Goal: Information Seeking & Learning: Learn about a topic

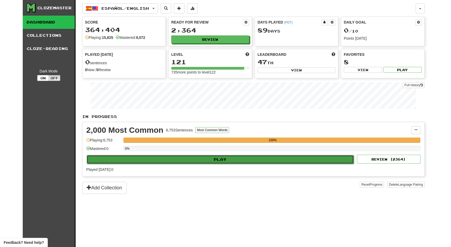
click at [250, 157] on button "Play" at bounding box center [221, 159] width 268 height 9
select select "**"
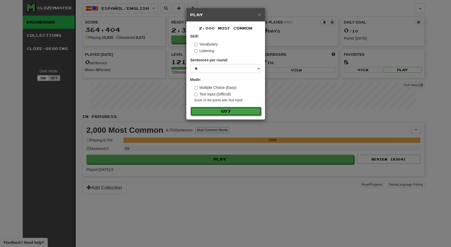
click at [231, 112] on span at bounding box center [229, 111] width 4 height 4
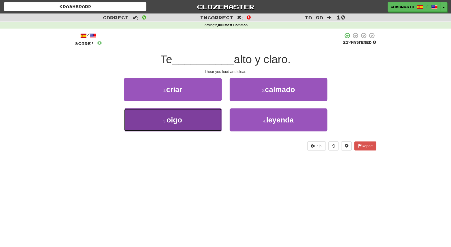
click at [191, 112] on button "3 . oigo" at bounding box center [173, 119] width 98 height 23
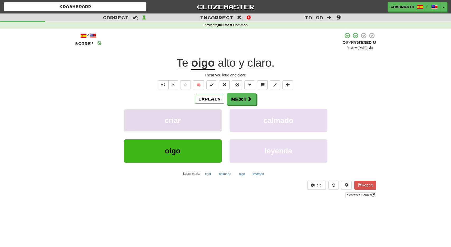
click at [191, 112] on button "criar" at bounding box center [173, 120] width 98 height 23
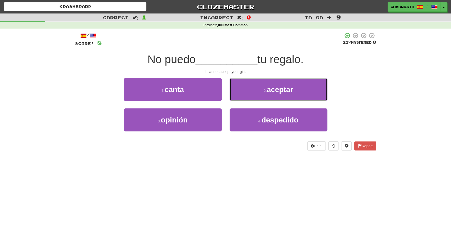
click at [276, 91] on span "aceptar" at bounding box center [280, 89] width 26 height 8
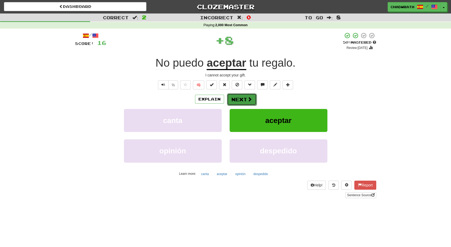
click at [248, 98] on span at bounding box center [250, 99] width 5 height 5
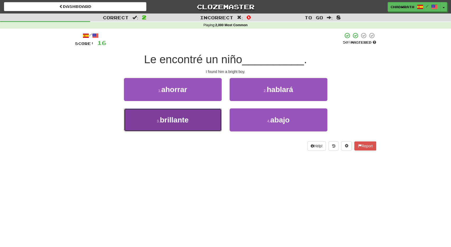
click at [200, 115] on button "3 . brillante" at bounding box center [173, 119] width 98 height 23
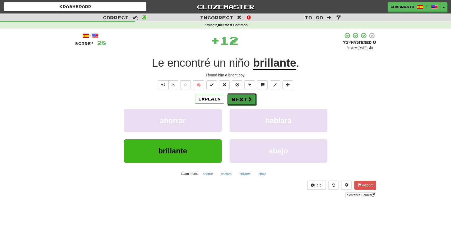
click at [242, 100] on button "Next" at bounding box center [242, 99] width 30 height 12
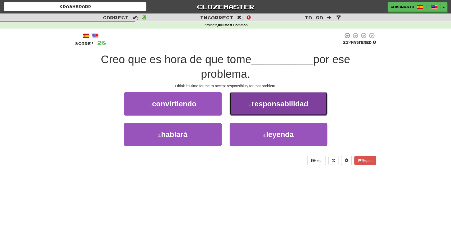
click at [291, 109] on button "2 . responsabilidad" at bounding box center [279, 103] width 98 height 23
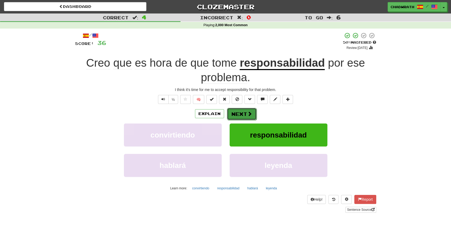
click at [240, 114] on button "Next" at bounding box center [242, 114] width 30 height 12
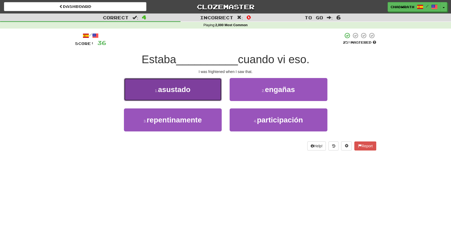
drag, startPoint x: 158, startPoint y: 86, endPoint x: 156, endPoint y: 88, distance: 2.8
click at [156, 87] on button "1 . asustado" at bounding box center [173, 89] width 98 height 23
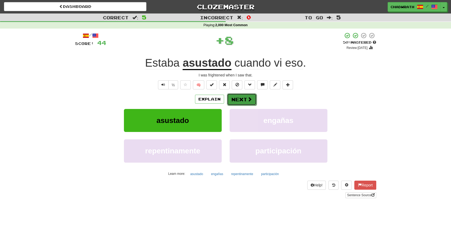
click at [240, 97] on button "Next" at bounding box center [242, 99] width 30 height 12
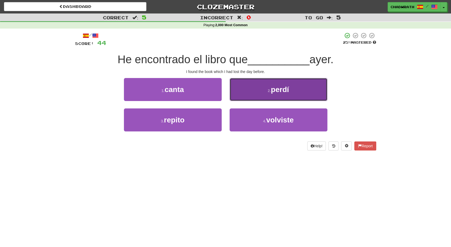
click at [253, 95] on button "2 . perdí" at bounding box center [279, 89] width 98 height 23
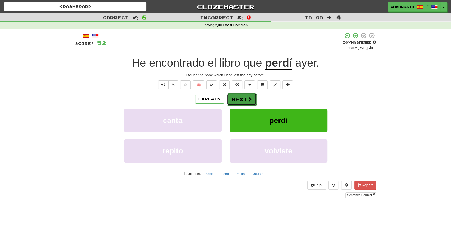
click at [237, 102] on button "Next" at bounding box center [242, 99] width 30 height 12
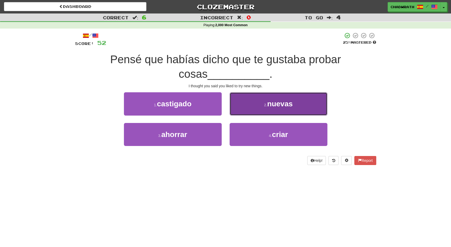
click at [273, 94] on button "2 . nuevas" at bounding box center [279, 103] width 98 height 23
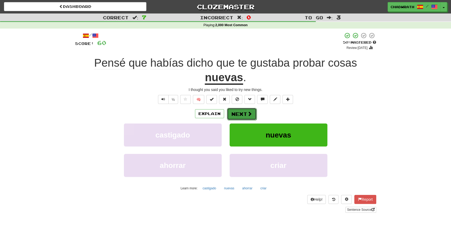
click at [246, 110] on button "Next" at bounding box center [242, 114] width 30 height 12
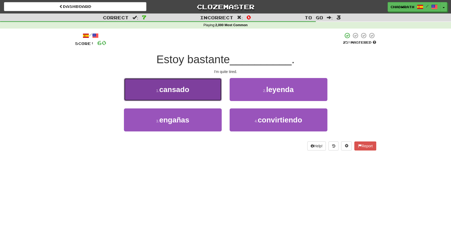
click at [193, 90] on button "1 . cansado" at bounding box center [173, 89] width 98 height 23
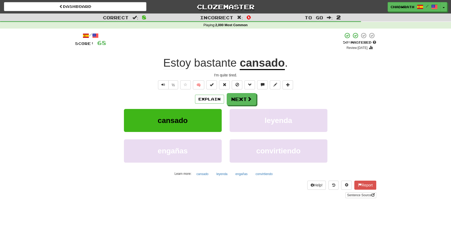
click at [226, 91] on div "/ Score: 68 + 8 50 % Mastered Review: 2025-10-25 Estoy bastante cansado . I'm q…" at bounding box center [225, 115] width 301 height 166
click at [242, 101] on button "Next" at bounding box center [242, 99] width 30 height 12
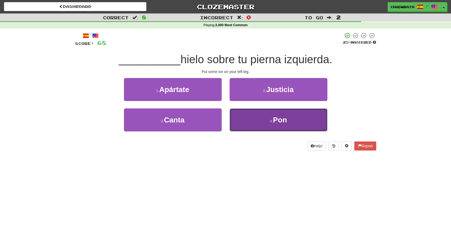
click at [257, 123] on button "4 . Pon" at bounding box center [279, 119] width 98 height 23
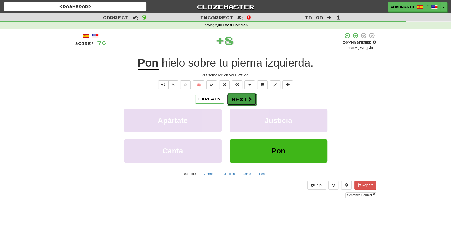
click at [247, 101] on button "Next" at bounding box center [242, 99] width 30 height 12
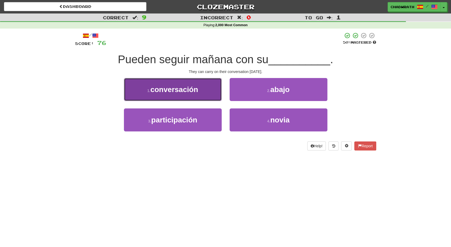
click at [173, 84] on button "1 . conversación" at bounding box center [173, 89] width 98 height 23
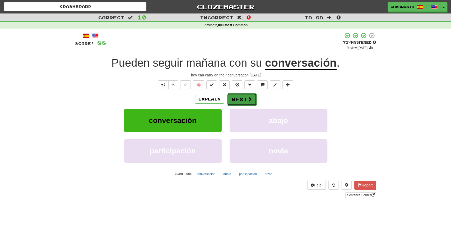
click at [253, 95] on button "Next" at bounding box center [242, 99] width 30 height 12
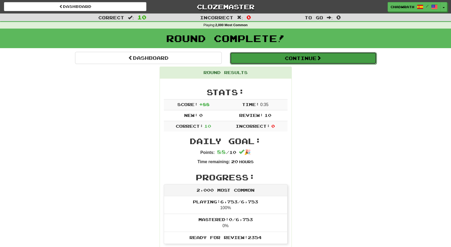
click at [277, 63] on button "Continue" at bounding box center [303, 58] width 147 height 12
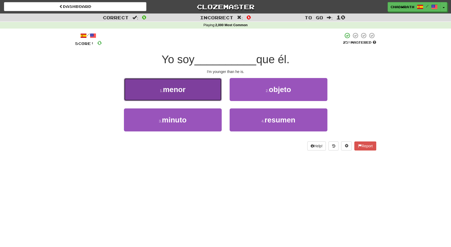
click at [196, 93] on button "1 . menor" at bounding box center [173, 89] width 98 height 23
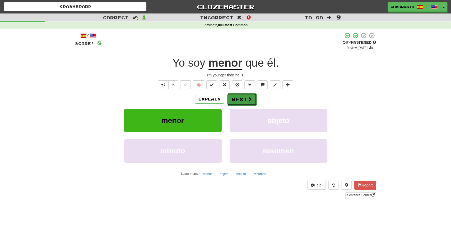
click at [242, 99] on button "Next" at bounding box center [242, 99] width 30 height 12
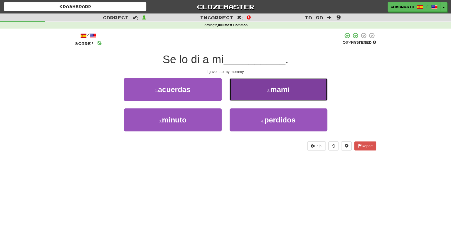
click at [256, 95] on button "2 . mami" at bounding box center [279, 89] width 98 height 23
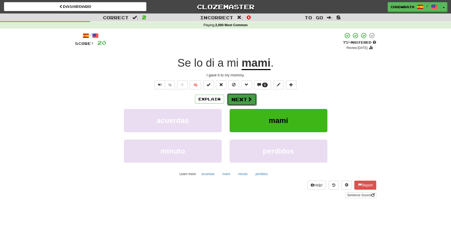
click at [238, 98] on button "Next" at bounding box center [242, 99] width 30 height 12
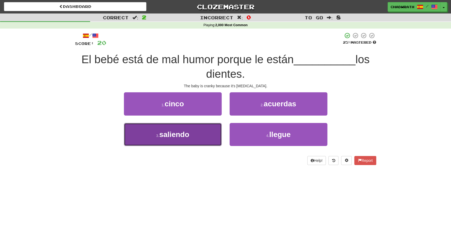
click at [205, 136] on button "3 . saliendo" at bounding box center [173, 134] width 98 height 23
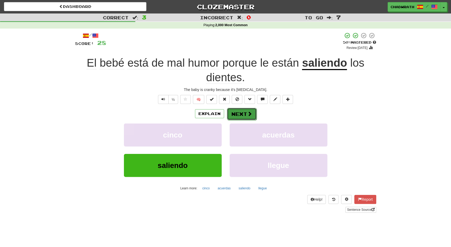
click at [235, 114] on button "Next" at bounding box center [242, 114] width 30 height 12
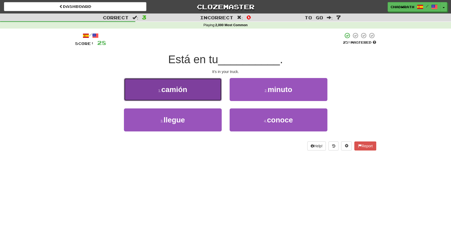
click at [177, 92] on span "camión" at bounding box center [174, 89] width 26 height 8
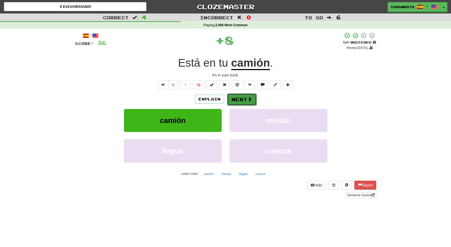
click at [242, 98] on button "Next" at bounding box center [242, 99] width 30 height 12
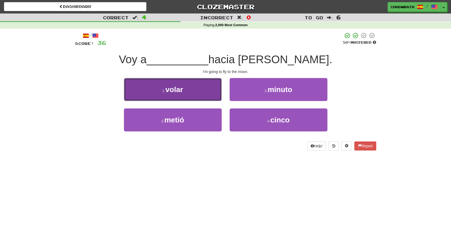
click at [185, 92] on button "1 . volar" at bounding box center [173, 89] width 98 height 23
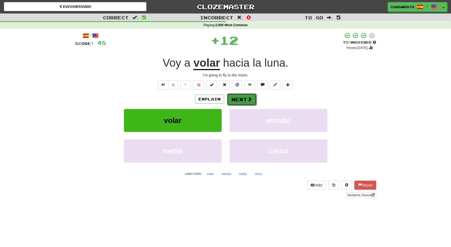
click at [238, 101] on button "Next" at bounding box center [242, 99] width 30 height 12
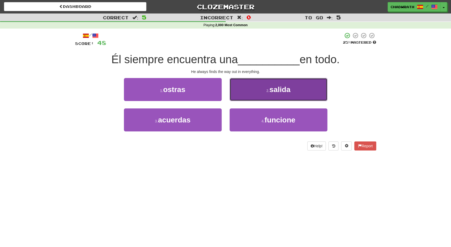
click at [259, 94] on button "2 . salida" at bounding box center [279, 89] width 98 height 23
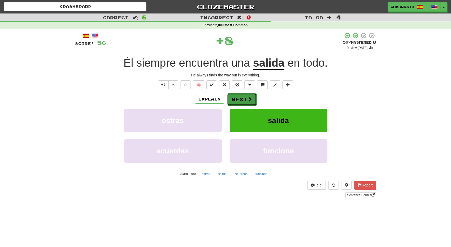
click at [237, 99] on button "Next" at bounding box center [242, 99] width 30 height 12
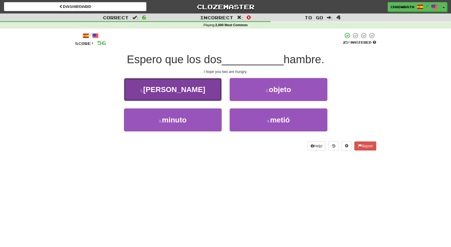
click at [186, 90] on span "tengan" at bounding box center [174, 89] width 62 height 8
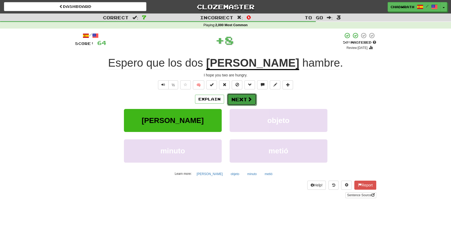
click at [245, 98] on button "Next" at bounding box center [242, 99] width 30 height 12
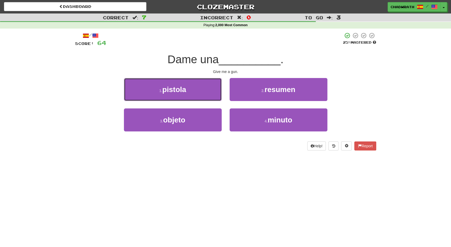
click at [184, 91] on span "pistola" at bounding box center [174, 89] width 24 height 8
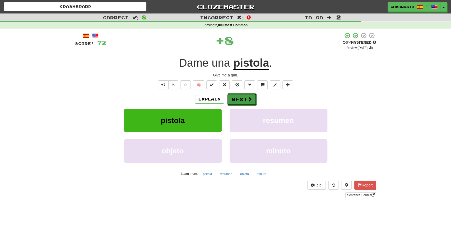
click at [242, 96] on button "Next" at bounding box center [242, 99] width 30 height 12
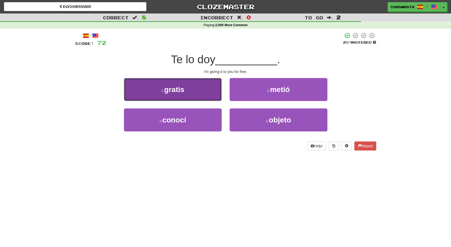
click at [183, 93] on span "gratis" at bounding box center [174, 89] width 20 height 8
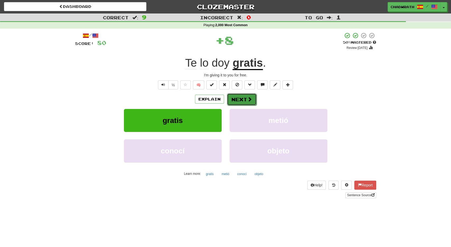
click at [229, 97] on button "Next" at bounding box center [242, 99] width 30 height 12
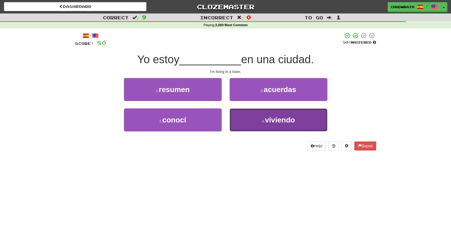
click at [257, 126] on button "4 . viviendo" at bounding box center [279, 119] width 98 height 23
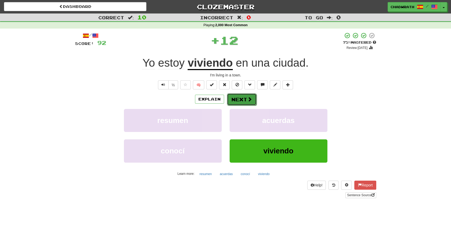
click at [246, 99] on button "Next" at bounding box center [242, 99] width 30 height 12
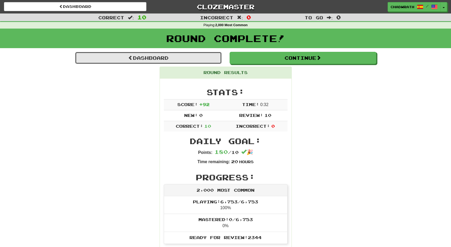
click at [191, 58] on link "Dashboard" at bounding box center [148, 58] width 147 height 12
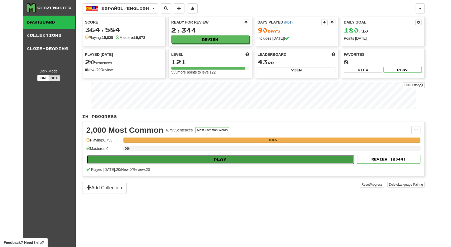
click at [186, 159] on button "Play" at bounding box center [221, 159] width 268 height 9
select select "**"
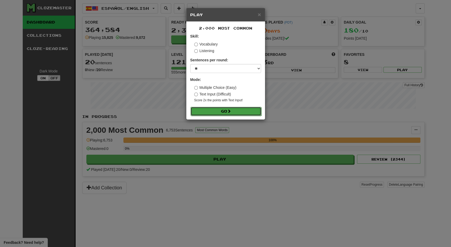
click at [210, 113] on button "Go" at bounding box center [226, 111] width 71 height 9
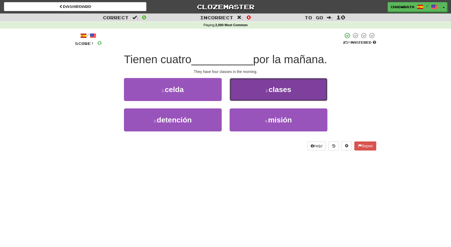
click at [265, 85] on button "2 . clases" at bounding box center [279, 89] width 98 height 23
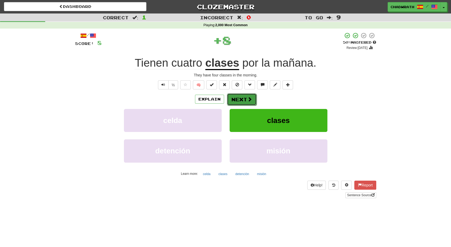
click at [239, 99] on button "Next" at bounding box center [242, 99] width 30 height 12
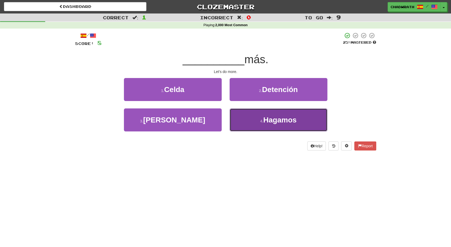
click at [296, 113] on button "4 . [GEOGRAPHIC_DATA]" at bounding box center [279, 119] width 98 height 23
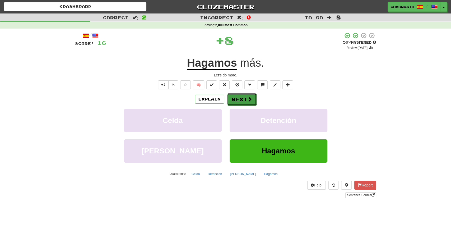
click at [239, 99] on button "Next" at bounding box center [242, 99] width 30 height 12
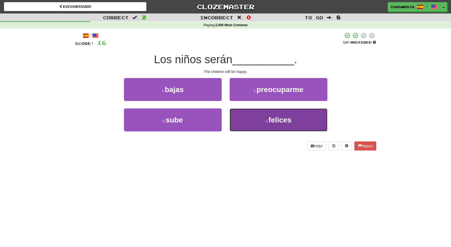
click at [246, 113] on button "4 . [GEOGRAPHIC_DATA]" at bounding box center [279, 119] width 98 height 23
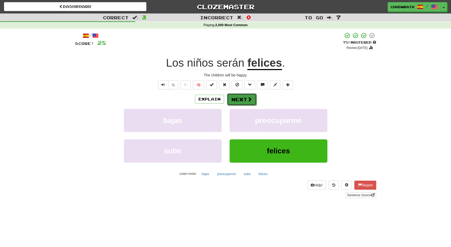
click at [250, 105] on button "Next" at bounding box center [242, 99] width 30 height 12
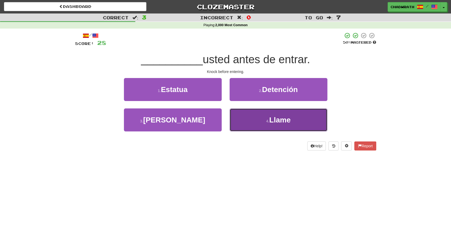
click at [277, 112] on button "4 . Llame" at bounding box center [279, 119] width 98 height 23
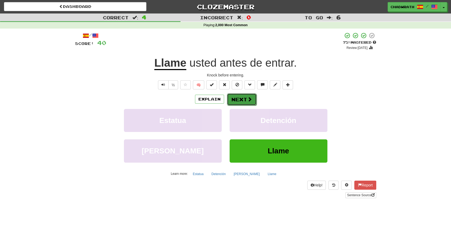
click at [243, 102] on button "Next" at bounding box center [242, 99] width 30 height 12
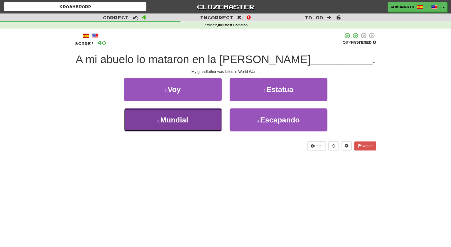
click at [198, 124] on button "3 . Mundial" at bounding box center [173, 119] width 98 height 23
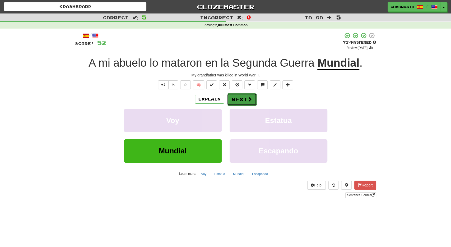
click at [244, 100] on button "Next" at bounding box center [242, 99] width 30 height 12
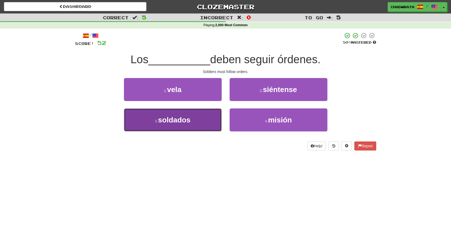
click at [184, 115] on button "3 . soldados" at bounding box center [173, 119] width 98 height 23
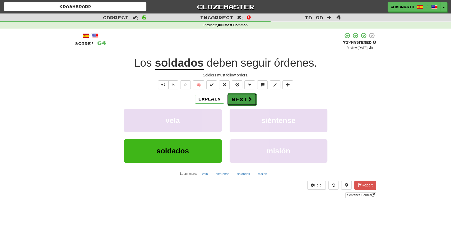
click at [242, 94] on button "Next" at bounding box center [242, 99] width 30 height 12
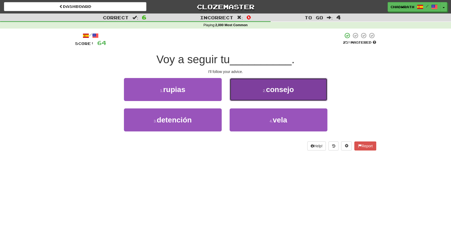
click at [292, 93] on span "consejo" at bounding box center [280, 89] width 28 height 8
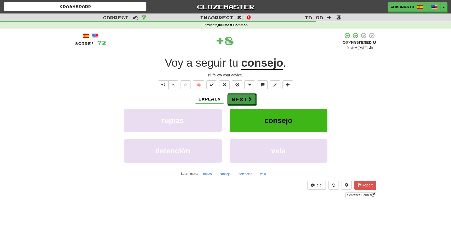
click at [242, 99] on button "Next" at bounding box center [242, 99] width 30 height 12
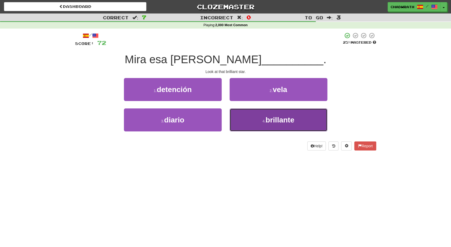
click at [262, 124] on button "4 . brillante" at bounding box center [279, 119] width 98 height 23
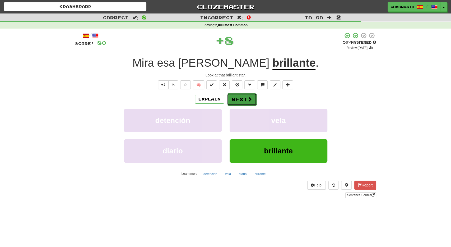
click at [245, 97] on button "Next" at bounding box center [242, 99] width 30 height 12
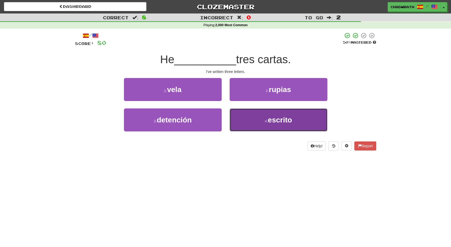
click at [261, 125] on button "4 . escrito" at bounding box center [279, 119] width 98 height 23
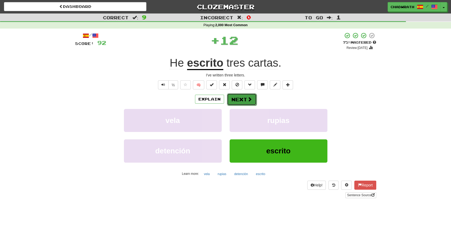
click at [240, 103] on button "Next" at bounding box center [242, 99] width 30 height 12
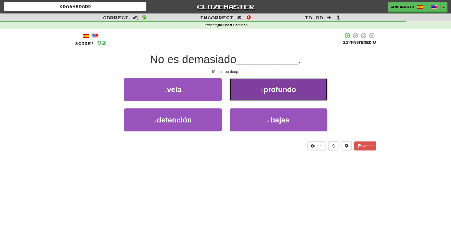
click at [242, 91] on button "2 . profundo" at bounding box center [279, 89] width 98 height 23
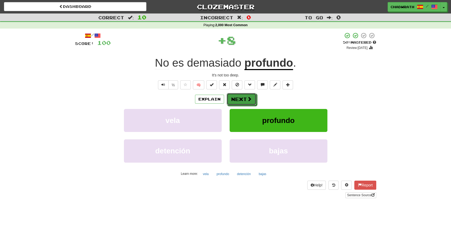
click at [238, 102] on button "Next" at bounding box center [242, 99] width 30 height 12
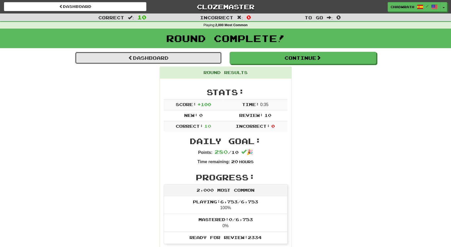
click at [123, 60] on link "Dashboard" at bounding box center [148, 58] width 147 height 12
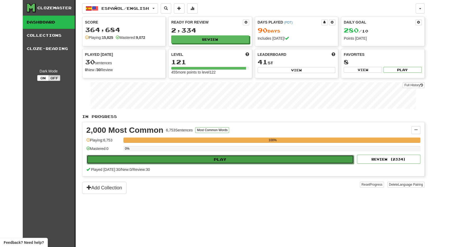
click at [167, 161] on button "Play" at bounding box center [221, 159] width 268 height 9
select select "**"
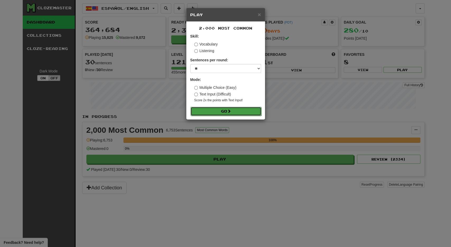
click at [210, 108] on button "Go" at bounding box center [226, 111] width 71 height 9
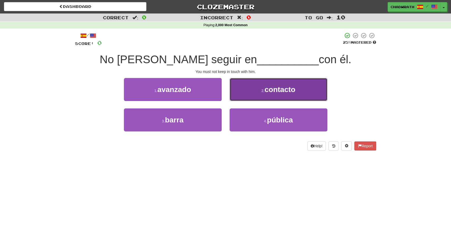
click at [265, 91] on span "contacto" at bounding box center [280, 89] width 31 height 8
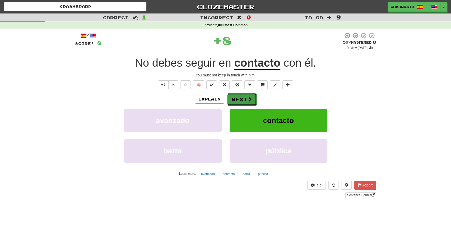
click at [235, 99] on button "Next" at bounding box center [242, 99] width 30 height 12
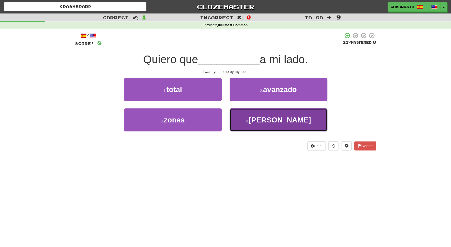
click at [248, 118] on button "4 . [PERSON_NAME]" at bounding box center [279, 119] width 98 height 23
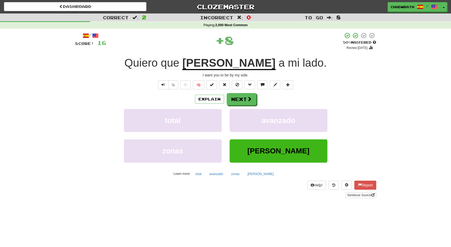
click at [247, 90] on div "/ Score: 16 + 8 50 % Mastered Review: 2025-10-25 Quiero que estés a mi lado . I…" at bounding box center [225, 115] width 301 height 166
click at [243, 97] on button "Next" at bounding box center [242, 99] width 30 height 12
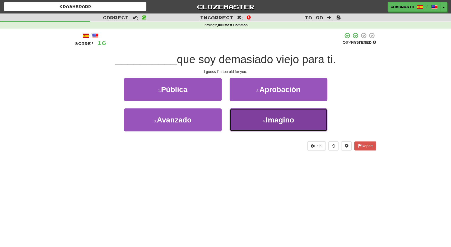
click at [252, 114] on button "4 . Imagino" at bounding box center [279, 119] width 98 height 23
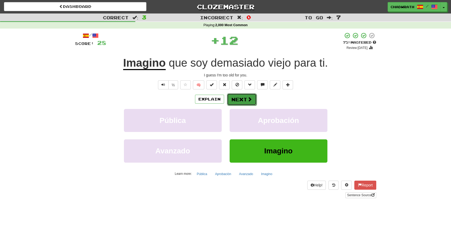
click at [244, 102] on button "Next" at bounding box center [242, 99] width 30 height 12
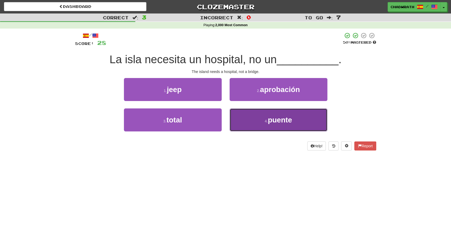
click at [259, 121] on button "4 . puente" at bounding box center [279, 119] width 98 height 23
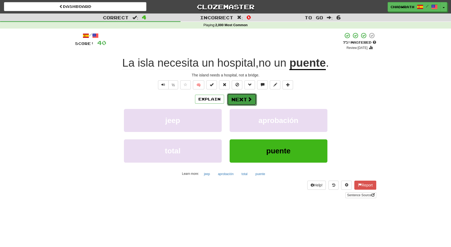
click at [246, 100] on button "Next" at bounding box center [242, 99] width 30 height 12
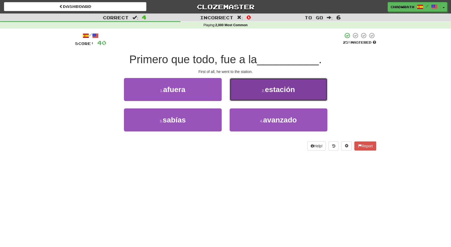
click at [268, 91] on span "estación" at bounding box center [280, 89] width 30 height 8
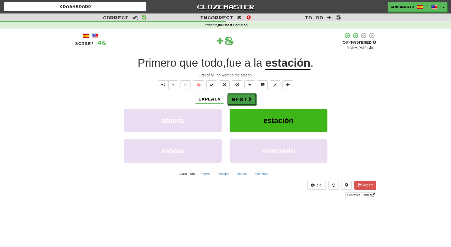
click at [248, 98] on span at bounding box center [250, 99] width 5 height 5
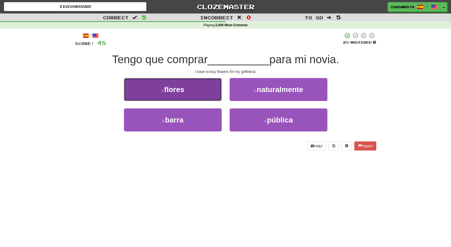
click at [178, 86] on span "flores" at bounding box center [174, 89] width 20 height 8
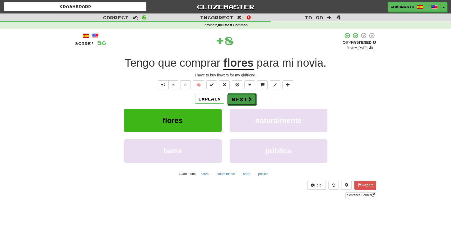
click at [236, 99] on button "Next" at bounding box center [242, 99] width 30 height 12
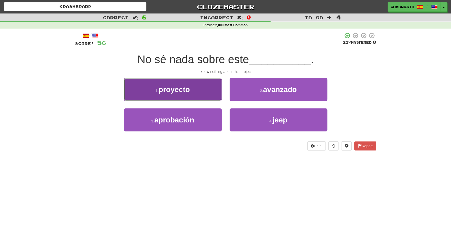
click at [173, 87] on span "proyecto" at bounding box center [174, 89] width 31 height 8
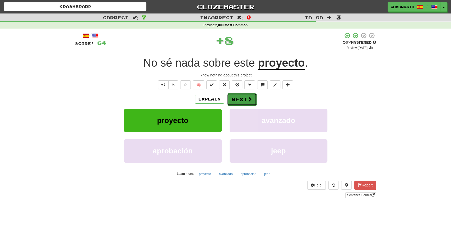
click at [246, 98] on button "Next" at bounding box center [242, 99] width 30 height 12
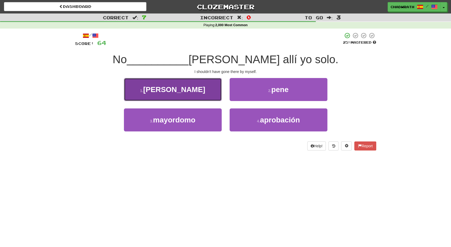
click at [188, 88] on button "1 . debí" at bounding box center [173, 89] width 98 height 23
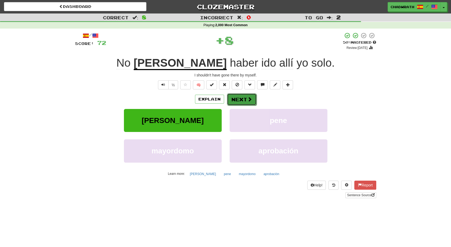
click at [244, 97] on button "Next" at bounding box center [242, 99] width 30 height 12
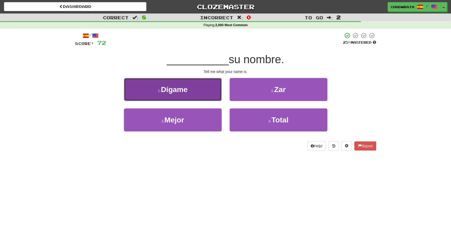
click at [207, 96] on button "1 . Dígame" at bounding box center [173, 89] width 98 height 23
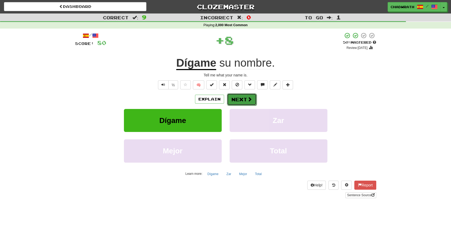
click at [234, 97] on button "Next" at bounding box center [242, 99] width 30 height 12
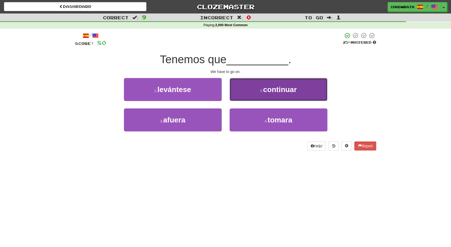
click at [251, 88] on button "2 . continuar" at bounding box center [279, 89] width 98 height 23
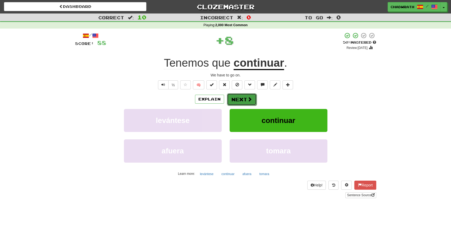
click at [240, 98] on button "Next" at bounding box center [242, 99] width 30 height 12
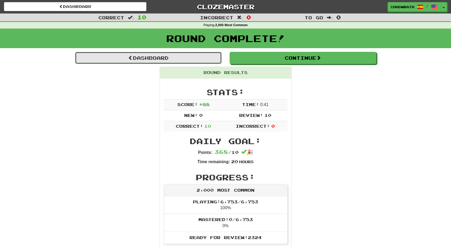
click at [180, 56] on link "Dashboard" at bounding box center [148, 58] width 147 height 12
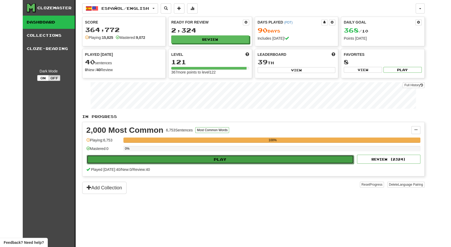
click at [208, 161] on button "Play" at bounding box center [221, 159] width 268 height 9
select select "**"
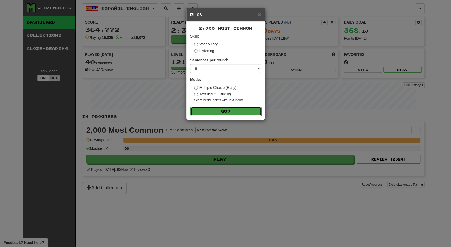
click at [216, 111] on button "Go" at bounding box center [226, 111] width 71 height 9
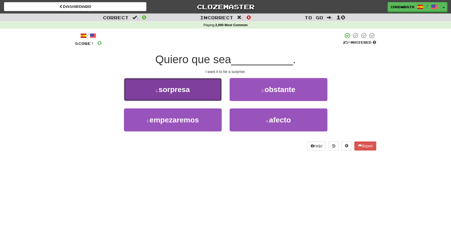
click at [206, 87] on button "1 . sorpresa" at bounding box center [173, 89] width 98 height 23
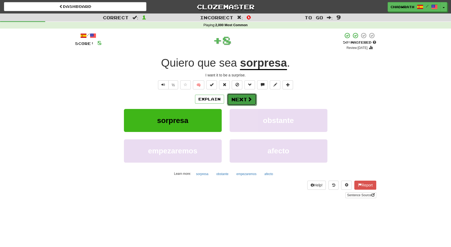
click at [241, 98] on button "Next" at bounding box center [242, 99] width 30 height 12
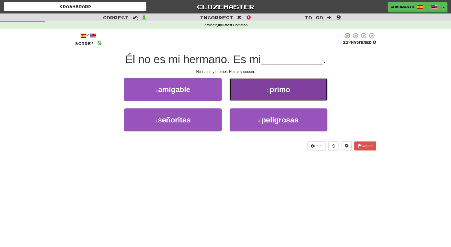
click at [269, 95] on button "2 . primo" at bounding box center [279, 89] width 98 height 23
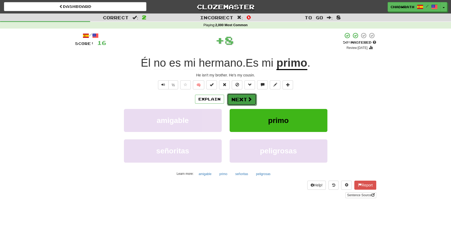
click at [248, 100] on span at bounding box center [250, 99] width 5 height 5
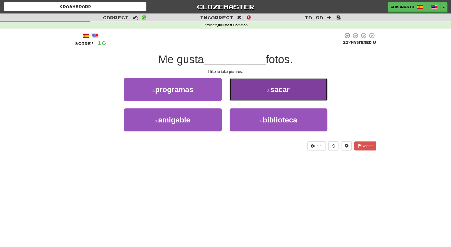
click at [254, 96] on button "2 . sacar" at bounding box center [279, 89] width 98 height 23
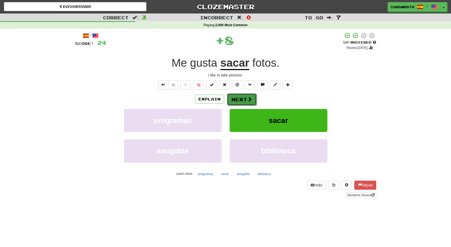
click at [239, 99] on button "Next" at bounding box center [242, 99] width 30 height 12
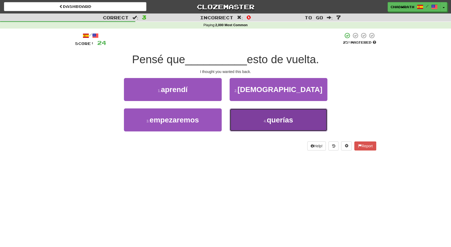
click at [266, 119] on small "4 ." at bounding box center [265, 121] width 3 height 4
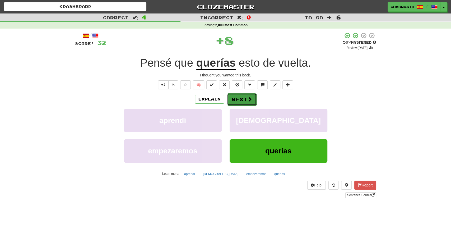
click at [242, 101] on button "Next" at bounding box center [242, 99] width 30 height 12
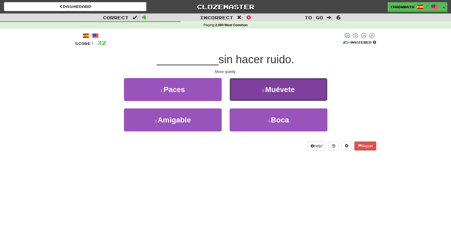
click at [275, 93] on span "Muévete" at bounding box center [280, 89] width 30 height 8
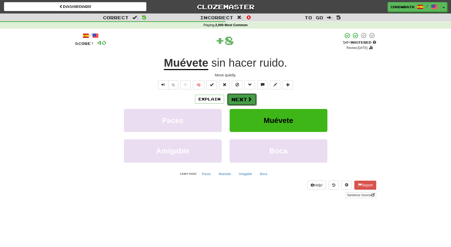
click at [245, 98] on button "Next" at bounding box center [242, 99] width 30 height 12
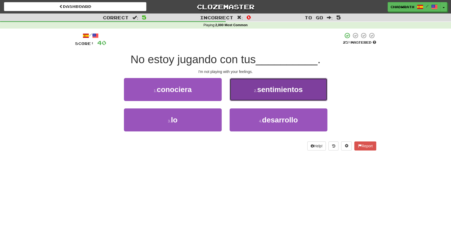
click at [260, 98] on button "2 . sentimientos" at bounding box center [279, 89] width 98 height 23
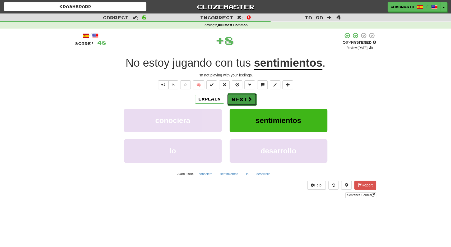
click at [245, 99] on button "Next" at bounding box center [242, 99] width 30 height 12
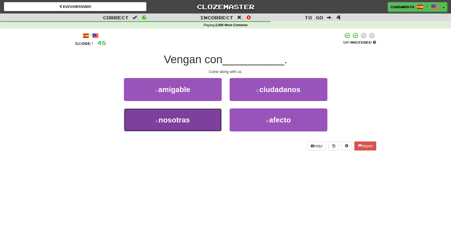
click at [193, 122] on button "3 . nosotras" at bounding box center [173, 119] width 98 height 23
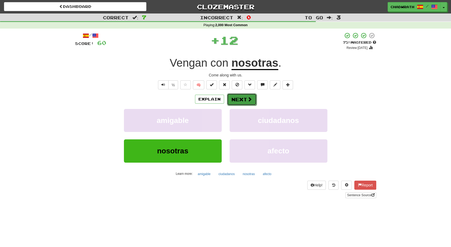
click at [244, 100] on button "Next" at bounding box center [242, 99] width 30 height 12
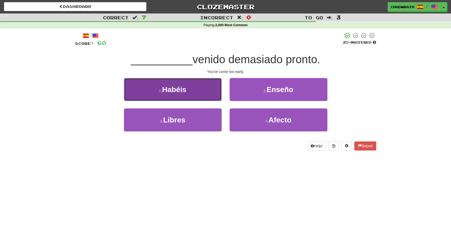
click at [186, 92] on span "Habéis" at bounding box center [174, 89] width 24 height 8
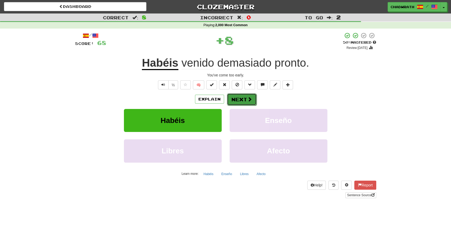
click at [245, 99] on button "Next" at bounding box center [242, 99] width 30 height 12
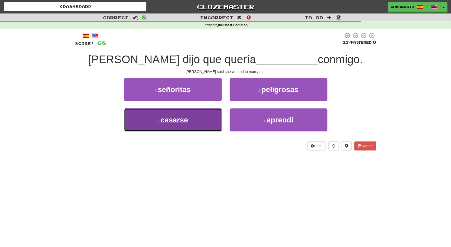
click at [193, 119] on button "3 . casarse" at bounding box center [173, 119] width 98 height 23
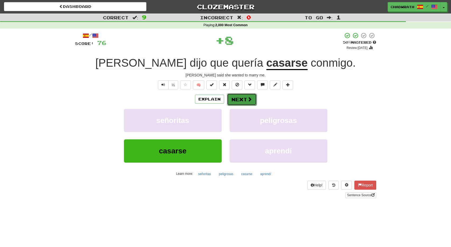
click at [249, 100] on span at bounding box center [250, 99] width 5 height 5
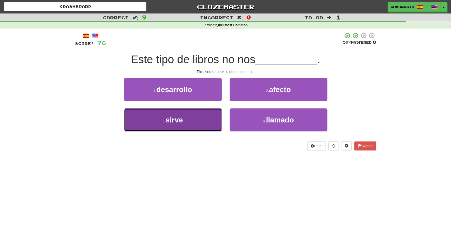
click at [177, 125] on button "3 . sirve" at bounding box center [173, 119] width 98 height 23
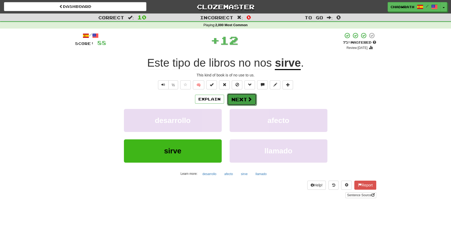
click at [244, 99] on button "Next" at bounding box center [242, 99] width 30 height 12
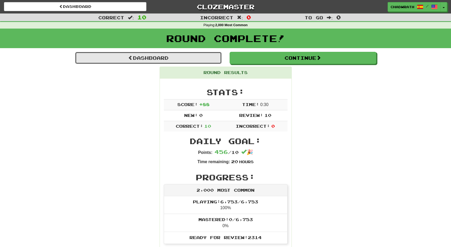
click at [162, 58] on link "Dashboard" at bounding box center [148, 58] width 147 height 12
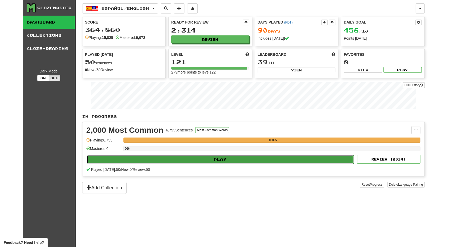
click at [208, 155] on button "Play" at bounding box center [221, 159] width 268 height 9
select select "**"
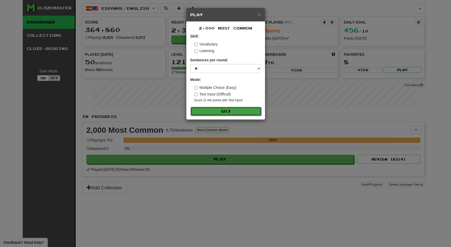
click at [225, 112] on button "Go" at bounding box center [226, 111] width 71 height 9
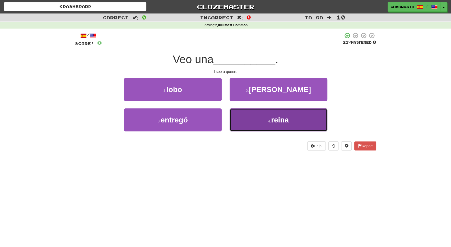
click at [261, 119] on button "4 . reina" at bounding box center [279, 119] width 98 height 23
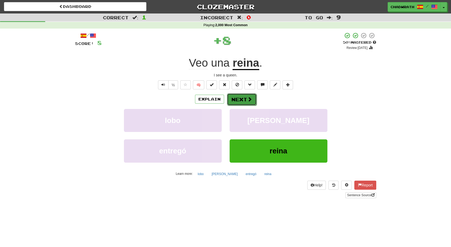
click at [232, 96] on button "Next" at bounding box center [242, 99] width 30 height 12
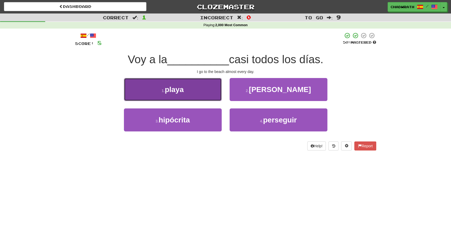
click at [174, 84] on button "1 . playa" at bounding box center [173, 89] width 98 height 23
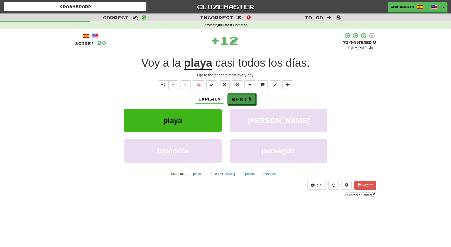
click at [246, 102] on button "Next" at bounding box center [242, 99] width 30 height 12
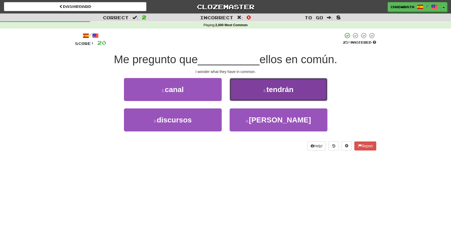
click at [267, 94] on button "2 . tendrán" at bounding box center [279, 89] width 98 height 23
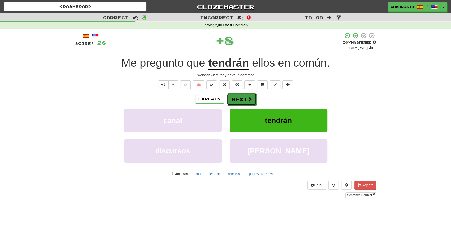
click at [242, 100] on button "Next" at bounding box center [242, 99] width 30 height 12
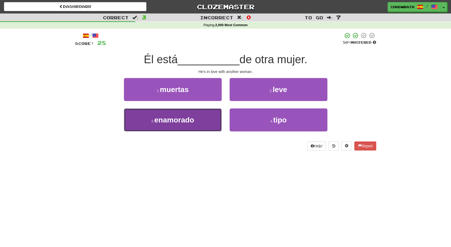
click at [196, 118] on button "3 . enamorado" at bounding box center [173, 119] width 98 height 23
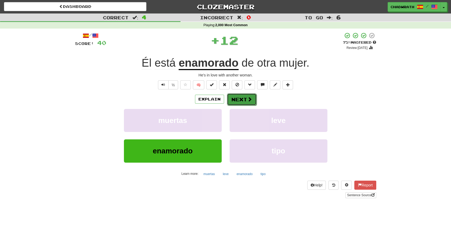
click at [237, 99] on button "Next" at bounding box center [242, 99] width 30 height 12
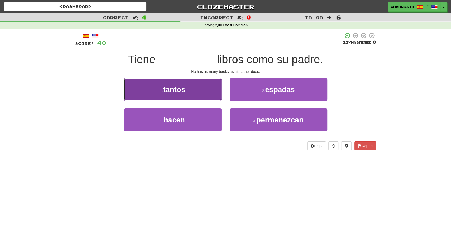
click at [189, 88] on button "1 . tantos" at bounding box center [173, 89] width 98 height 23
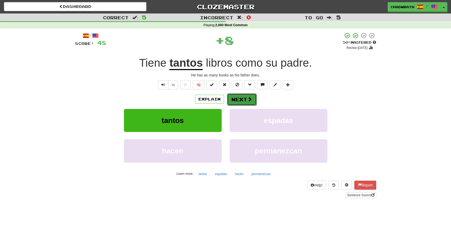
click at [242, 97] on button "Next" at bounding box center [242, 99] width 30 height 12
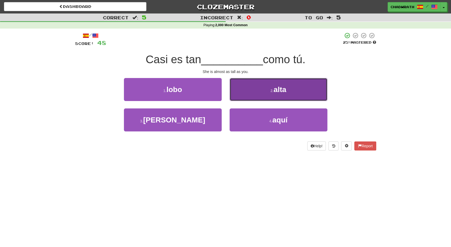
click at [254, 96] on button "2 . alta" at bounding box center [279, 89] width 98 height 23
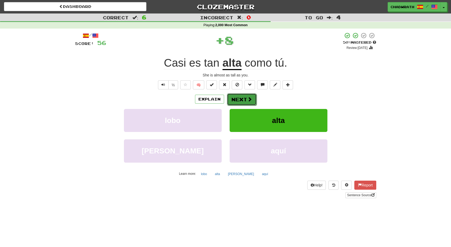
click at [243, 98] on button "Next" at bounding box center [242, 99] width 30 height 12
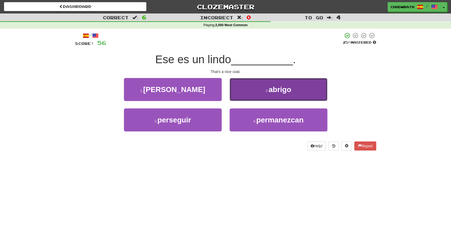
click at [274, 100] on button "2 . abrigo" at bounding box center [279, 89] width 98 height 23
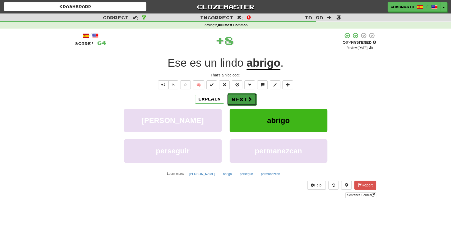
click at [239, 99] on button "Next" at bounding box center [242, 99] width 30 height 12
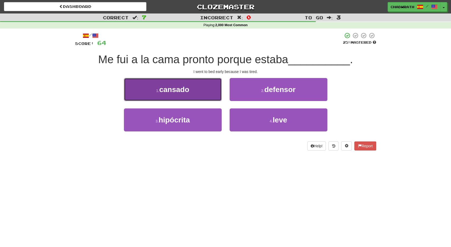
click at [180, 94] on span "cansado" at bounding box center [174, 89] width 30 height 8
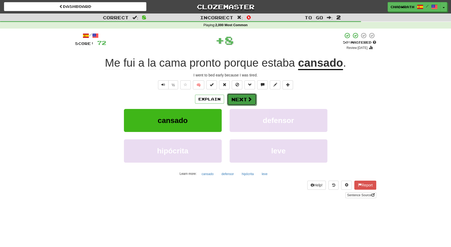
click at [246, 97] on button "Next" at bounding box center [242, 99] width 30 height 12
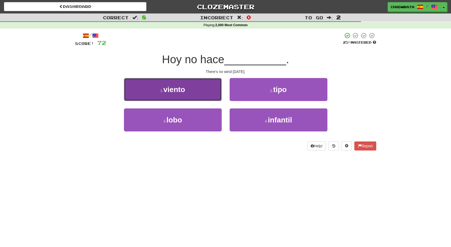
click at [179, 87] on span "viento" at bounding box center [174, 89] width 22 height 8
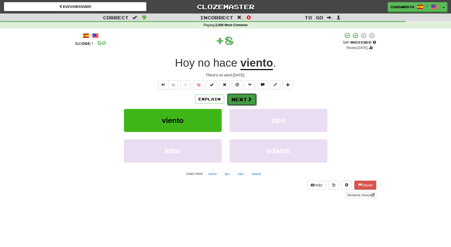
click at [241, 101] on button "Next" at bounding box center [242, 99] width 30 height 12
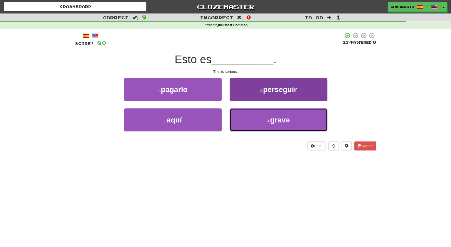
drag, startPoint x: 280, startPoint y: 122, endPoint x: 272, endPoint y: 118, distance: 8.8
click at [280, 122] on span "grave" at bounding box center [280, 120] width 20 height 8
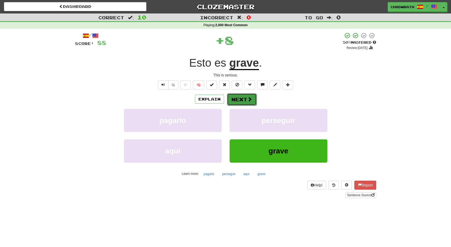
click at [241, 98] on button "Next" at bounding box center [242, 99] width 30 height 12
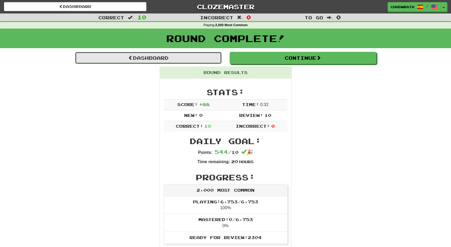
click at [199, 56] on link "Dashboard" at bounding box center [148, 58] width 147 height 12
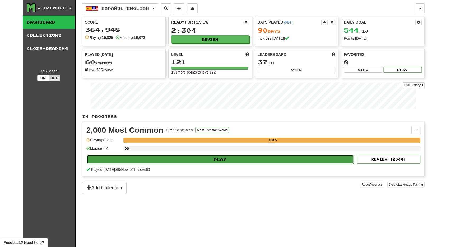
click at [153, 160] on button "Play" at bounding box center [221, 159] width 268 height 9
select select "**"
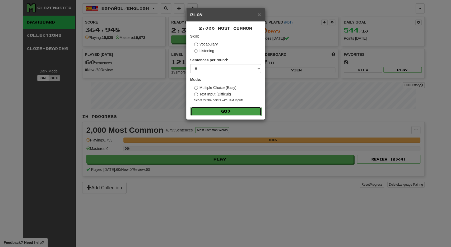
click at [214, 113] on button "Go" at bounding box center [226, 111] width 71 height 9
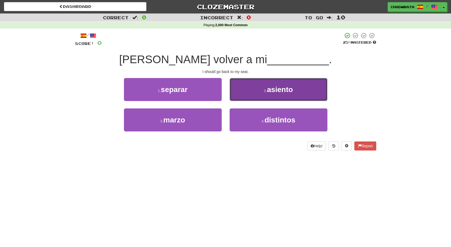
click at [257, 90] on button "2 . asiento" at bounding box center [279, 89] width 98 height 23
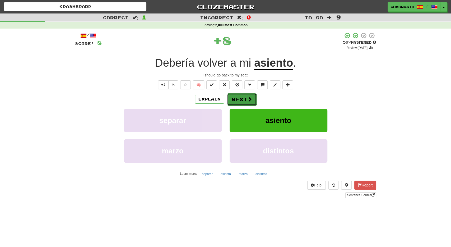
click at [240, 98] on button "Next" at bounding box center [242, 99] width 30 height 12
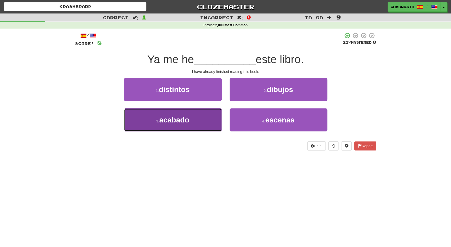
click at [192, 120] on button "3 . acabado" at bounding box center [173, 119] width 98 height 23
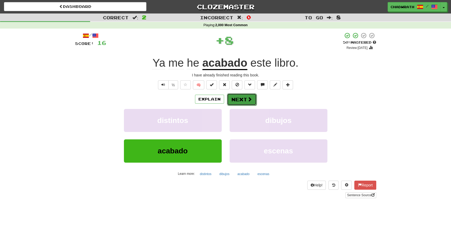
click at [243, 102] on button "Next" at bounding box center [242, 99] width 30 height 12
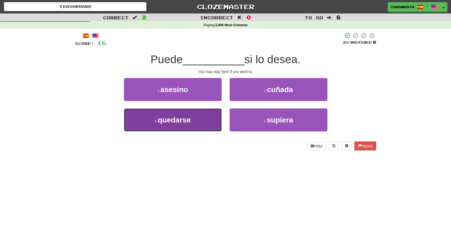
click at [179, 122] on span "quedarse" at bounding box center [174, 120] width 33 height 8
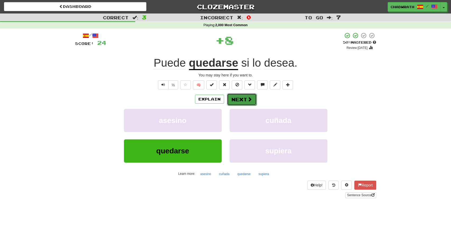
click at [240, 104] on button "Next" at bounding box center [242, 99] width 30 height 12
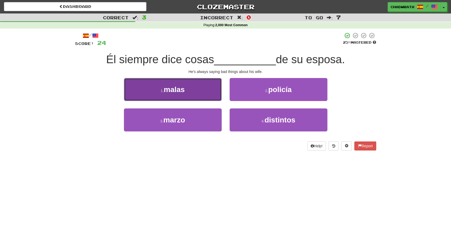
click at [187, 92] on button "1 . malas" at bounding box center [173, 89] width 98 height 23
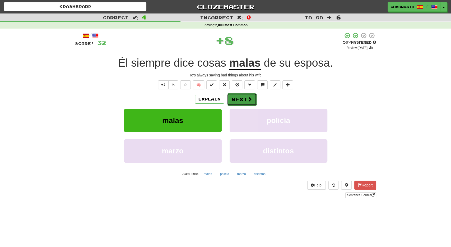
click at [244, 101] on button "Next" at bounding box center [242, 99] width 30 height 12
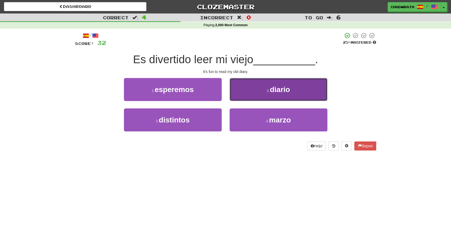
click at [275, 91] on span "diario" at bounding box center [280, 89] width 20 height 8
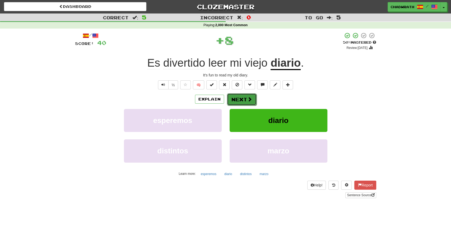
click at [239, 99] on button "Next" at bounding box center [242, 99] width 30 height 12
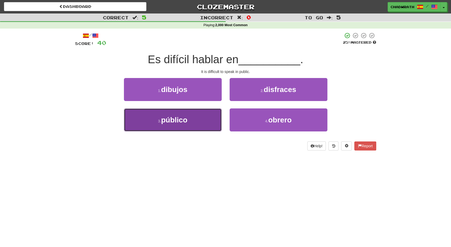
click at [191, 123] on button "3 . público" at bounding box center [173, 119] width 98 height 23
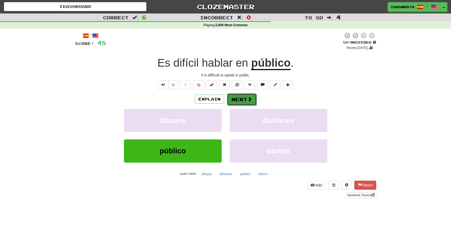
click at [241, 96] on button "Next" at bounding box center [242, 99] width 30 height 12
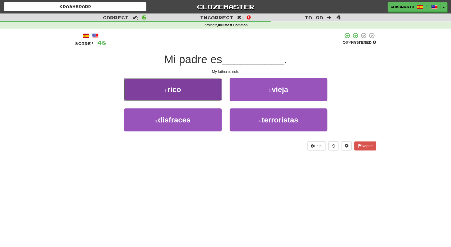
click at [197, 88] on button "1 . rico" at bounding box center [173, 89] width 98 height 23
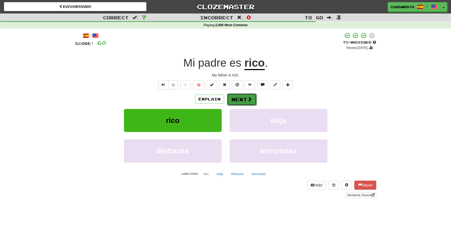
click at [249, 100] on span at bounding box center [250, 99] width 5 height 5
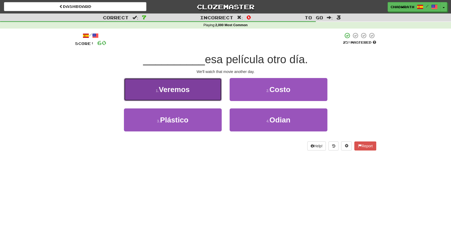
click at [173, 95] on button "1 . Veremos" at bounding box center [173, 89] width 98 height 23
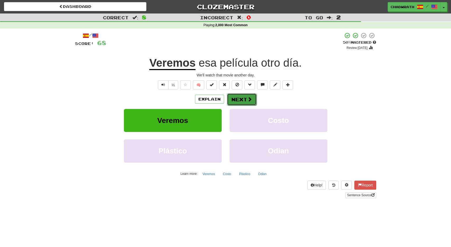
click at [244, 100] on button "Next" at bounding box center [242, 99] width 30 height 12
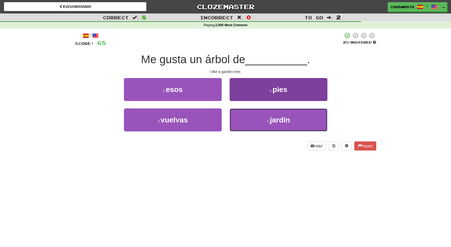
click at [242, 115] on button "4 . jardín" at bounding box center [279, 119] width 98 height 23
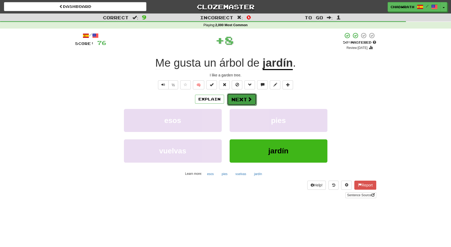
click at [239, 95] on button "Next" at bounding box center [242, 99] width 30 height 12
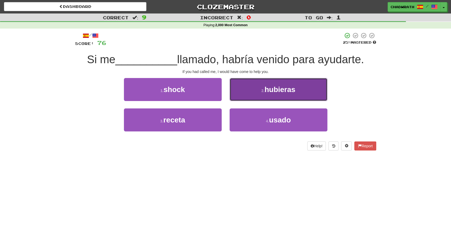
click at [280, 92] on span "hubieras" at bounding box center [280, 89] width 31 height 8
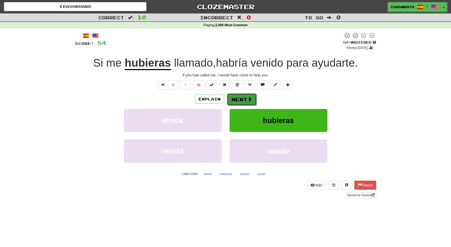
click at [246, 100] on button "Next" at bounding box center [242, 99] width 30 height 12
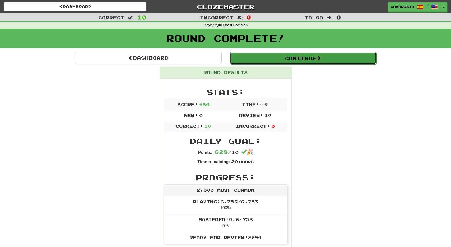
click at [260, 58] on button "Continue" at bounding box center [303, 58] width 147 height 12
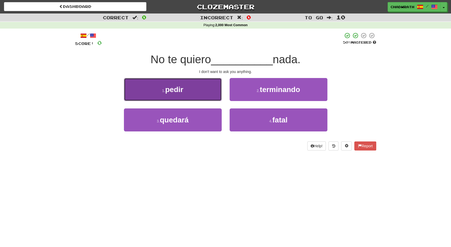
click at [175, 97] on button "1 . pedir" at bounding box center [173, 89] width 98 height 23
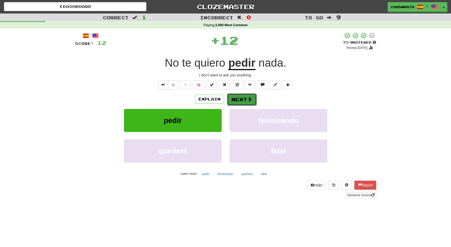
click at [242, 101] on button "Next" at bounding box center [242, 99] width 30 height 12
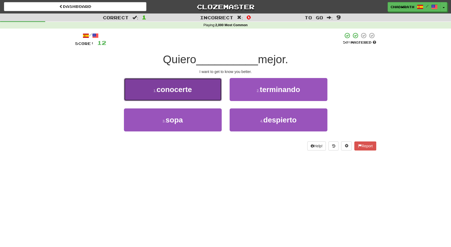
click at [205, 93] on button "1 . conocerte" at bounding box center [173, 89] width 98 height 23
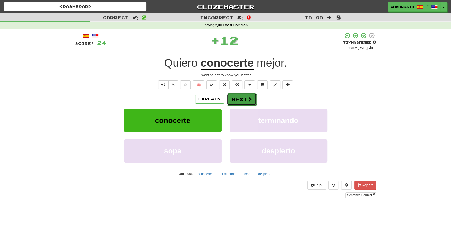
click at [245, 97] on button "Next" at bounding box center [242, 99] width 30 height 12
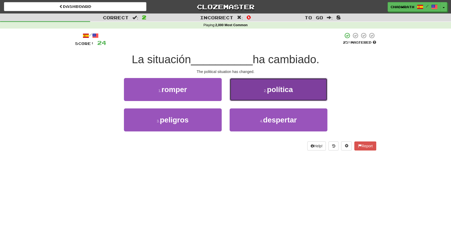
click at [252, 95] on button "2 . política" at bounding box center [279, 89] width 98 height 23
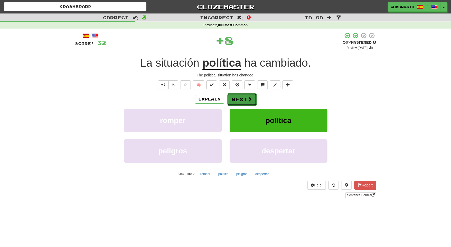
click at [239, 99] on button "Next" at bounding box center [242, 99] width 30 height 12
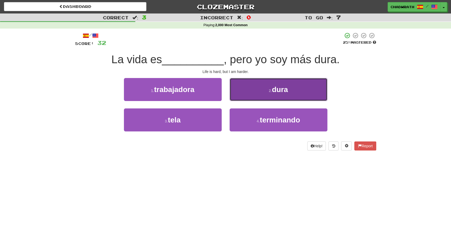
click at [266, 94] on button "2 . dura" at bounding box center [279, 89] width 98 height 23
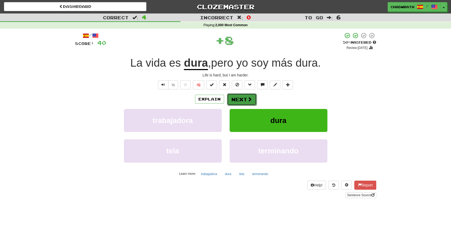
click at [239, 97] on button "Next" at bounding box center [242, 99] width 30 height 12
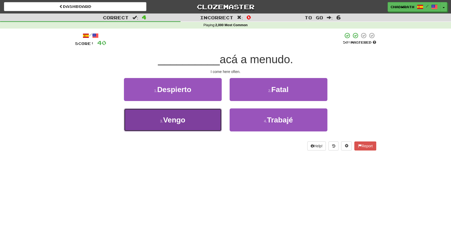
click at [174, 117] on span "Vengo" at bounding box center [174, 120] width 22 height 8
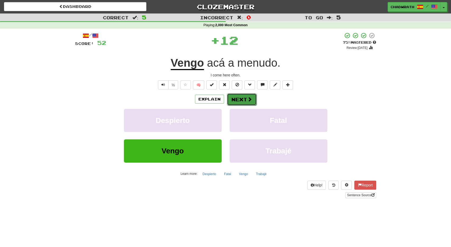
click at [237, 94] on button "Next" at bounding box center [242, 99] width 30 height 12
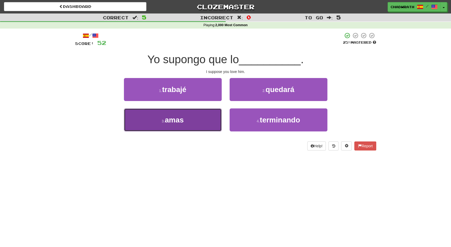
click at [182, 116] on span "amas" at bounding box center [174, 120] width 19 height 8
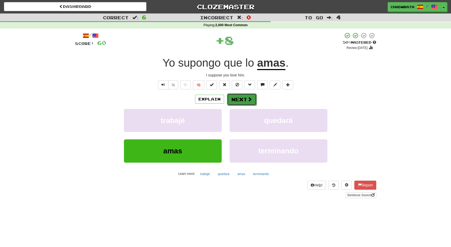
click at [242, 98] on button "Next" at bounding box center [242, 99] width 30 height 12
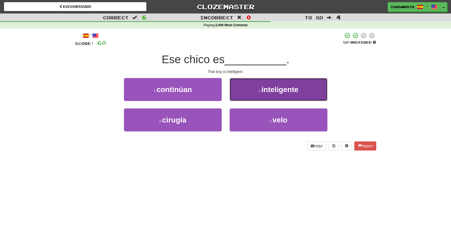
click at [255, 93] on button "2 . inteligente" at bounding box center [279, 89] width 98 height 23
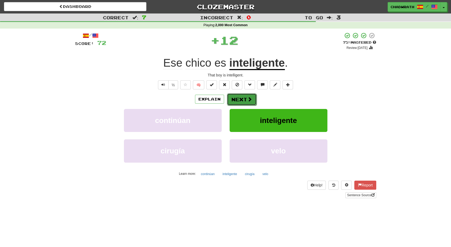
click at [244, 99] on button "Next" at bounding box center [242, 99] width 30 height 12
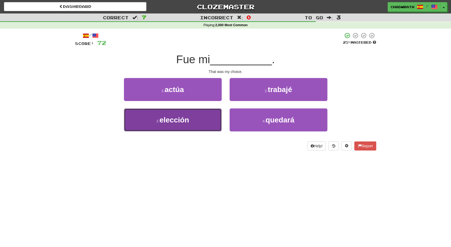
click at [190, 115] on button "3 . elección" at bounding box center [173, 119] width 98 height 23
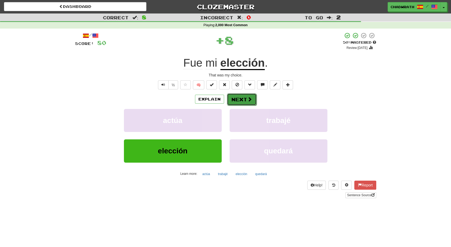
click at [244, 98] on button "Next" at bounding box center [242, 99] width 30 height 12
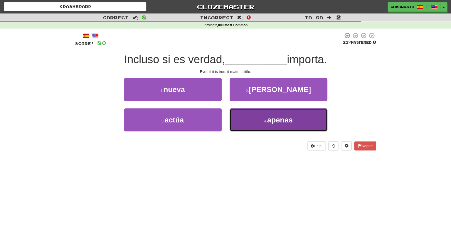
click at [260, 123] on button "4 . apenas" at bounding box center [279, 119] width 98 height 23
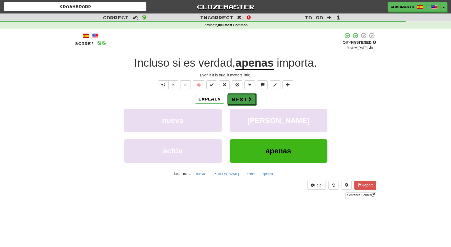
click at [248, 100] on span at bounding box center [250, 99] width 5 height 5
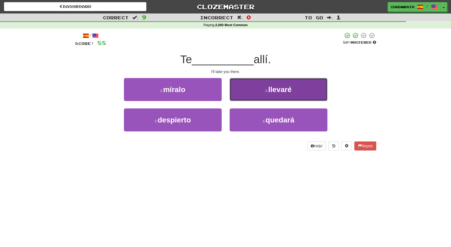
click at [274, 94] on button "2 . llevaré" at bounding box center [279, 89] width 98 height 23
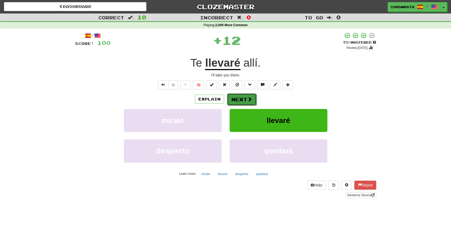
click at [239, 97] on button "Next" at bounding box center [242, 99] width 30 height 12
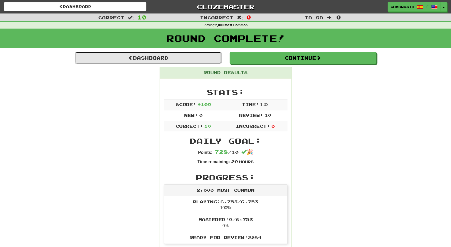
click at [176, 58] on link "Dashboard" at bounding box center [148, 58] width 147 height 12
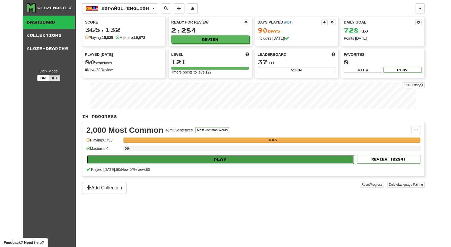
click at [190, 161] on button "Play" at bounding box center [221, 159] width 268 height 9
select select "**"
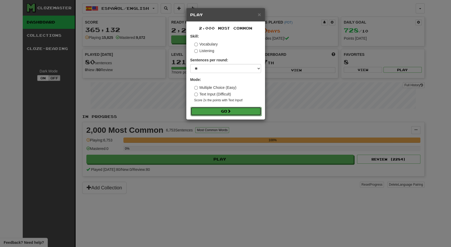
click at [221, 111] on button "Go" at bounding box center [226, 111] width 71 height 9
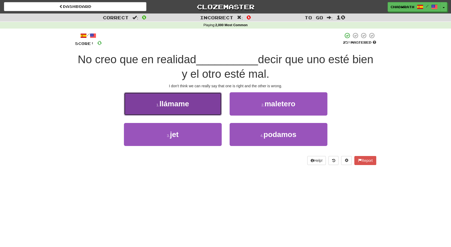
click at [194, 108] on button "1 . llámame" at bounding box center [173, 103] width 98 height 23
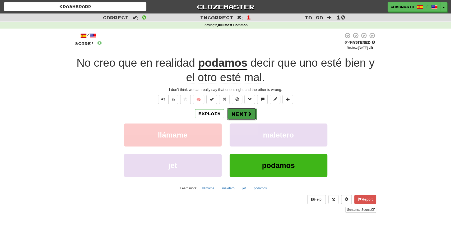
click at [238, 113] on button "Next" at bounding box center [242, 114] width 30 height 12
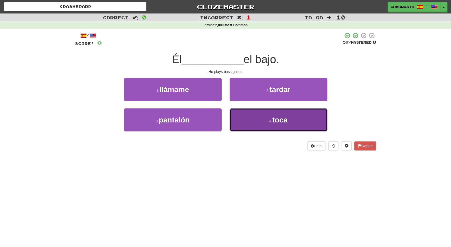
click at [261, 125] on button "4 . toca" at bounding box center [279, 119] width 98 height 23
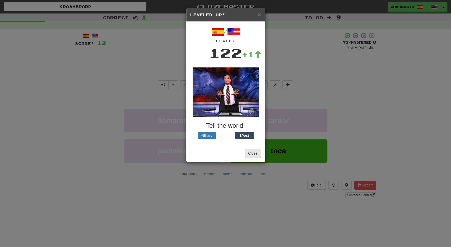
click at [258, 148] on div "Close" at bounding box center [225, 153] width 79 height 17
click at [250, 156] on button "Close" at bounding box center [253, 153] width 16 height 9
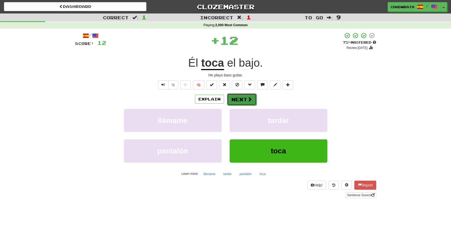
click at [241, 102] on button "Next" at bounding box center [242, 99] width 30 height 12
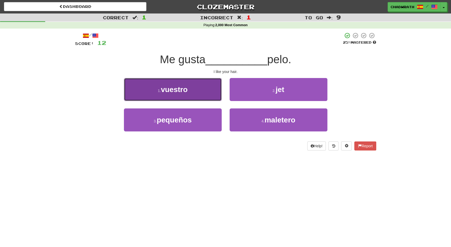
click at [173, 95] on button "1 . vuestro" at bounding box center [173, 89] width 98 height 23
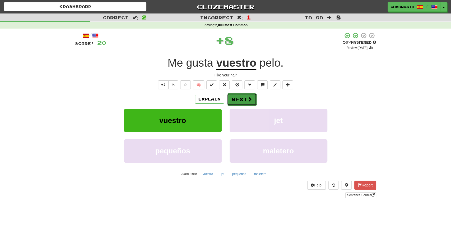
click at [234, 100] on button "Next" at bounding box center [242, 99] width 30 height 12
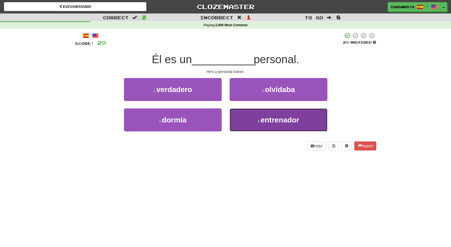
click at [251, 120] on button "4 . entrenador" at bounding box center [279, 119] width 98 height 23
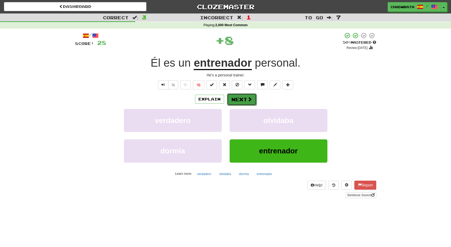
click at [248, 99] on span at bounding box center [250, 99] width 5 height 5
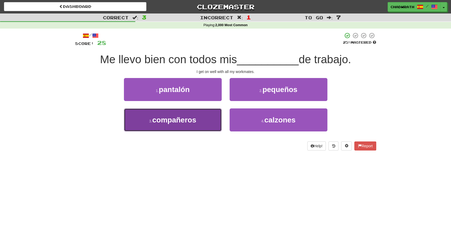
click at [167, 113] on button "3 . compañeros" at bounding box center [173, 119] width 98 height 23
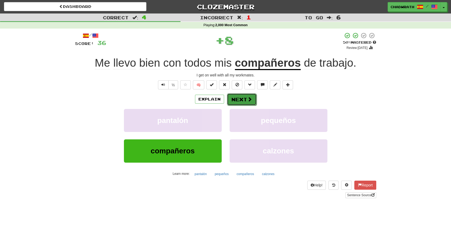
click at [248, 98] on span at bounding box center [250, 99] width 5 height 5
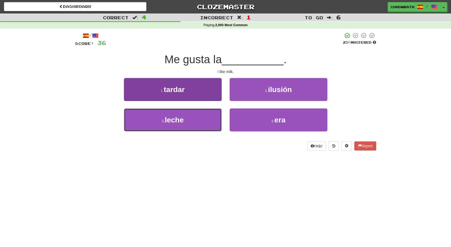
click at [218, 117] on button "3 . leche" at bounding box center [173, 119] width 98 height 23
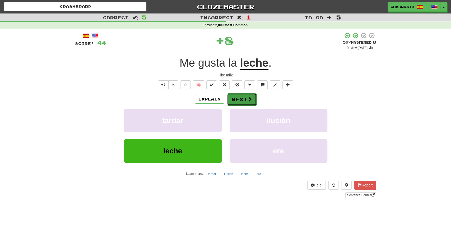
click at [245, 100] on button "Next" at bounding box center [242, 99] width 30 height 12
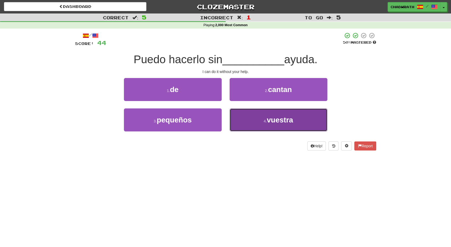
click at [266, 122] on small "4 ." at bounding box center [265, 121] width 3 height 4
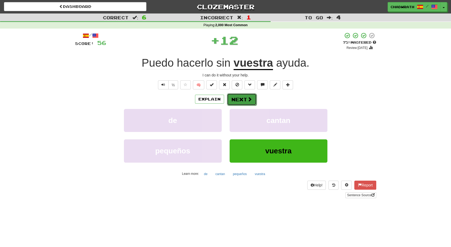
click at [246, 98] on button "Next" at bounding box center [242, 99] width 30 height 12
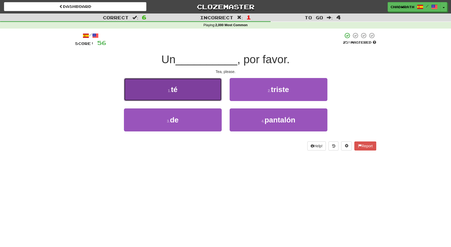
click at [182, 95] on button "1 . té" at bounding box center [173, 89] width 98 height 23
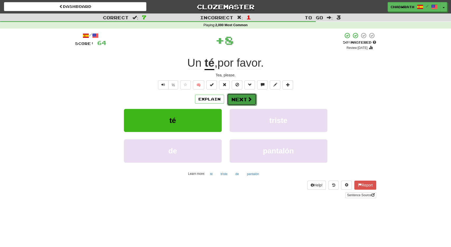
click at [232, 97] on button "Next" at bounding box center [242, 99] width 30 height 12
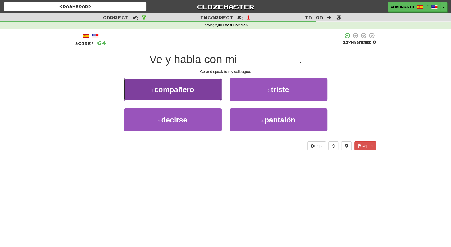
click at [176, 90] on span "compañero" at bounding box center [174, 89] width 40 height 8
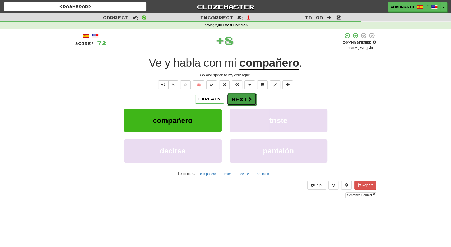
click at [237, 95] on button "Next" at bounding box center [242, 99] width 30 height 12
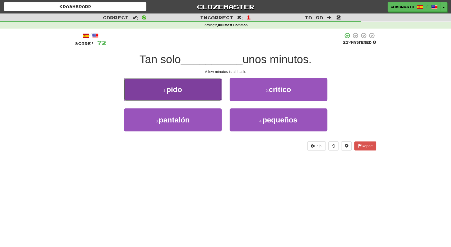
click at [137, 79] on button "1 . pido" at bounding box center [173, 89] width 98 height 23
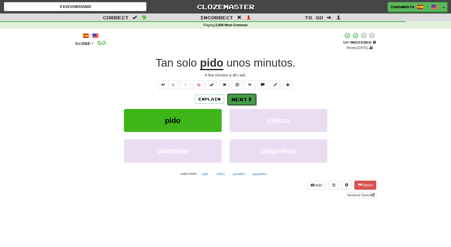
click at [246, 98] on button "Next" at bounding box center [242, 99] width 30 height 12
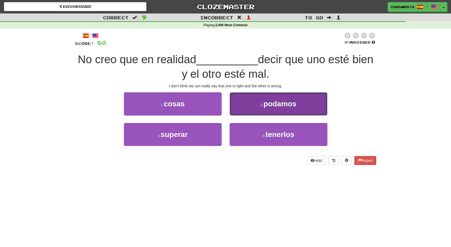
click at [254, 101] on button "2 . podamos" at bounding box center [279, 103] width 98 height 23
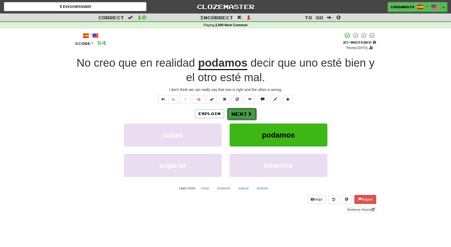
click at [247, 110] on button "Next" at bounding box center [242, 114] width 30 height 12
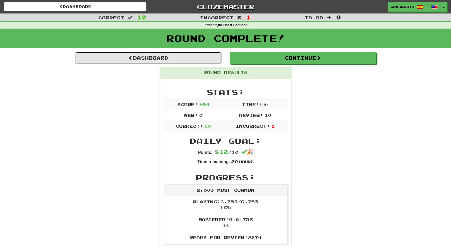
click at [157, 54] on link "Dashboard" at bounding box center [148, 58] width 147 height 12
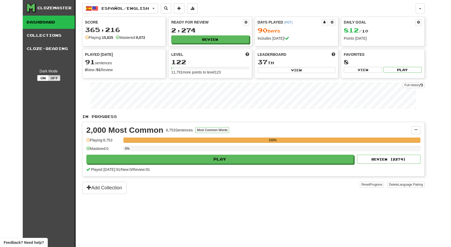
click at [210, 163] on div "2,000 Most Common 6,753 Sentences Most Common Words Manage Sentences Unpin from…" at bounding box center [254, 149] width 342 height 54
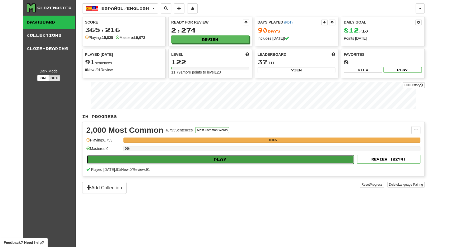
click at [204, 162] on button "Play" at bounding box center [221, 159] width 268 height 9
select select "**"
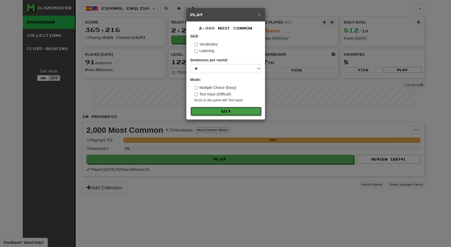
click at [221, 112] on button "Go" at bounding box center [226, 111] width 71 height 9
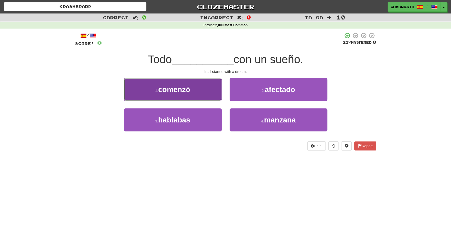
click at [204, 83] on button "1 . comenzó" at bounding box center [173, 89] width 98 height 23
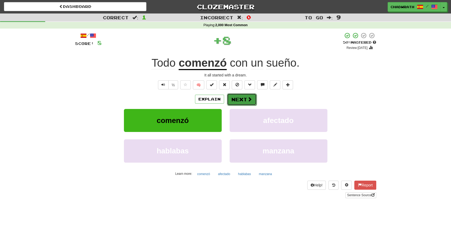
click at [237, 95] on button "Next" at bounding box center [242, 99] width 30 height 12
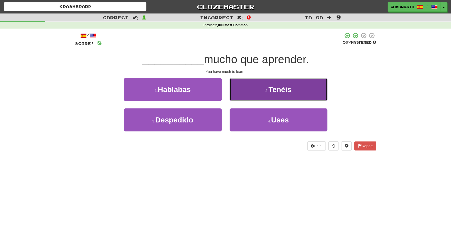
click at [252, 89] on button "2 . Tenéis" at bounding box center [279, 89] width 98 height 23
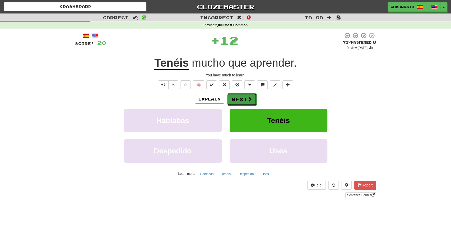
click at [246, 95] on button "Next" at bounding box center [242, 99] width 30 height 12
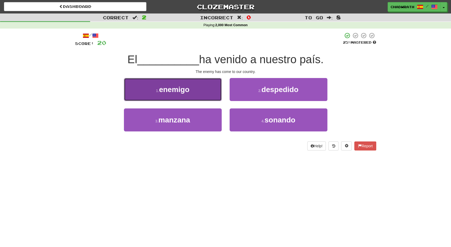
click at [194, 89] on button "1 . enemigo" at bounding box center [173, 89] width 98 height 23
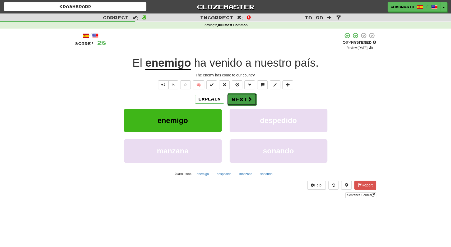
click at [245, 103] on button "Next" at bounding box center [242, 99] width 30 height 12
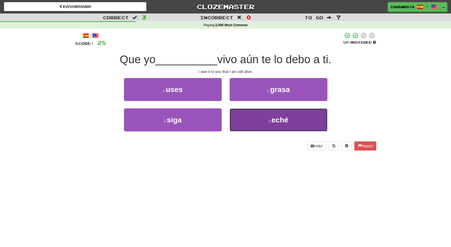
click at [280, 126] on button "4 . eché" at bounding box center [279, 119] width 98 height 23
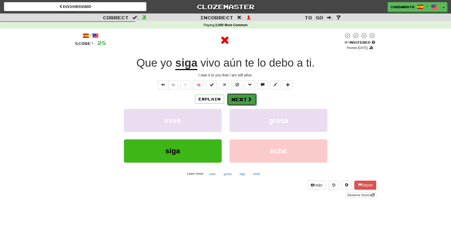
click at [241, 94] on button "Next" at bounding box center [242, 99] width 30 height 12
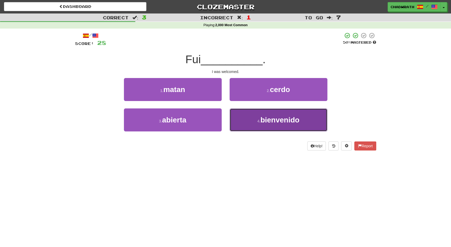
click at [269, 118] on span "bienvenido" at bounding box center [279, 120] width 39 height 8
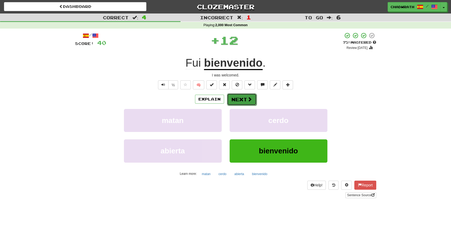
click at [242, 98] on button "Next" at bounding box center [242, 99] width 30 height 12
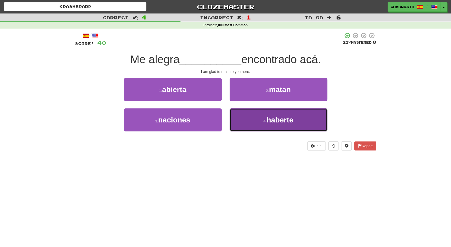
click at [267, 120] on span "haberte" at bounding box center [280, 120] width 27 height 8
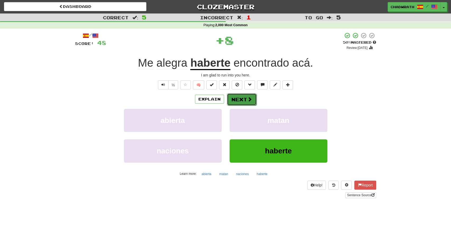
click at [236, 98] on button "Next" at bounding box center [242, 99] width 30 height 12
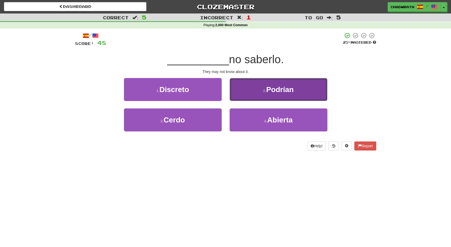
click at [277, 99] on button "2 . Podrían" at bounding box center [279, 89] width 98 height 23
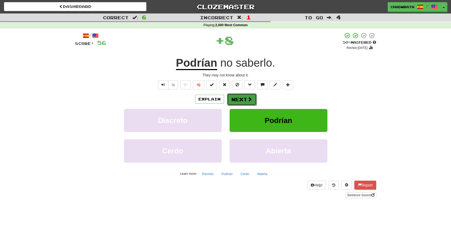
click at [240, 102] on button "Next" at bounding box center [242, 99] width 30 height 12
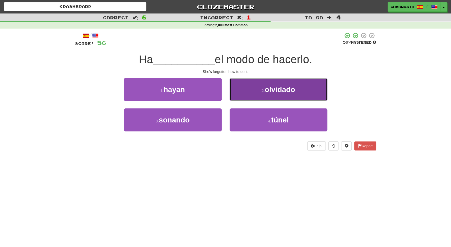
click at [267, 94] on button "2 . olvidado" at bounding box center [279, 89] width 98 height 23
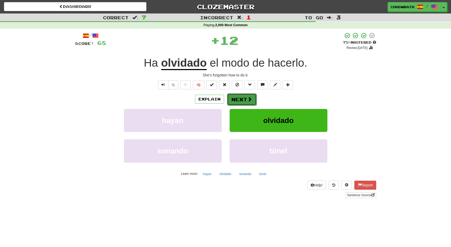
click at [235, 99] on button "Next" at bounding box center [242, 99] width 30 height 12
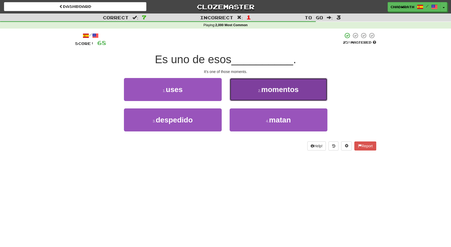
click at [249, 97] on button "2 . momentos" at bounding box center [279, 89] width 98 height 23
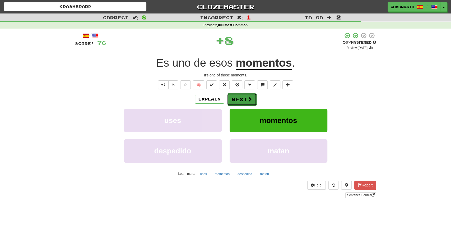
click at [241, 95] on button "Next" at bounding box center [242, 99] width 30 height 12
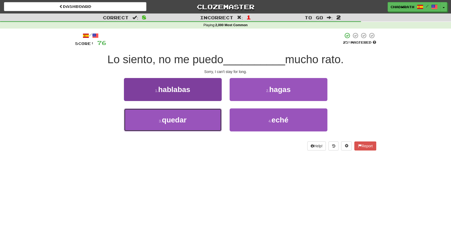
click at [182, 115] on button "3 . quedar" at bounding box center [173, 119] width 98 height 23
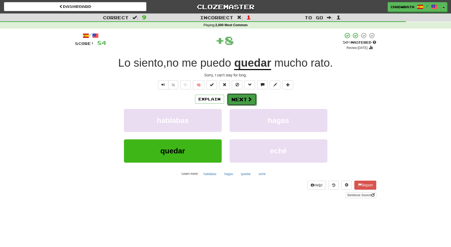
click at [248, 99] on span at bounding box center [250, 99] width 5 height 5
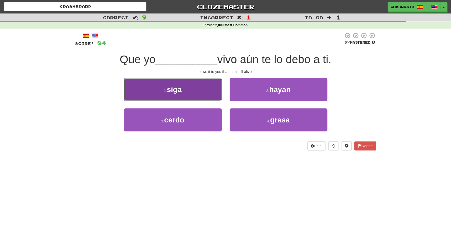
click at [207, 93] on button "1 . siga" at bounding box center [173, 89] width 98 height 23
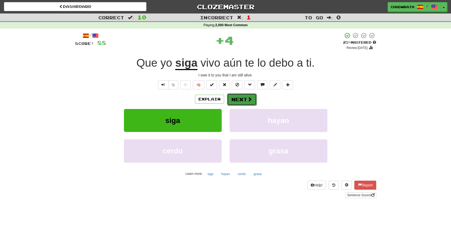
click at [245, 97] on button "Next" at bounding box center [242, 99] width 30 height 12
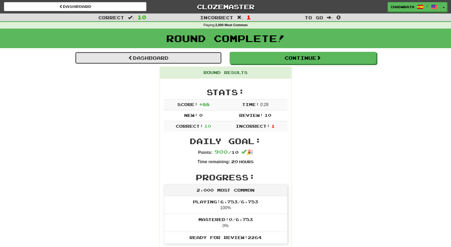
click at [173, 58] on link "Dashboard" at bounding box center [148, 58] width 147 height 12
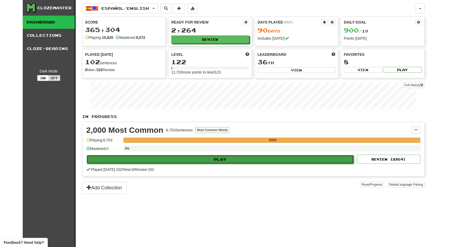
click at [221, 157] on button "Play" at bounding box center [221, 159] width 268 height 9
select select "**"
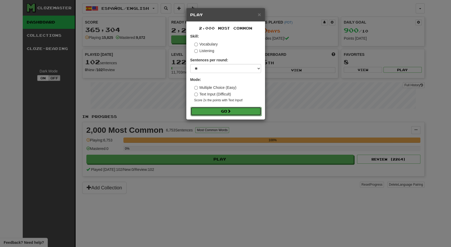
click at [224, 109] on button "Go" at bounding box center [226, 111] width 71 height 9
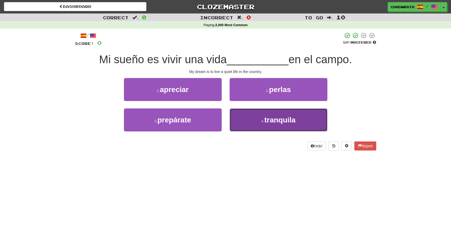
click at [260, 122] on button "4 . tranquila" at bounding box center [279, 119] width 98 height 23
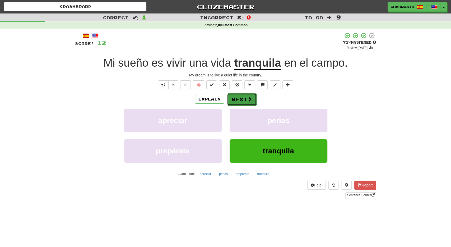
click at [254, 99] on button "Next" at bounding box center [242, 99] width 30 height 12
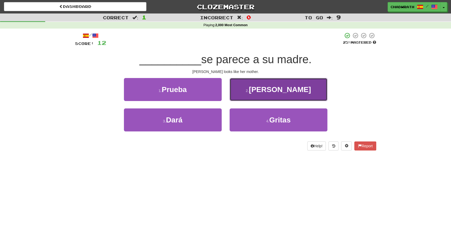
click at [278, 93] on span "María" at bounding box center [280, 89] width 62 height 8
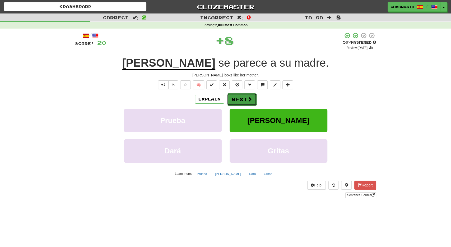
click at [245, 100] on button "Next" at bounding box center [242, 99] width 30 height 12
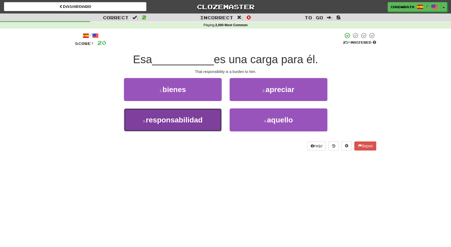
click at [176, 126] on button "3 . responsabilidad" at bounding box center [173, 119] width 98 height 23
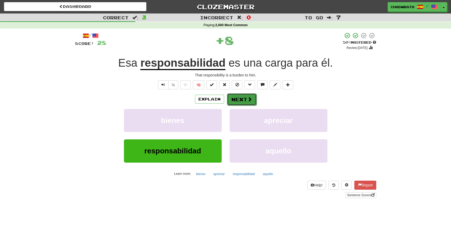
click at [244, 97] on button "Next" at bounding box center [242, 99] width 30 height 12
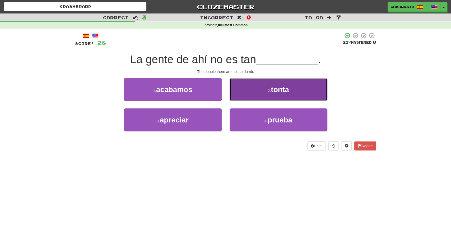
click at [271, 90] on small "2 ." at bounding box center [269, 91] width 3 height 4
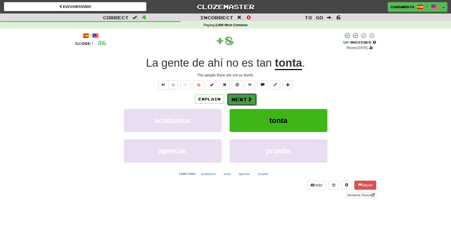
click at [242, 94] on button "Next" at bounding box center [242, 99] width 30 height 12
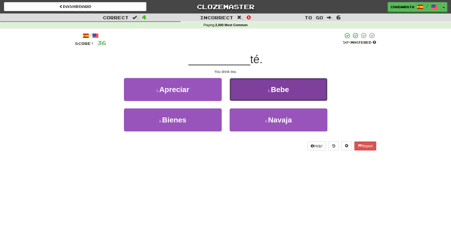
click at [288, 94] on button "2 . Bebe" at bounding box center [279, 89] width 98 height 23
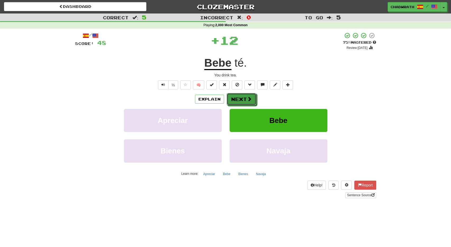
drag, startPoint x: 246, startPoint y: 98, endPoint x: 175, endPoint y: 77, distance: 73.3
click at [245, 98] on button "Next" at bounding box center [242, 99] width 30 height 12
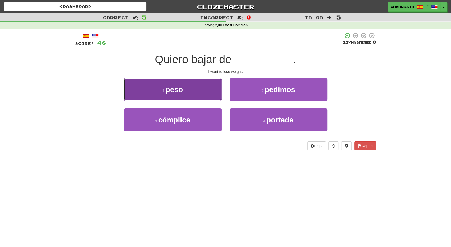
click at [168, 92] on span "peso" at bounding box center [174, 89] width 17 height 8
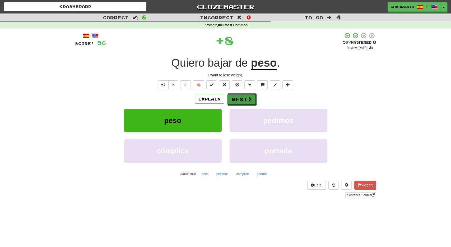
click at [244, 95] on button "Next" at bounding box center [242, 99] width 30 height 12
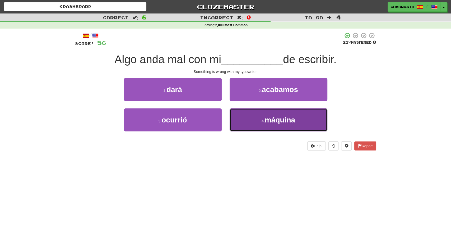
click at [268, 113] on button "4 . máquina" at bounding box center [279, 119] width 98 height 23
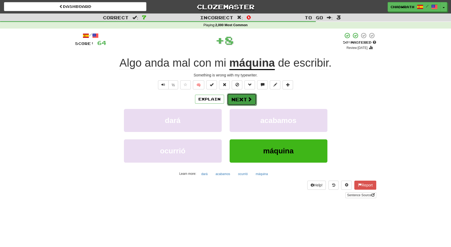
click at [236, 97] on button "Next" at bounding box center [242, 99] width 30 height 12
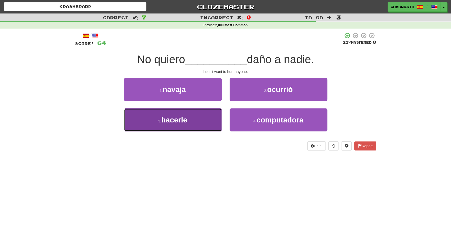
click at [203, 121] on button "3 . hacerle" at bounding box center [173, 119] width 98 height 23
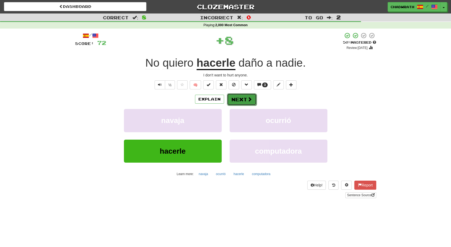
click at [248, 101] on span at bounding box center [250, 99] width 5 height 5
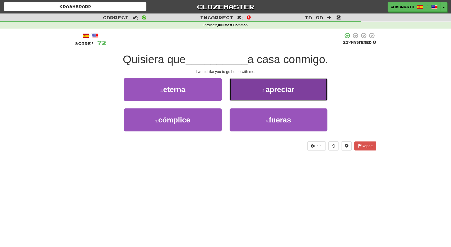
click at [271, 97] on button "2 . apreciar" at bounding box center [279, 89] width 98 height 23
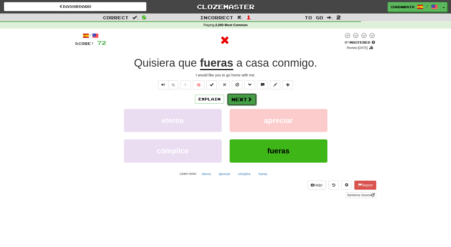
click at [242, 94] on button "Next" at bounding box center [242, 99] width 30 height 12
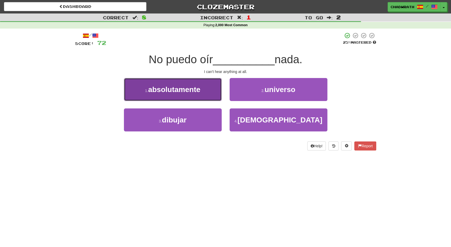
click at [194, 91] on span "absolutamente" at bounding box center [174, 89] width 52 height 8
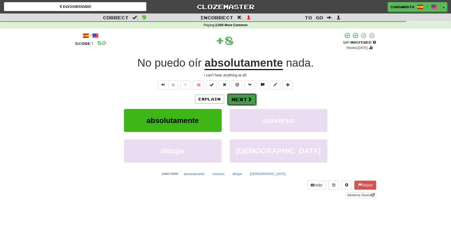
click at [246, 97] on button "Next" at bounding box center [242, 99] width 30 height 12
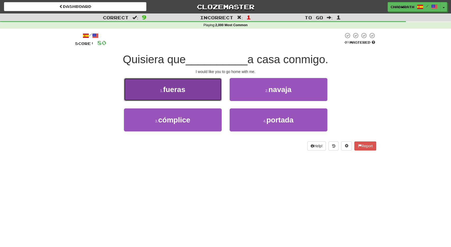
click at [195, 88] on button "1 . fueras" at bounding box center [173, 89] width 98 height 23
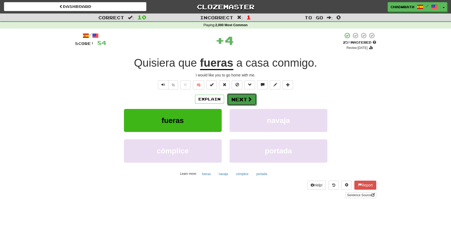
click at [241, 99] on button "Next" at bounding box center [242, 99] width 30 height 12
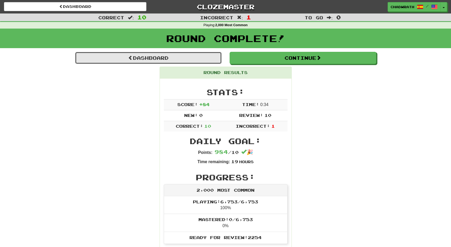
click at [177, 60] on link "Dashboard" at bounding box center [148, 58] width 147 height 12
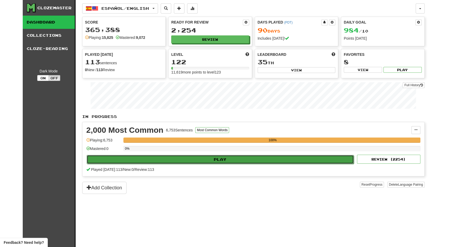
click at [214, 161] on button "Play" at bounding box center [221, 159] width 268 height 9
select select "**"
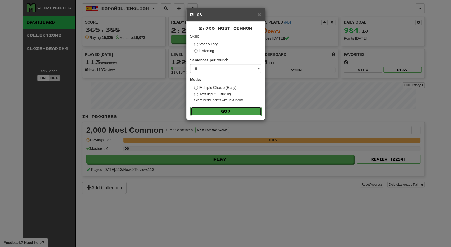
click at [236, 109] on button "Go" at bounding box center [226, 111] width 71 height 9
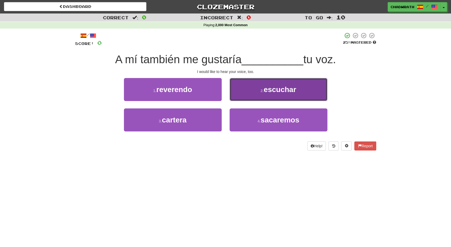
click at [257, 95] on button "2 . escuchar" at bounding box center [279, 89] width 98 height 23
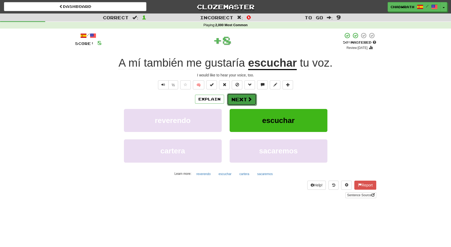
click at [237, 100] on button "Next" at bounding box center [242, 99] width 30 height 12
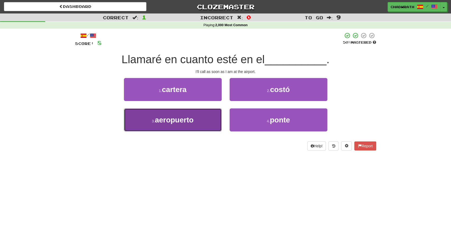
click at [167, 119] on span "aeropuerto" at bounding box center [174, 120] width 39 height 8
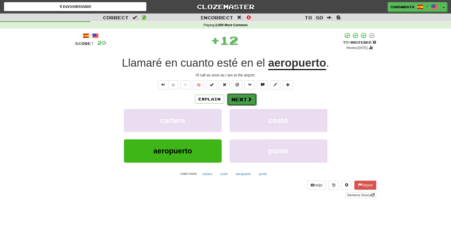
click at [244, 98] on button "Next" at bounding box center [242, 99] width 30 height 12
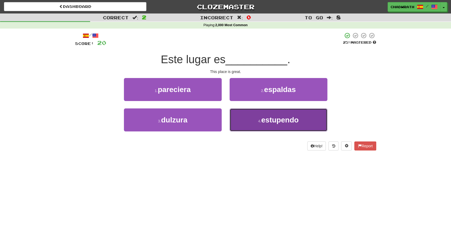
click at [280, 128] on button "4 . estupendo" at bounding box center [279, 119] width 98 height 23
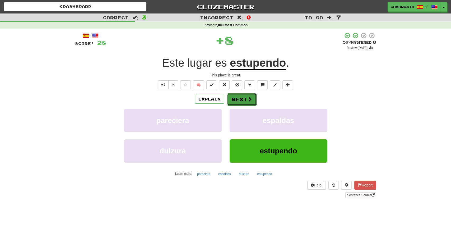
click at [239, 97] on button "Next" at bounding box center [242, 99] width 30 height 12
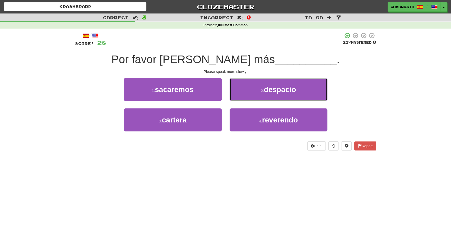
click at [273, 90] on span "despacio" at bounding box center [280, 89] width 32 height 8
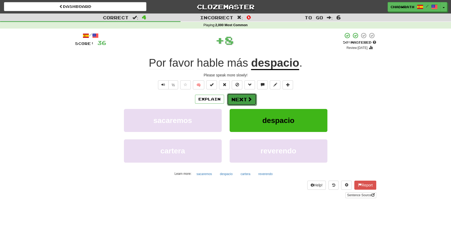
click at [244, 100] on button "Next" at bounding box center [242, 99] width 30 height 12
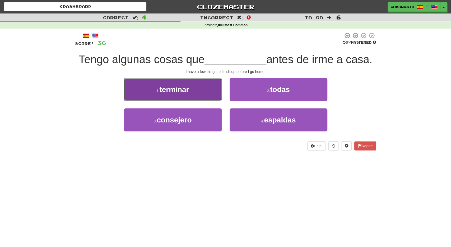
click at [184, 98] on button "1 . terminar" at bounding box center [173, 89] width 98 height 23
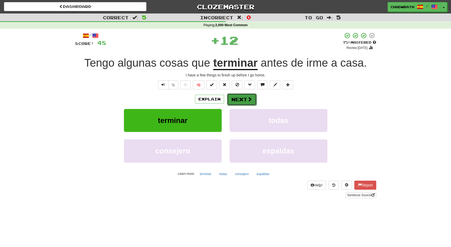
click at [243, 101] on button "Next" at bounding box center [242, 99] width 30 height 12
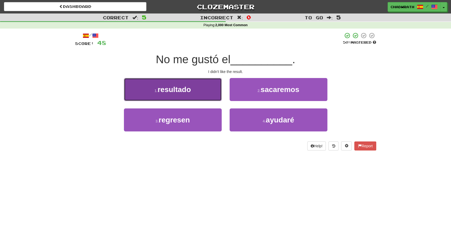
click at [170, 88] on span "resultado" at bounding box center [174, 89] width 33 height 8
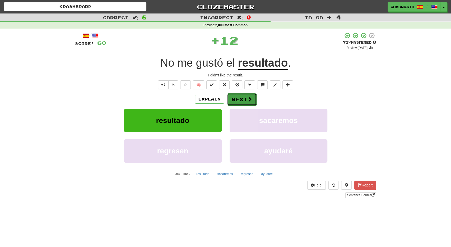
click at [240, 98] on button "Next" at bounding box center [242, 99] width 30 height 12
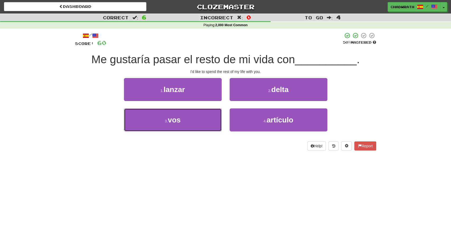
drag, startPoint x: 186, startPoint y: 122, endPoint x: 137, endPoint y: 105, distance: 51.6
click at [186, 122] on button "3 . vos" at bounding box center [173, 119] width 98 height 23
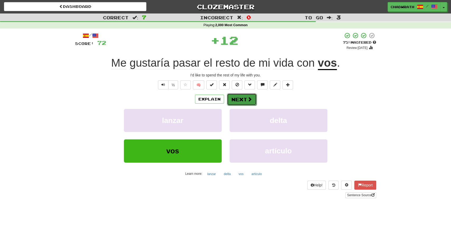
click at [248, 98] on span at bounding box center [250, 99] width 5 height 5
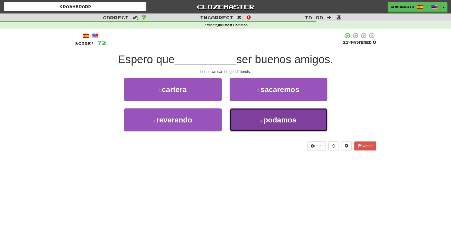
click at [263, 126] on button "4 . podamos" at bounding box center [279, 119] width 98 height 23
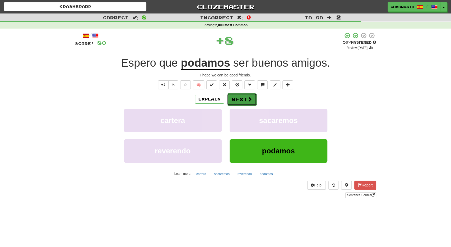
click at [244, 98] on button "Next" at bounding box center [242, 99] width 30 height 12
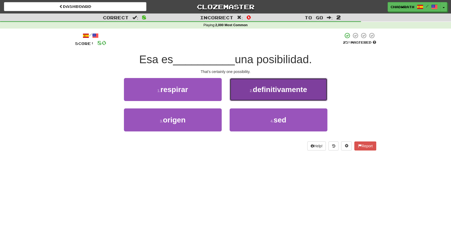
click at [259, 93] on span "definitivamente" at bounding box center [280, 89] width 54 height 8
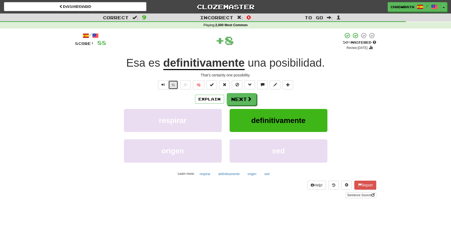
click at [175, 85] on button "½" at bounding box center [173, 84] width 10 height 9
click at [244, 102] on button "Next" at bounding box center [242, 99] width 30 height 12
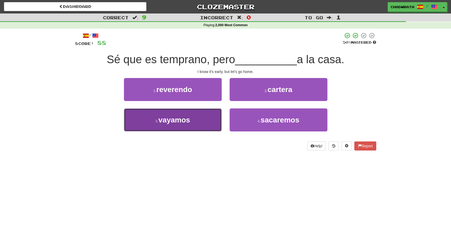
click at [180, 121] on span "vayamos" at bounding box center [174, 120] width 32 height 8
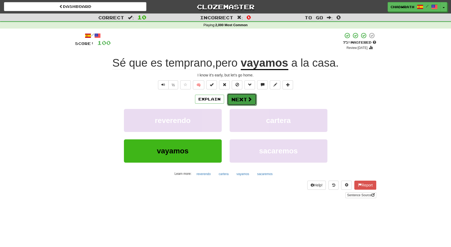
click at [246, 101] on button "Next" at bounding box center [242, 99] width 30 height 12
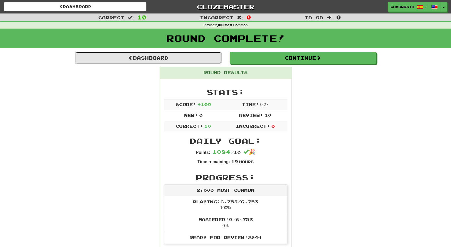
click at [180, 59] on link "Dashboard" at bounding box center [148, 58] width 147 height 12
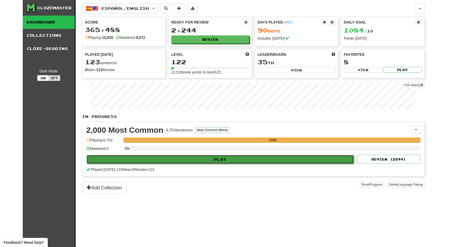
click at [204, 157] on button "Play" at bounding box center [221, 159] width 268 height 9
select select "**"
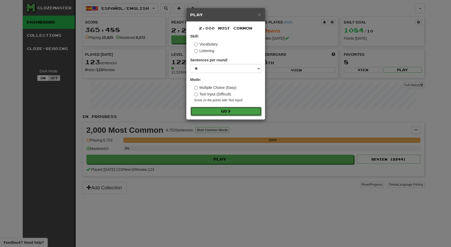
drag, startPoint x: 216, startPoint y: 109, endPoint x: 212, endPoint y: 120, distance: 11.6
click at [217, 107] on button "Go" at bounding box center [225, 111] width 71 height 9
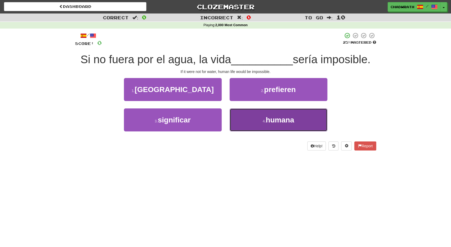
click at [255, 124] on button "4 . humana" at bounding box center [279, 119] width 98 height 23
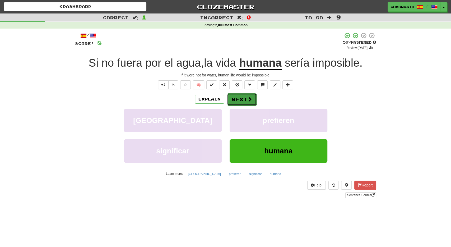
click at [244, 100] on button "Next" at bounding box center [242, 99] width 30 height 12
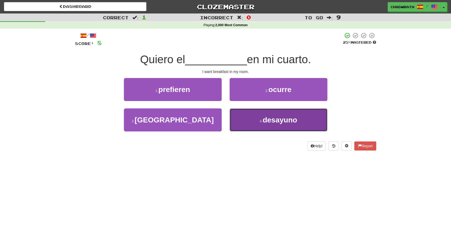
click at [258, 118] on button "4 . [GEOGRAPHIC_DATA]" at bounding box center [279, 119] width 98 height 23
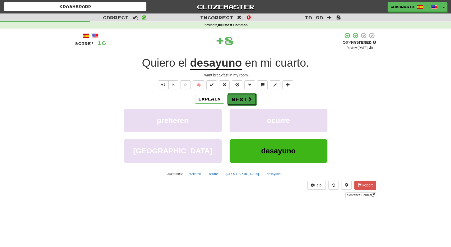
click at [237, 100] on button "Next" at bounding box center [242, 99] width 30 height 12
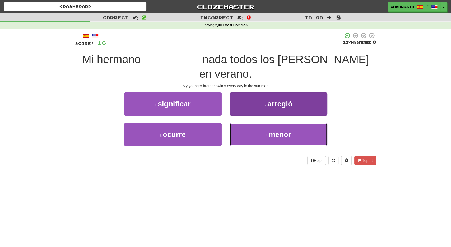
click at [275, 127] on button "4 . menor" at bounding box center [279, 134] width 98 height 23
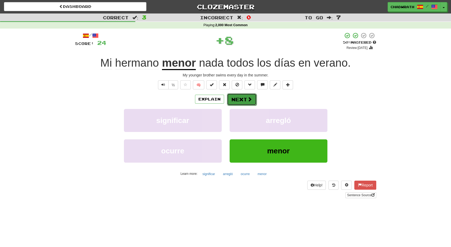
click at [248, 99] on span at bounding box center [250, 99] width 5 height 5
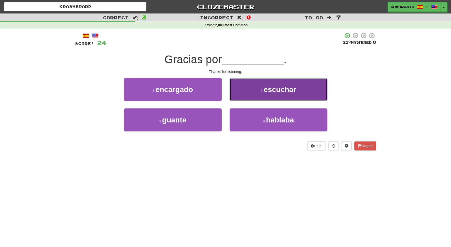
click at [246, 86] on button "2 . escuchar" at bounding box center [279, 89] width 98 height 23
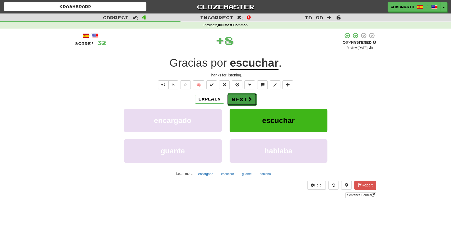
click at [246, 96] on button "Next" at bounding box center [242, 99] width 30 height 12
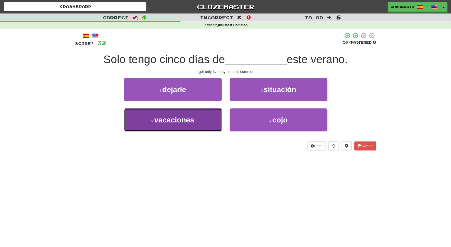
click at [196, 122] on button "3 . vacaciones" at bounding box center [173, 119] width 98 height 23
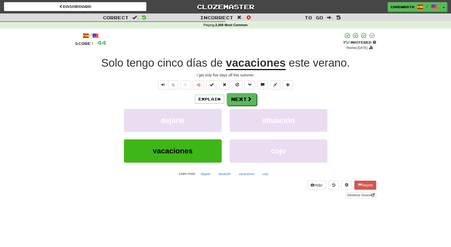
click at [250, 93] on div "Explain Next" at bounding box center [225, 99] width 301 height 12
click at [248, 94] on button "Next" at bounding box center [242, 99] width 30 height 12
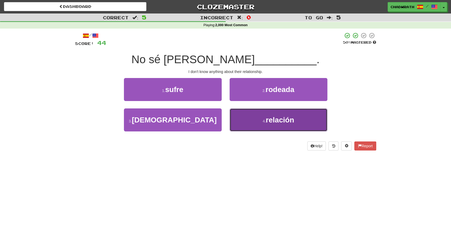
click at [270, 126] on button "4 . relación" at bounding box center [279, 119] width 98 height 23
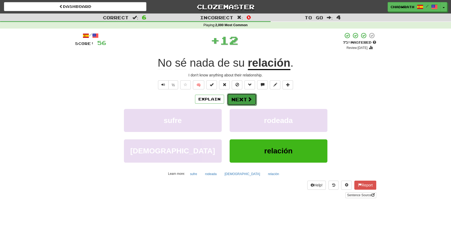
click at [241, 99] on button "Next" at bounding box center [242, 99] width 30 height 12
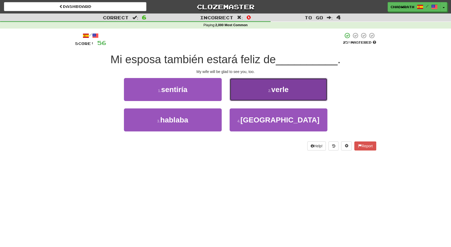
click at [277, 93] on span "verle" at bounding box center [280, 89] width 17 height 8
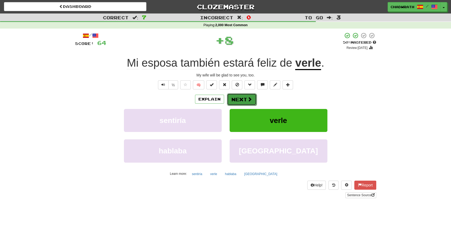
click at [244, 100] on button "Next" at bounding box center [242, 99] width 30 height 12
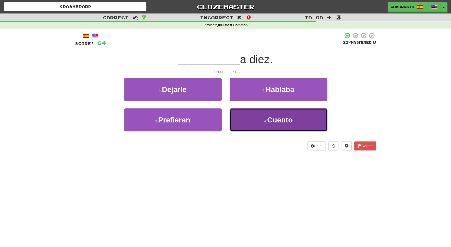
click at [267, 121] on small "4 ." at bounding box center [265, 121] width 3 height 4
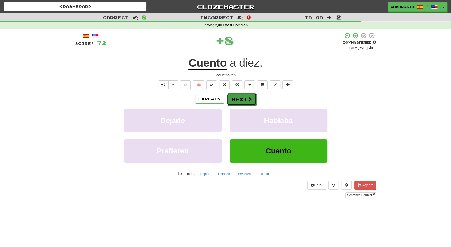
click at [239, 100] on button "Next" at bounding box center [242, 99] width 30 height 12
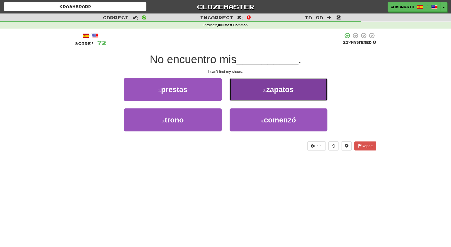
click at [267, 91] on small "2 ." at bounding box center [264, 91] width 3 height 4
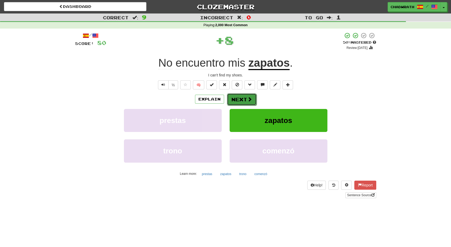
click at [239, 99] on button "Next" at bounding box center [242, 99] width 30 height 12
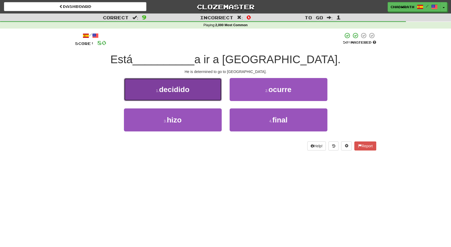
click at [199, 92] on button "1 . decidido" at bounding box center [173, 89] width 98 height 23
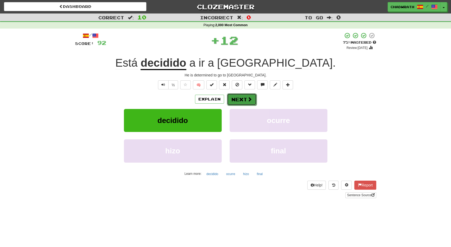
click at [236, 100] on button "Next" at bounding box center [242, 99] width 30 height 12
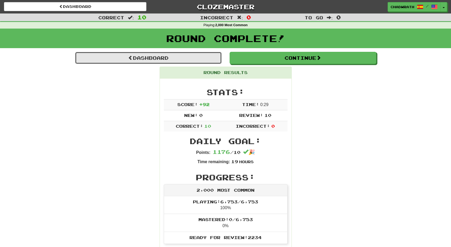
click at [149, 59] on link "Dashboard" at bounding box center [148, 58] width 147 height 12
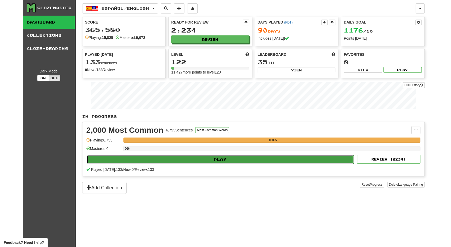
click at [231, 157] on button "Play" at bounding box center [221, 159] width 268 height 9
select select "**"
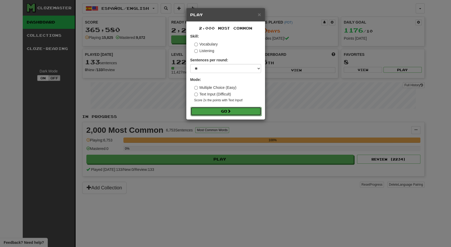
click at [246, 111] on button "Go" at bounding box center [226, 111] width 71 height 9
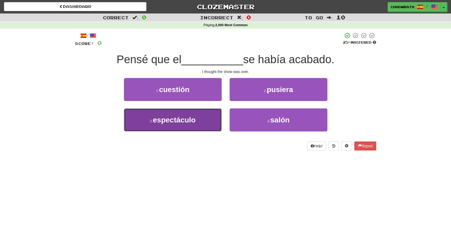
click at [196, 124] on button "3 . espectáculo" at bounding box center [173, 119] width 98 height 23
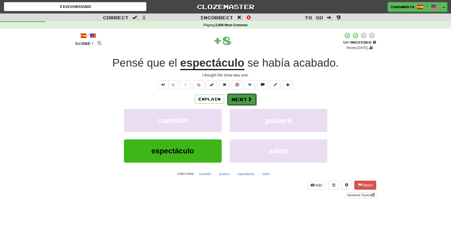
click at [245, 96] on button "Next" at bounding box center [242, 99] width 30 height 12
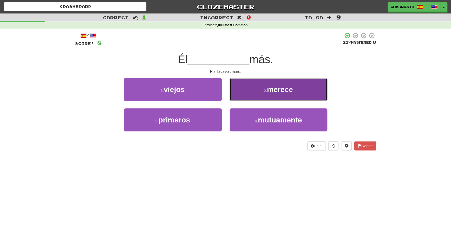
click at [256, 94] on button "2 . merece" at bounding box center [279, 89] width 98 height 23
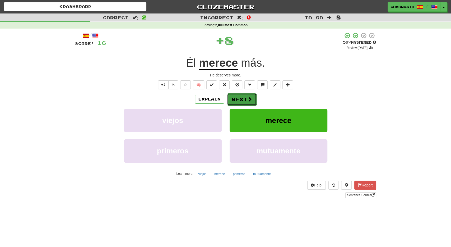
click at [240, 98] on button "Next" at bounding box center [242, 99] width 30 height 12
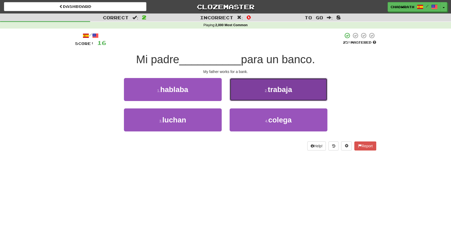
click at [283, 96] on button "2 . trabaja" at bounding box center [279, 89] width 98 height 23
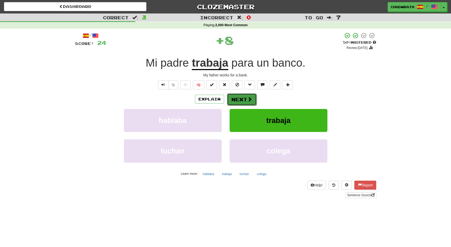
click at [245, 99] on button "Next" at bounding box center [242, 99] width 30 height 12
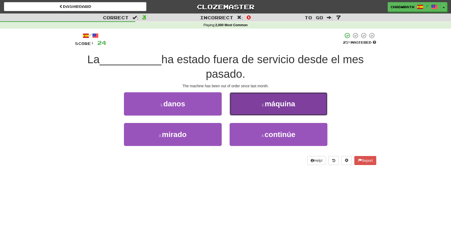
click at [276, 110] on button "2 . máquina" at bounding box center [279, 103] width 98 height 23
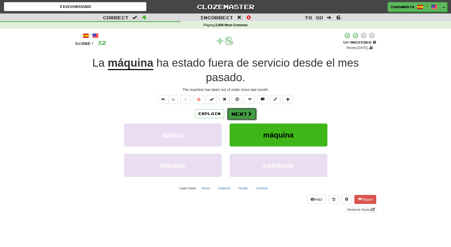
click at [250, 114] on span at bounding box center [250, 113] width 5 height 5
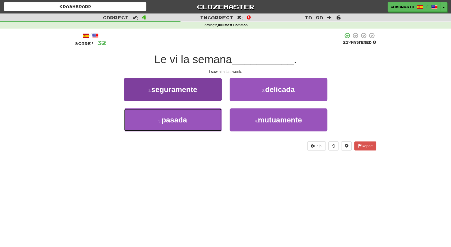
click at [198, 116] on button "3 . pasada" at bounding box center [173, 119] width 98 height 23
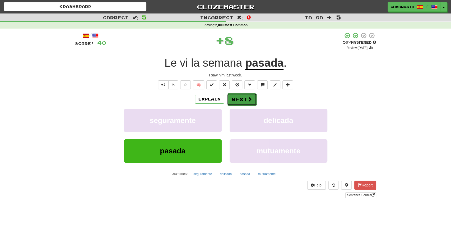
click at [239, 99] on button "Next" at bounding box center [242, 99] width 30 height 12
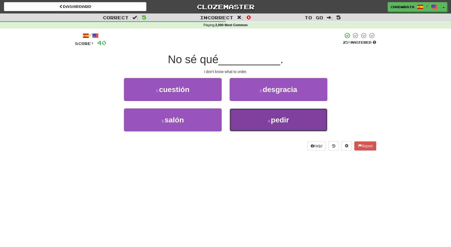
click at [264, 116] on button "4 . pedir" at bounding box center [279, 119] width 98 height 23
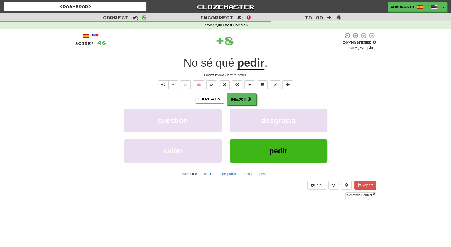
click at [247, 106] on div "Explain Next cuestión desgracia salón pedir Learn more: cuestión desgracia saló…" at bounding box center [225, 135] width 301 height 85
click at [228, 95] on button "Next" at bounding box center [242, 99] width 30 height 12
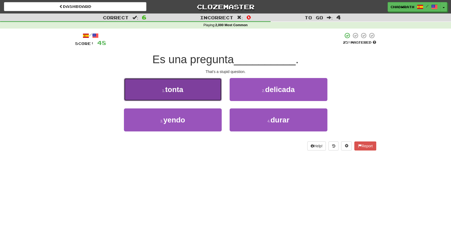
click at [142, 89] on button "1 . tonta" at bounding box center [173, 89] width 98 height 23
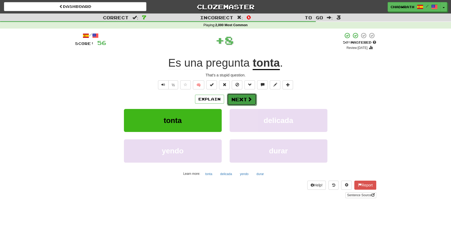
click at [238, 101] on button "Next" at bounding box center [242, 99] width 30 height 12
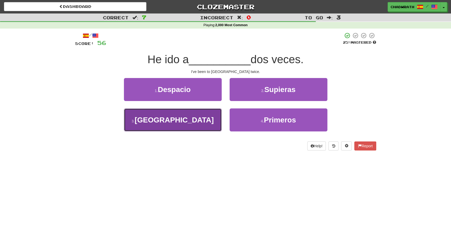
click at [203, 115] on button "3 . París" at bounding box center [173, 119] width 98 height 23
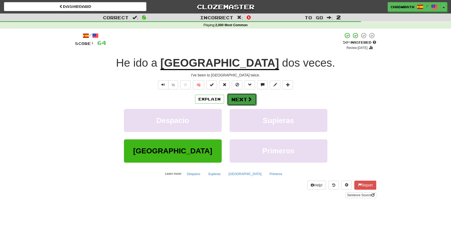
click at [245, 97] on button "Next" at bounding box center [242, 99] width 30 height 12
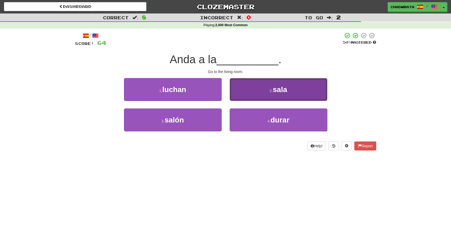
click at [287, 88] on span "sala" at bounding box center [280, 89] width 15 height 8
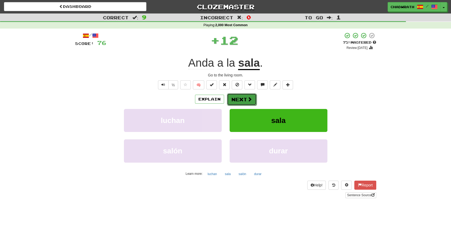
click at [242, 97] on button "Next" at bounding box center [242, 99] width 30 height 12
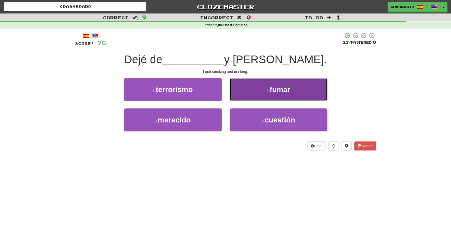
click at [259, 88] on button "2 . fumar" at bounding box center [279, 89] width 98 height 23
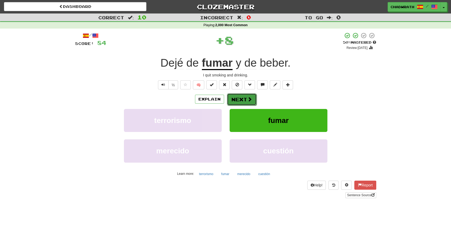
click at [248, 100] on span at bounding box center [250, 99] width 5 height 5
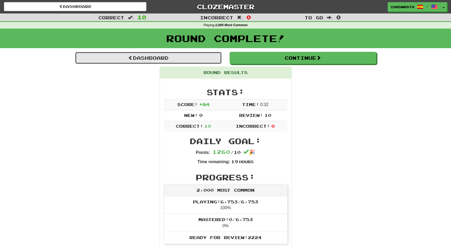
click at [182, 55] on link "Dashboard" at bounding box center [148, 58] width 147 height 12
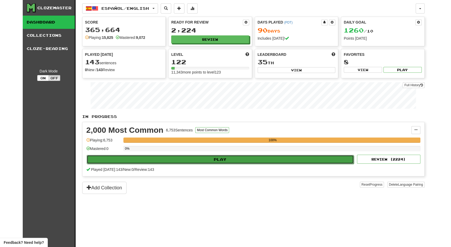
click at [209, 157] on button "Play" at bounding box center [221, 159] width 268 height 9
select select "**"
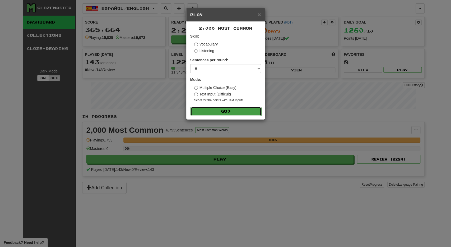
click at [237, 112] on button "Go" at bounding box center [226, 111] width 71 height 9
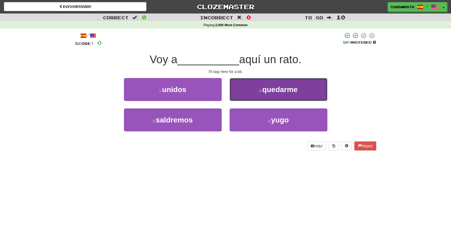
click at [259, 96] on button "2 . quedarme" at bounding box center [279, 89] width 98 height 23
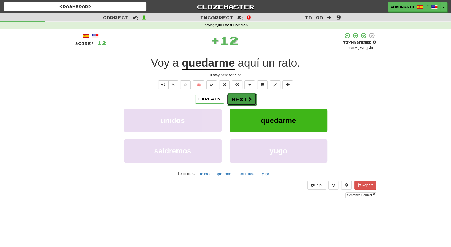
click at [243, 99] on button "Next" at bounding box center [242, 99] width 30 height 12
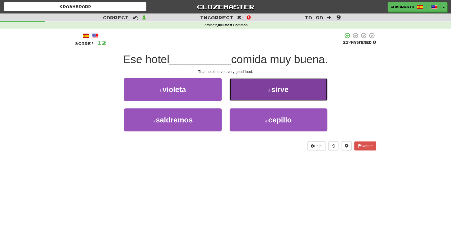
click at [251, 96] on button "2 . sirve" at bounding box center [279, 89] width 98 height 23
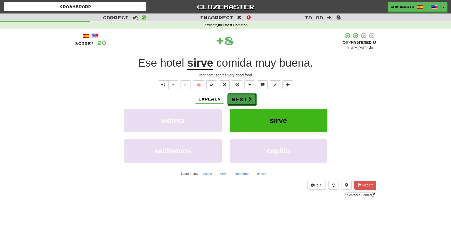
click at [242, 98] on button "Next" at bounding box center [242, 99] width 30 height 12
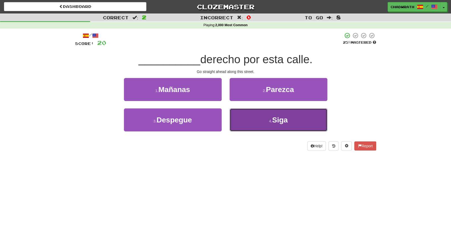
click at [269, 120] on small "4 ." at bounding box center [270, 121] width 3 height 4
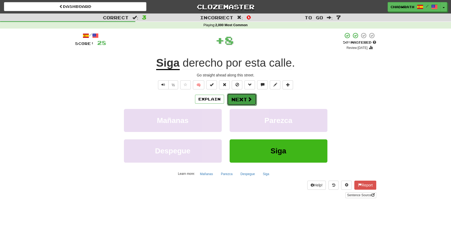
click at [237, 99] on button "Next" at bounding box center [242, 99] width 30 height 12
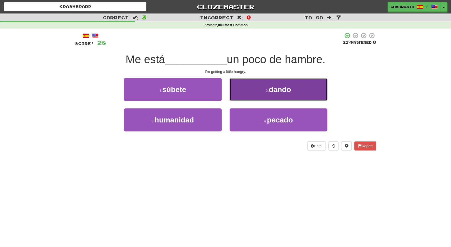
click at [253, 94] on button "2 . dando" at bounding box center [279, 89] width 98 height 23
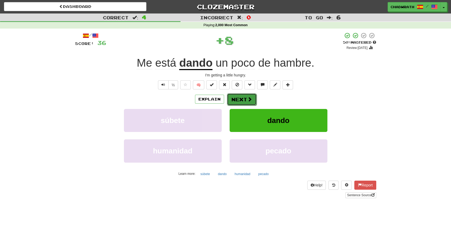
click at [235, 99] on button "Next" at bounding box center [242, 99] width 30 height 12
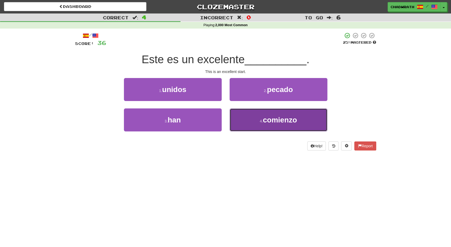
click at [266, 126] on button "4 . comienzo" at bounding box center [279, 119] width 98 height 23
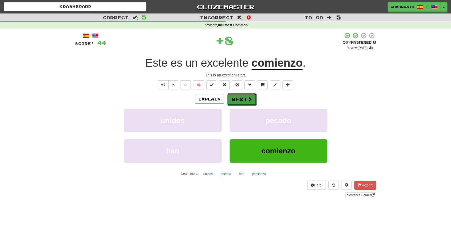
click at [244, 100] on button "Next" at bounding box center [242, 99] width 30 height 12
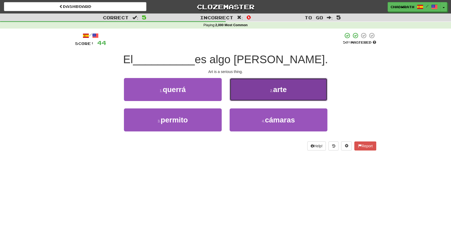
click at [271, 90] on small "2 ." at bounding box center [271, 91] width 3 height 4
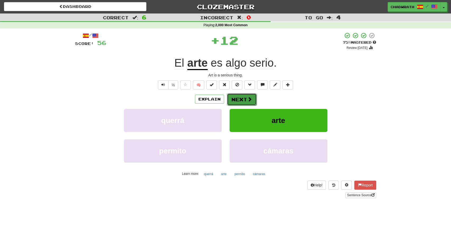
click at [242, 102] on button "Next" at bounding box center [242, 99] width 30 height 12
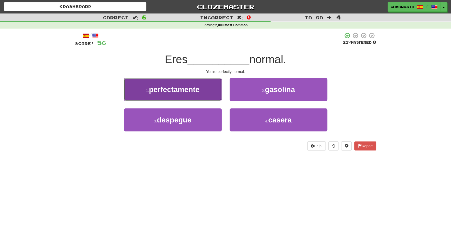
click at [189, 94] on button "1 . perfectamente" at bounding box center [173, 89] width 98 height 23
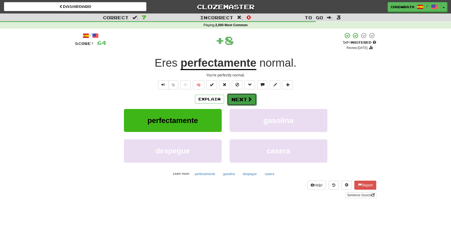
click at [239, 100] on button "Next" at bounding box center [242, 99] width 30 height 12
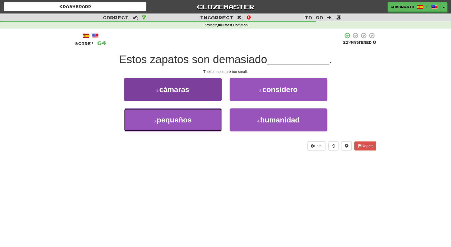
click at [186, 119] on span "pequeños" at bounding box center [174, 120] width 35 height 8
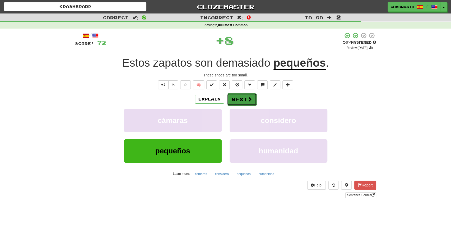
click at [243, 101] on button "Next" at bounding box center [242, 99] width 30 height 12
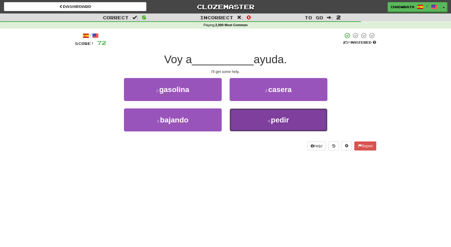
click at [269, 119] on button "4 . pedir" at bounding box center [279, 119] width 98 height 23
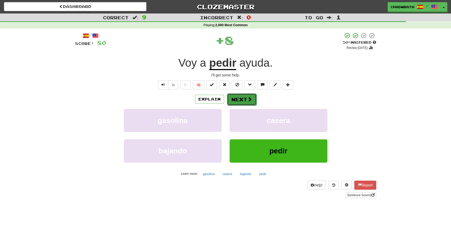
click at [239, 101] on button "Next" at bounding box center [242, 99] width 30 height 12
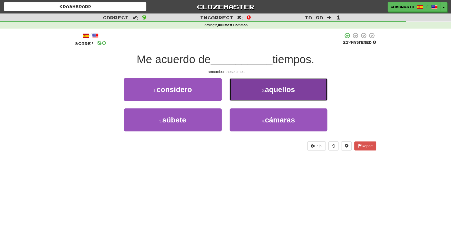
click at [265, 95] on button "2 . aquellos" at bounding box center [279, 89] width 98 height 23
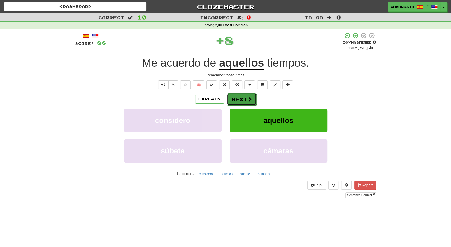
click at [241, 99] on button "Next" at bounding box center [242, 99] width 30 height 12
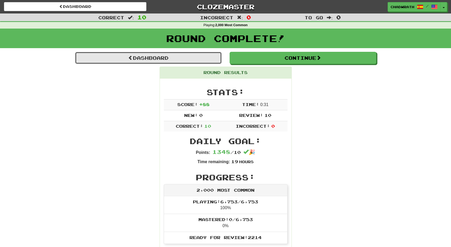
click at [167, 60] on link "Dashboard" at bounding box center [148, 58] width 147 height 12
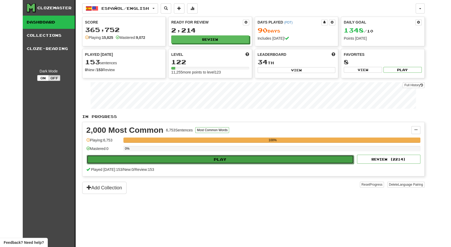
click at [180, 158] on button "Play" at bounding box center [221, 159] width 268 height 9
select select "**"
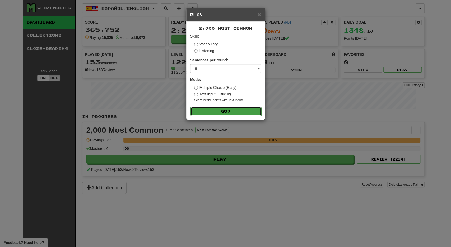
click at [209, 109] on button "Go" at bounding box center [226, 111] width 71 height 9
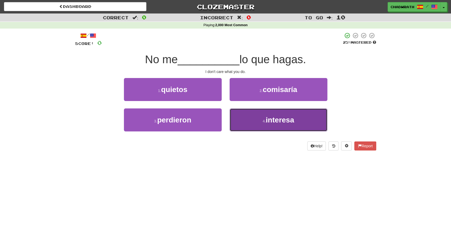
click at [265, 126] on button "4 . interesa" at bounding box center [279, 119] width 98 height 23
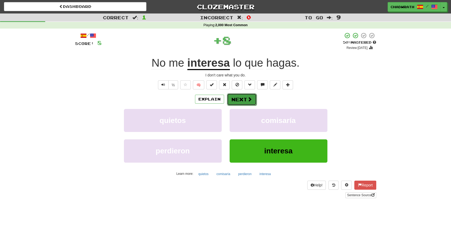
click at [238, 97] on button "Next" at bounding box center [242, 99] width 30 height 12
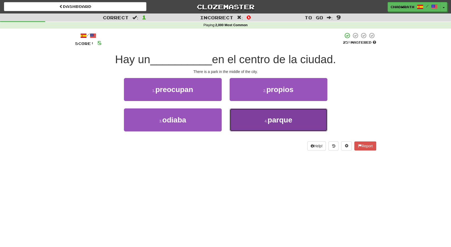
click at [256, 121] on button "4 . parque" at bounding box center [279, 119] width 98 height 23
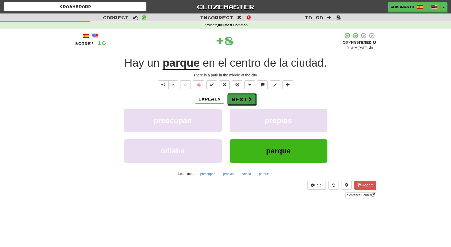
click at [246, 97] on button "Next" at bounding box center [242, 99] width 30 height 12
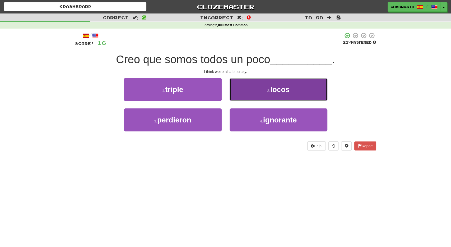
click at [278, 94] on button "2 . locos" at bounding box center [279, 89] width 98 height 23
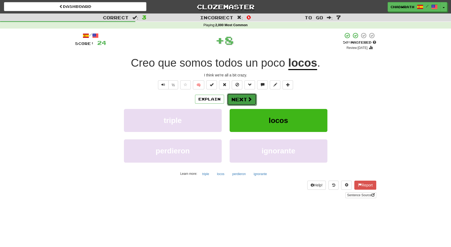
click at [249, 95] on button "Next" at bounding box center [242, 99] width 30 height 12
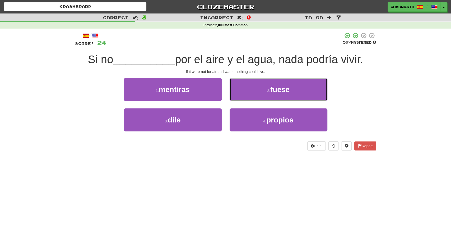
click at [268, 90] on small "2 ." at bounding box center [268, 91] width 3 height 4
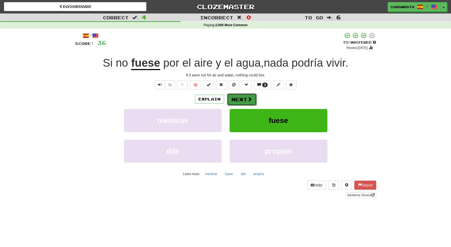
click at [244, 99] on button "Next" at bounding box center [242, 99] width 30 height 12
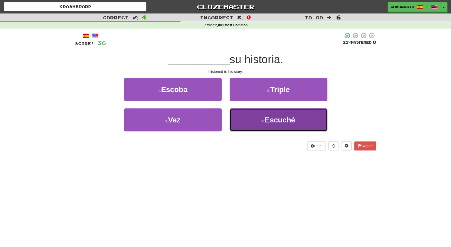
click at [269, 122] on span "Escuché" at bounding box center [280, 120] width 30 height 8
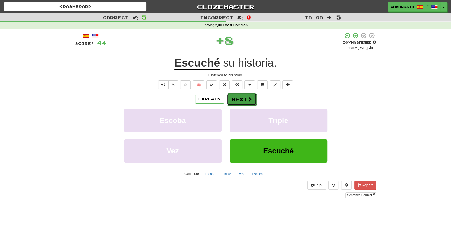
click at [245, 98] on button "Next" at bounding box center [242, 99] width 30 height 12
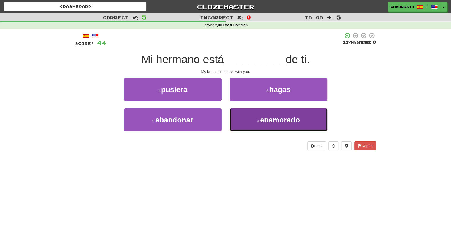
click at [267, 125] on button "4 . enamorado" at bounding box center [279, 119] width 98 height 23
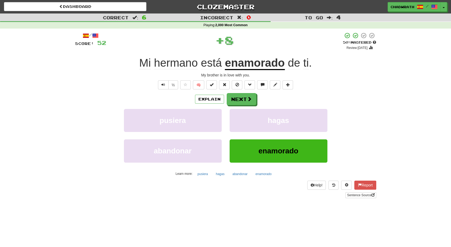
click at [244, 93] on div "/ Score: 52 + 8 50 % Mastered Review: 2025-10-25 Mi hermano está enamorado de t…" at bounding box center [225, 115] width 301 height 166
click at [240, 100] on button "Next" at bounding box center [242, 99] width 30 height 12
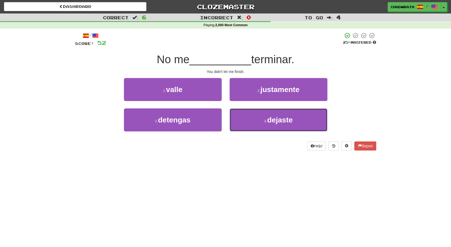
drag, startPoint x: 293, startPoint y: 121, endPoint x: 220, endPoint y: 106, distance: 74.1
click at [292, 121] on span "dejaste" at bounding box center [280, 120] width 26 height 8
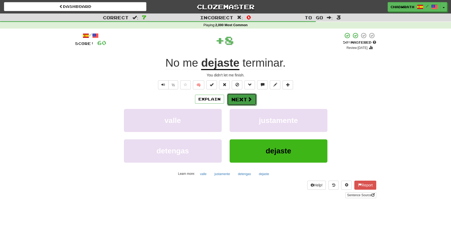
click at [240, 100] on button "Next" at bounding box center [242, 99] width 30 height 12
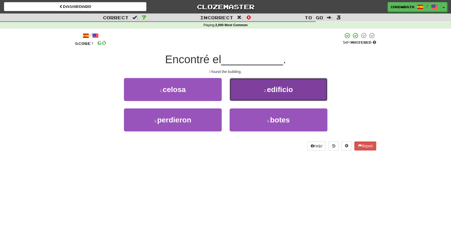
click at [258, 95] on button "2 . edificio" at bounding box center [279, 89] width 98 height 23
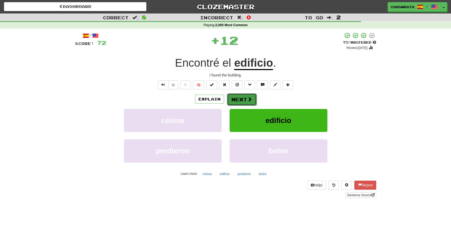
click at [233, 101] on button "Next" at bounding box center [242, 99] width 30 height 12
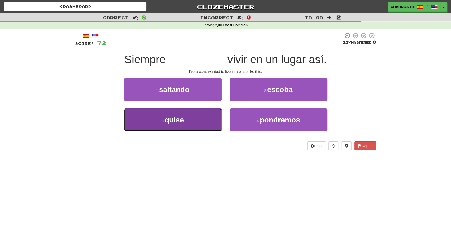
click at [193, 119] on button "3 . quise" at bounding box center [173, 119] width 98 height 23
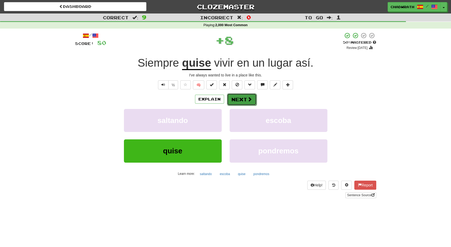
click at [240, 94] on button "Next" at bounding box center [242, 99] width 30 height 12
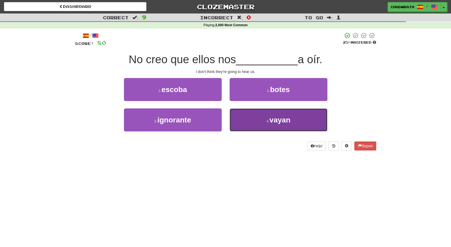
click at [279, 119] on span "vayan" at bounding box center [280, 120] width 21 height 8
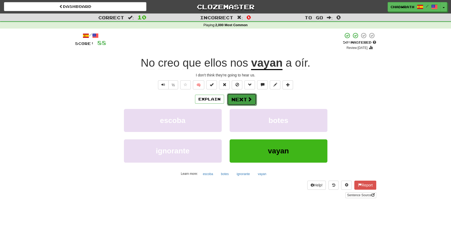
click at [240, 99] on button "Next" at bounding box center [242, 99] width 30 height 12
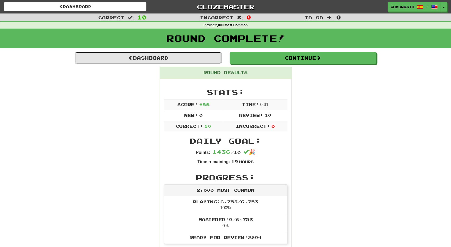
click at [164, 59] on link "Dashboard" at bounding box center [148, 58] width 147 height 12
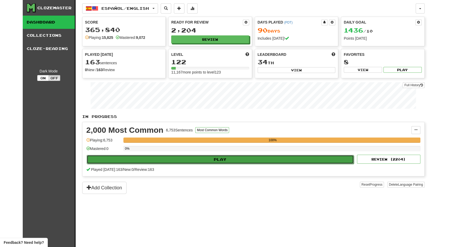
click at [191, 158] on button "Play" at bounding box center [221, 159] width 268 height 9
select select "**"
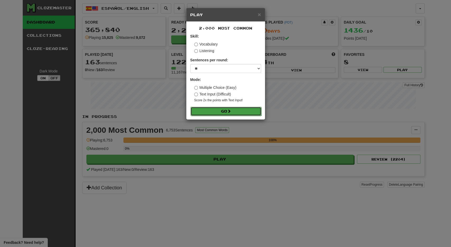
click at [228, 112] on button "Go" at bounding box center [226, 111] width 71 height 9
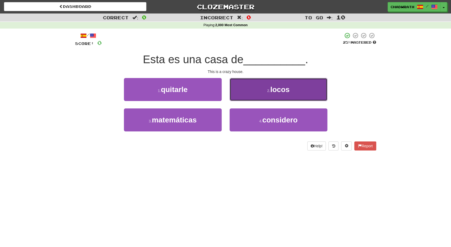
click at [306, 93] on button "2 . locos" at bounding box center [279, 89] width 98 height 23
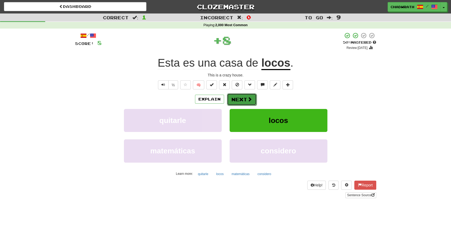
click at [241, 99] on button "Next" at bounding box center [242, 99] width 30 height 12
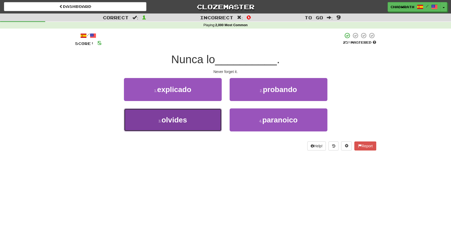
click at [190, 123] on button "3 . olvides" at bounding box center [173, 119] width 98 height 23
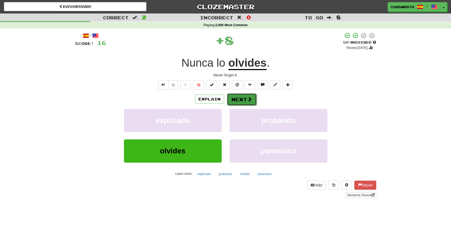
click at [248, 100] on span at bounding box center [250, 99] width 5 height 5
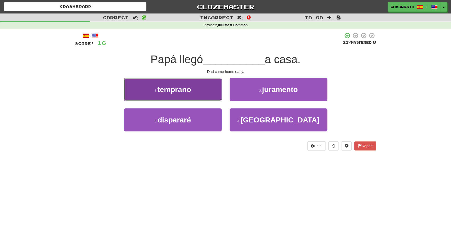
click at [155, 88] on button "1 . temprano" at bounding box center [173, 89] width 98 height 23
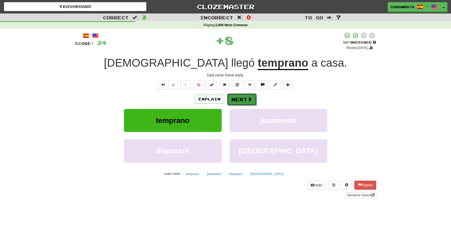
click at [246, 100] on button "Next" at bounding box center [242, 99] width 30 height 12
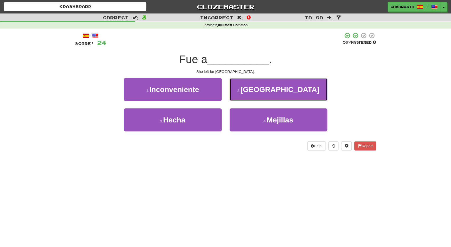
drag, startPoint x: 271, startPoint y: 83, endPoint x: 264, endPoint y: 79, distance: 7.8
click at [271, 82] on button "2 . París" at bounding box center [279, 89] width 98 height 23
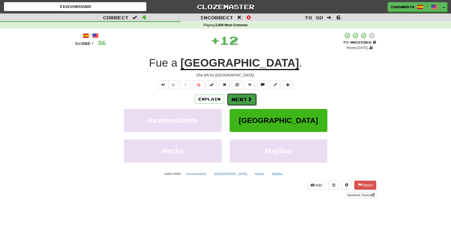
click at [243, 100] on button "Next" at bounding box center [242, 99] width 30 height 12
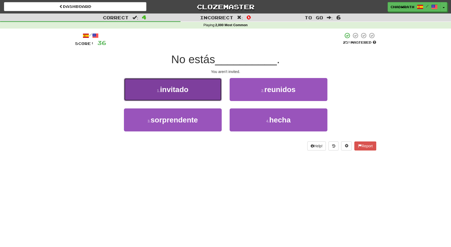
click at [201, 89] on button "1 . invitado" at bounding box center [173, 89] width 98 height 23
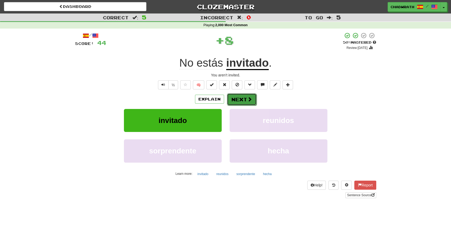
click at [243, 102] on button "Next" at bounding box center [242, 99] width 30 height 12
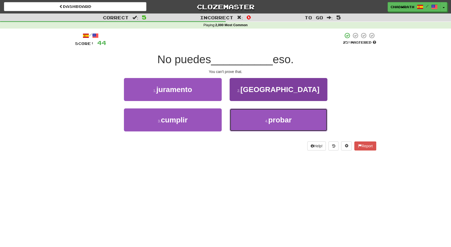
drag, startPoint x: 286, startPoint y: 125, endPoint x: 274, endPoint y: 121, distance: 13.3
click at [286, 125] on button "4 . probar" at bounding box center [279, 119] width 98 height 23
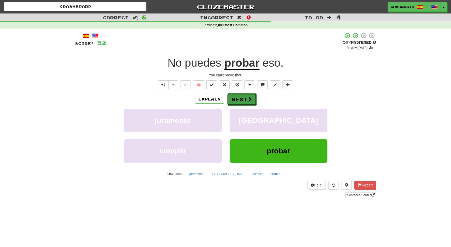
click at [233, 98] on button "Next" at bounding box center [242, 99] width 30 height 12
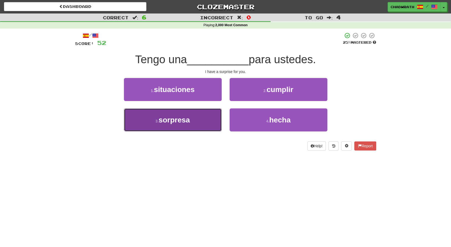
click at [200, 123] on button "3 . sorpresa" at bounding box center [173, 119] width 98 height 23
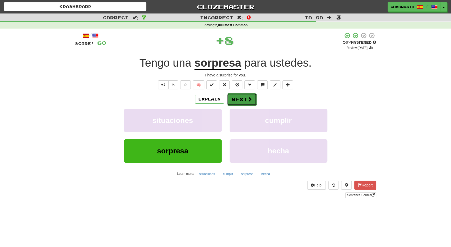
click at [246, 100] on button "Next" at bounding box center [242, 99] width 30 height 12
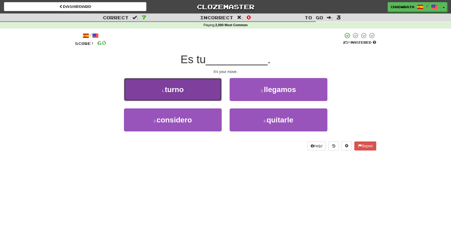
click at [191, 87] on button "1 . turno" at bounding box center [173, 89] width 98 height 23
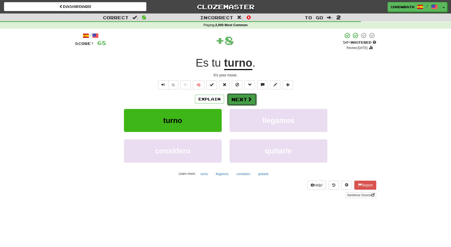
click at [242, 103] on button "Next" at bounding box center [242, 99] width 30 height 12
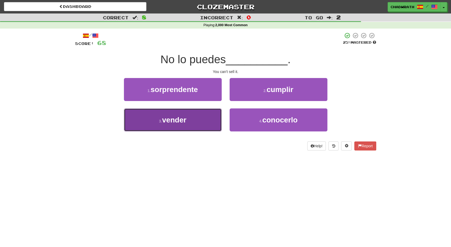
click at [173, 122] on span "vender" at bounding box center [174, 120] width 24 height 8
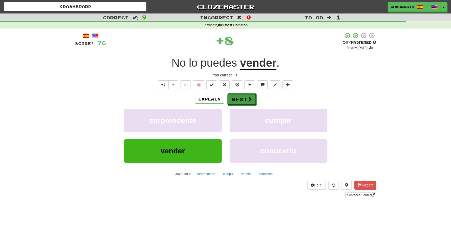
click at [245, 100] on button "Next" at bounding box center [242, 99] width 30 height 12
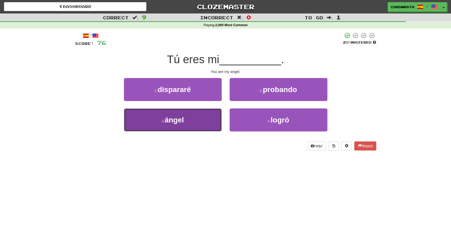
click at [172, 117] on span "ángel" at bounding box center [174, 120] width 19 height 8
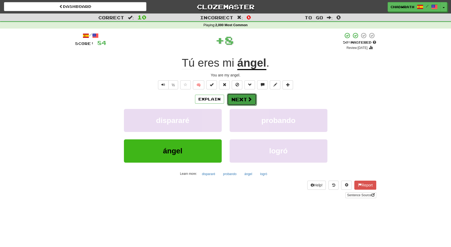
click at [243, 100] on button "Next" at bounding box center [242, 99] width 30 height 12
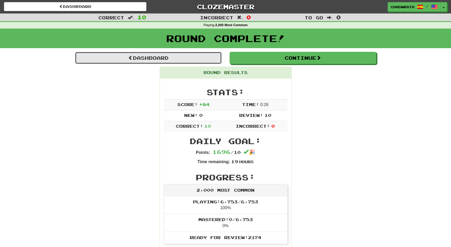
click at [154, 54] on link "Dashboard" at bounding box center [148, 58] width 147 height 12
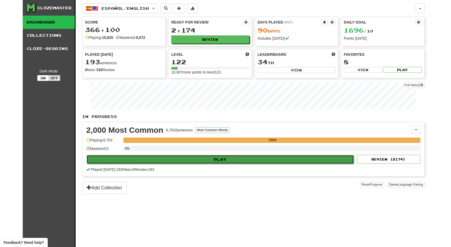
click at [206, 156] on button "Play" at bounding box center [221, 159] width 268 height 9
select select "**"
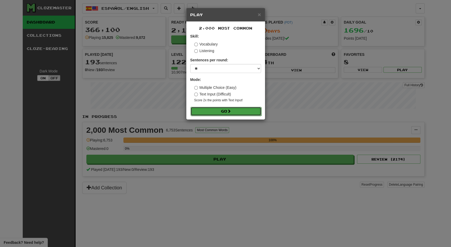
click at [231, 110] on span at bounding box center [229, 111] width 4 height 4
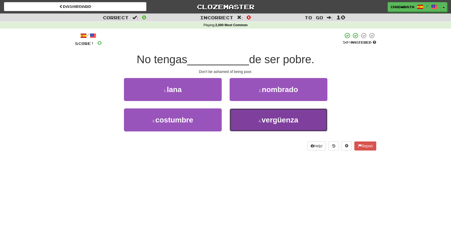
click at [278, 117] on span "vergüenza" at bounding box center [280, 120] width 37 height 8
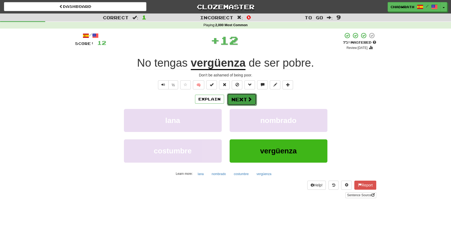
click at [248, 95] on button "Next" at bounding box center [242, 99] width 30 height 12
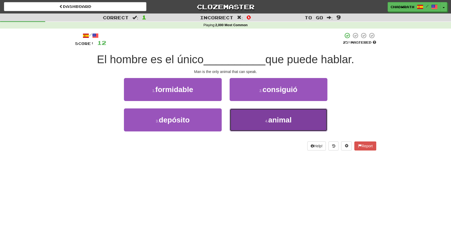
click at [274, 124] on span "animal" at bounding box center [280, 120] width 24 height 8
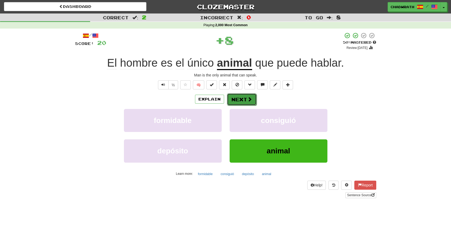
click at [240, 97] on button "Next" at bounding box center [242, 99] width 30 height 12
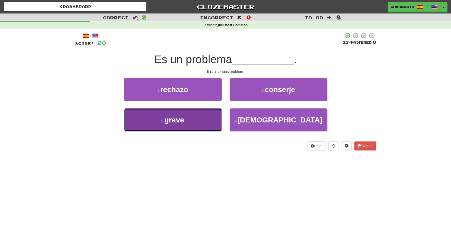
click at [187, 122] on button "3 . grave" at bounding box center [173, 119] width 98 height 23
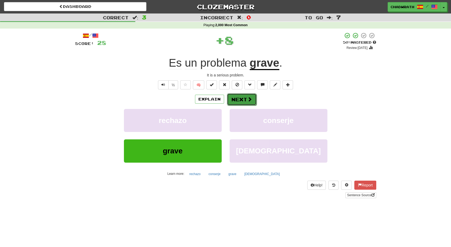
click at [239, 98] on button "Next" at bounding box center [242, 99] width 30 height 12
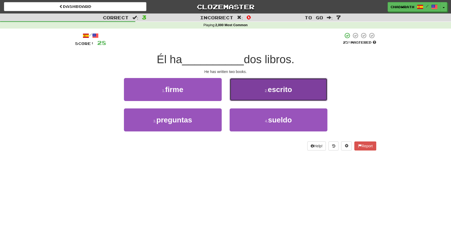
click at [268, 89] on small "2 ." at bounding box center [266, 91] width 3 height 4
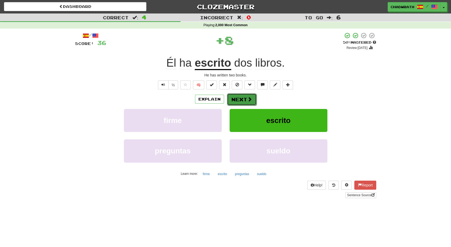
click at [239, 97] on button "Next" at bounding box center [242, 99] width 30 height 12
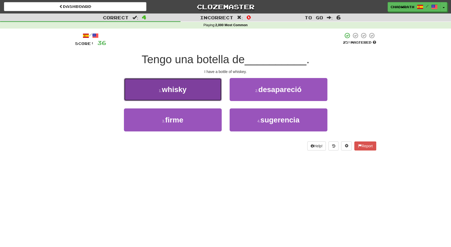
click at [180, 89] on span "whisky" at bounding box center [174, 89] width 25 height 8
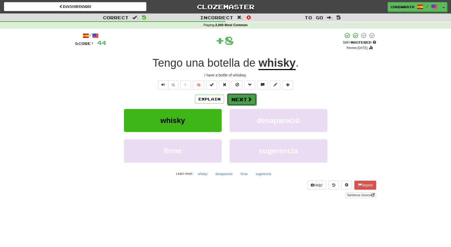
click at [245, 97] on button "Next" at bounding box center [242, 99] width 30 height 12
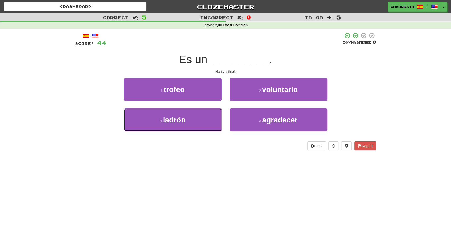
drag, startPoint x: 179, startPoint y: 116, endPoint x: 184, endPoint y: 107, distance: 10.8
click at [180, 116] on span "ladrón" at bounding box center [174, 120] width 23 height 8
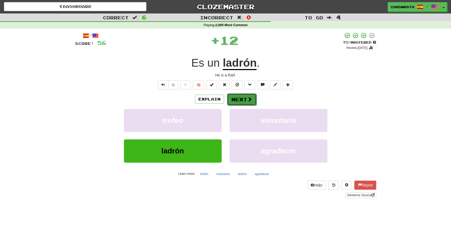
click at [237, 95] on button "Next" at bounding box center [242, 99] width 30 height 12
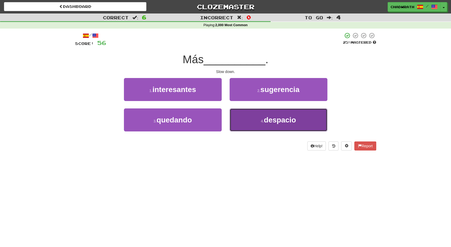
click at [295, 124] on span "despacio" at bounding box center [280, 120] width 32 height 8
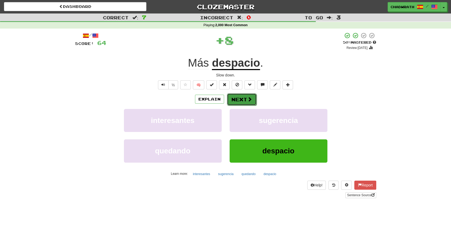
click at [238, 99] on button "Next" at bounding box center [242, 99] width 30 height 12
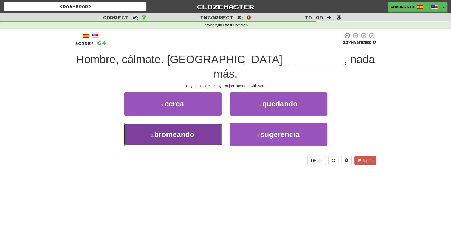
click at [198, 123] on button "3 . bromeando" at bounding box center [173, 134] width 98 height 23
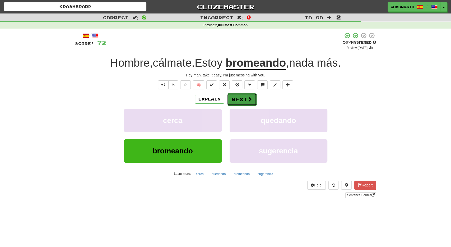
click at [243, 103] on button "Next" at bounding box center [242, 99] width 30 height 12
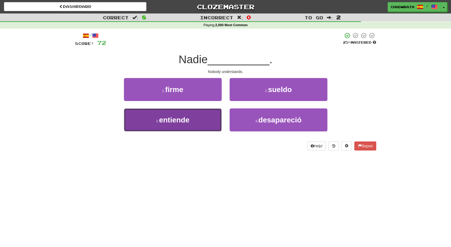
click at [190, 113] on button "3 . entiende" at bounding box center [173, 119] width 98 height 23
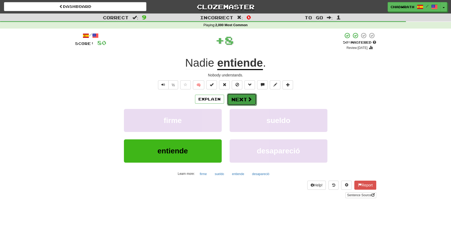
click at [242, 97] on button "Next" at bounding box center [242, 99] width 30 height 12
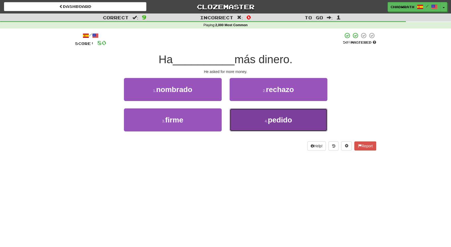
click at [278, 126] on button "4 . pedido" at bounding box center [279, 119] width 98 height 23
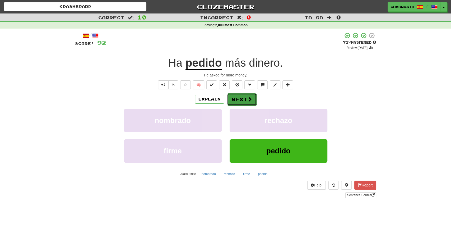
click at [240, 100] on button "Next" at bounding box center [242, 99] width 30 height 12
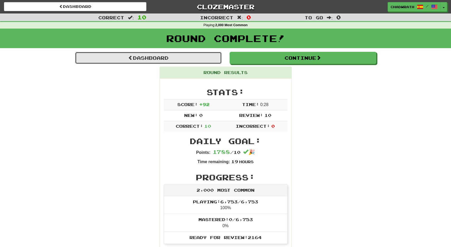
click at [181, 58] on link "Dashboard" at bounding box center [148, 58] width 147 height 12
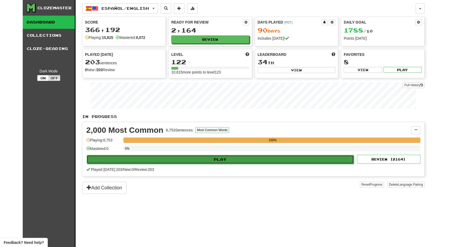
click at [186, 155] on button "Play" at bounding box center [221, 159] width 268 height 9
select select "**"
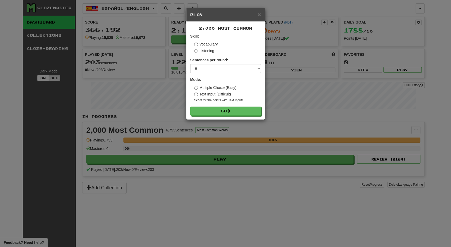
click at [207, 106] on form "Skill: Vocabulary Listening Sentences per round: * ** ** ** ** ** *** ******** …" at bounding box center [225, 75] width 71 height 82
click at [208, 112] on button "Go" at bounding box center [226, 111] width 71 height 9
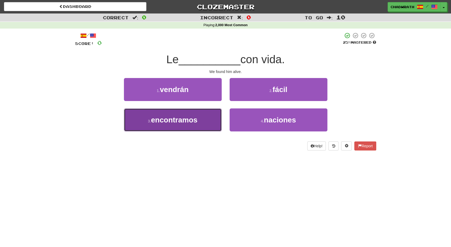
click at [195, 120] on span "encontramos" at bounding box center [174, 120] width 47 height 8
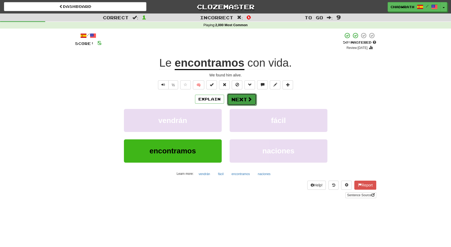
click at [235, 100] on button "Next" at bounding box center [242, 99] width 30 height 12
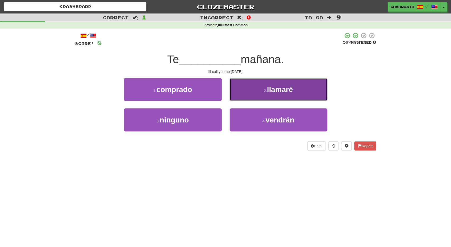
click at [255, 95] on button "2 . llamaré" at bounding box center [279, 89] width 98 height 23
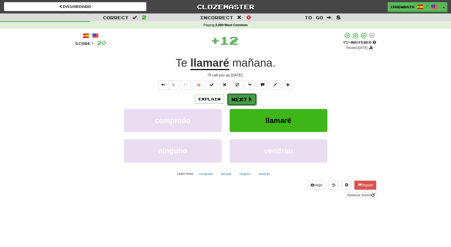
click at [240, 95] on button "Next" at bounding box center [242, 99] width 30 height 12
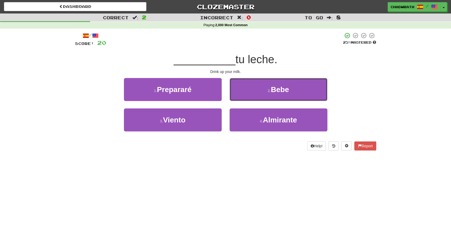
click at [266, 90] on button "2 . Bebe" at bounding box center [279, 89] width 98 height 23
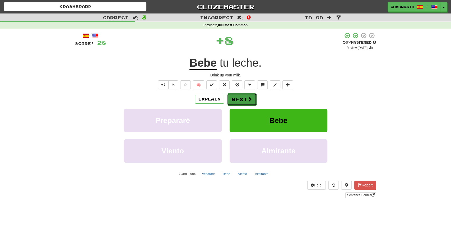
click at [240, 95] on button "Next" at bounding box center [242, 99] width 30 height 12
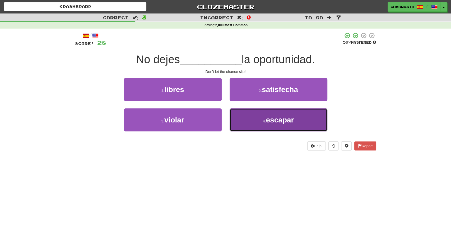
click at [285, 119] on span "escapar" at bounding box center [280, 120] width 28 height 8
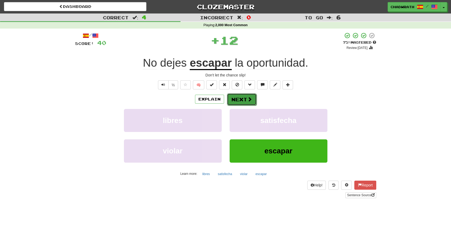
click at [244, 100] on button "Next" at bounding box center [242, 99] width 30 height 12
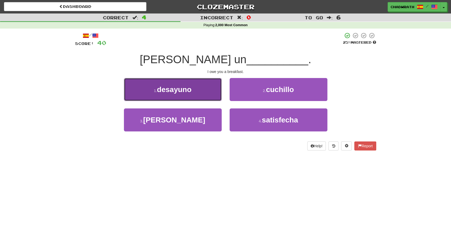
click at [185, 93] on span "desayuno" at bounding box center [174, 89] width 35 height 8
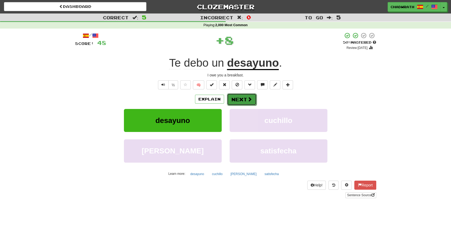
click at [242, 100] on button "Next" at bounding box center [242, 99] width 30 height 12
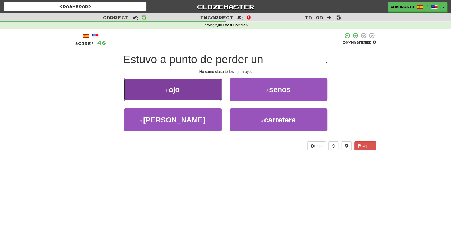
click at [171, 89] on span "ojo" at bounding box center [174, 89] width 11 height 8
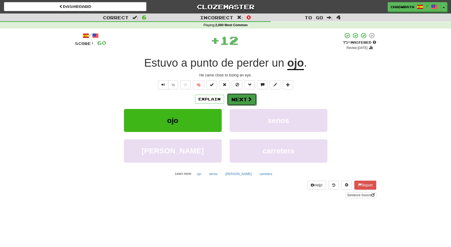
click at [244, 98] on button "Next" at bounding box center [242, 99] width 30 height 12
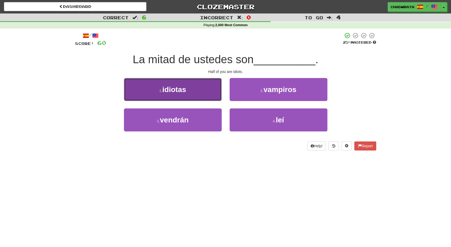
click at [174, 89] on span "idiotas" at bounding box center [174, 89] width 24 height 8
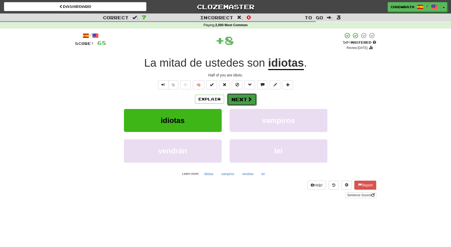
click at [239, 94] on button "Next" at bounding box center [242, 99] width 30 height 12
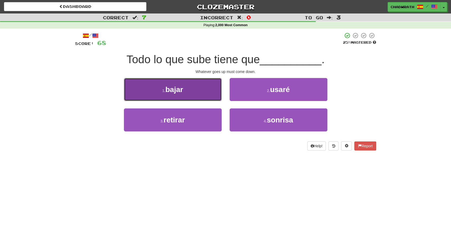
click at [186, 88] on button "1 . bajar" at bounding box center [173, 89] width 98 height 23
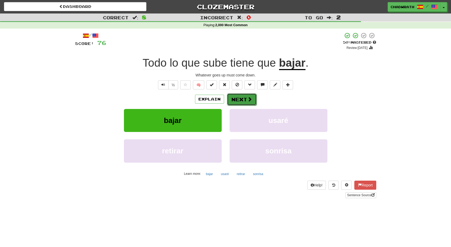
click at [236, 99] on button "Next" at bounding box center [242, 99] width 30 height 12
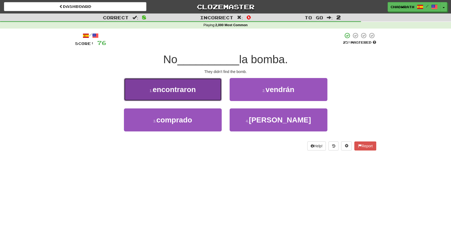
click at [132, 92] on button "1 . encontraron" at bounding box center [173, 89] width 98 height 23
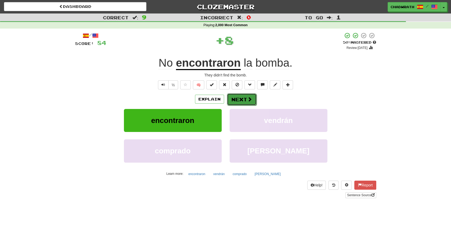
click at [242, 97] on button "Next" at bounding box center [242, 99] width 30 height 12
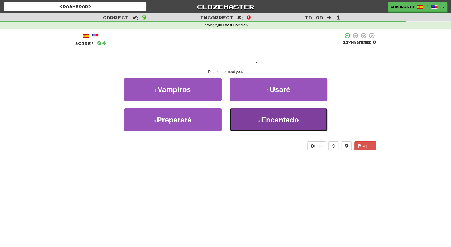
click at [261, 117] on button "4 . Encantado" at bounding box center [279, 119] width 98 height 23
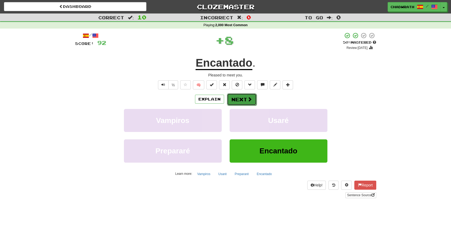
click at [245, 96] on button "Next" at bounding box center [242, 99] width 30 height 12
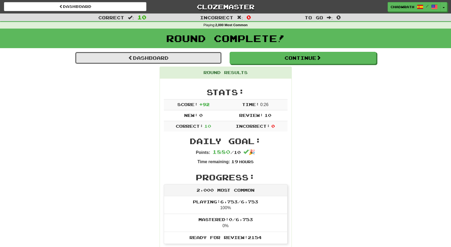
click at [183, 63] on link "Dashboard" at bounding box center [148, 58] width 147 height 12
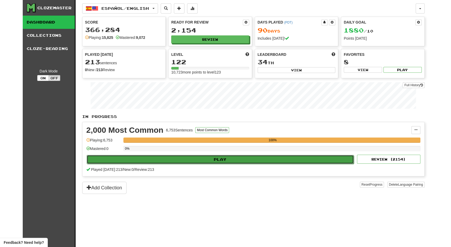
click at [182, 155] on button "Play" at bounding box center [221, 159] width 268 height 9
select select "**"
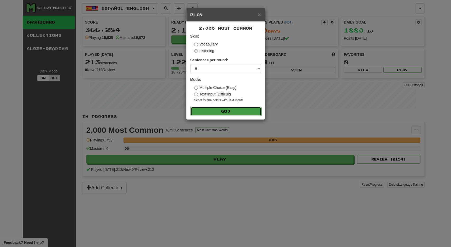
click at [208, 107] on button "Go" at bounding box center [226, 111] width 71 height 9
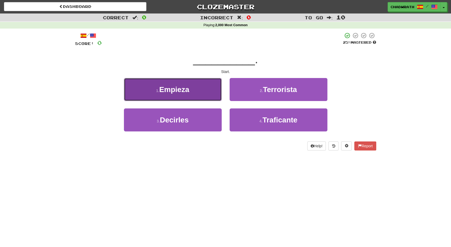
click at [190, 81] on button "1 . Empieza" at bounding box center [173, 89] width 98 height 23
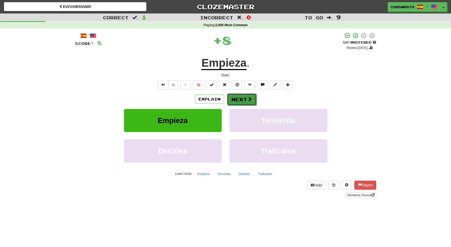
click at [248, 97] on span at bounding box center [250, 99] width 5 height 5
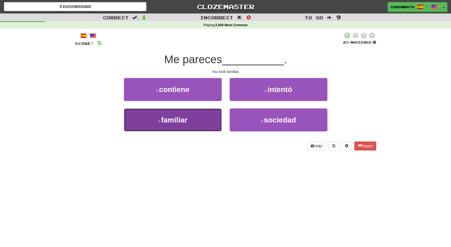
click at [180, 117] on span "familiar" at bounding box center [174, 120] width 26 height 8
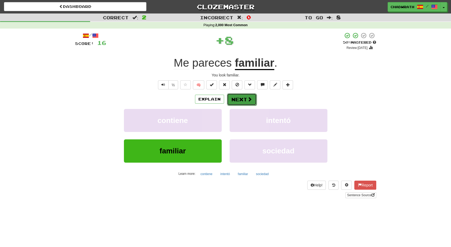
click at [239, 98] on button "Next" at bounding box center [242, 99] width 30 height 12
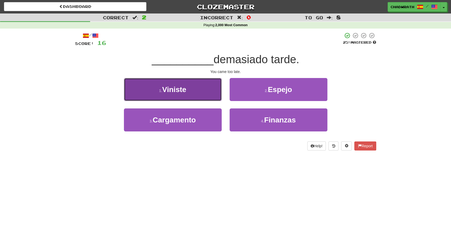
click at [180, 88] on span "Viniste" at bounding box center [174, 89] width 24 height 8
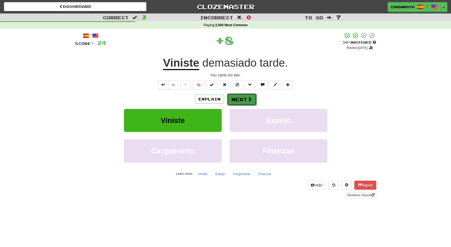
click at [245, 99] on button "Next" at bounding box center [242, 99] width 30 height 12
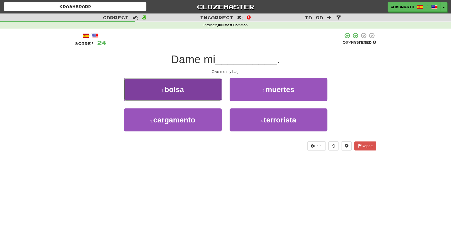
click at [193, 86] on button "1 . bolsa" at bounding box center [173, 89] width 98 height 23
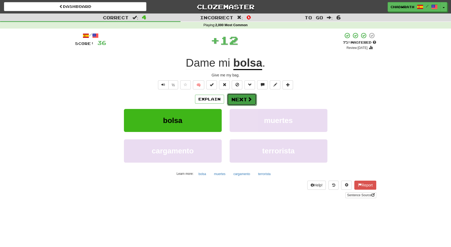
click at [239, 96] on button "Next" at bounding box center [242, 99] width 30 height 12
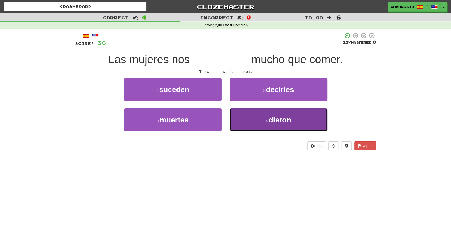
click at [266, 120] on small "4 ." at bounding box center [267, 121] width 3 height 4
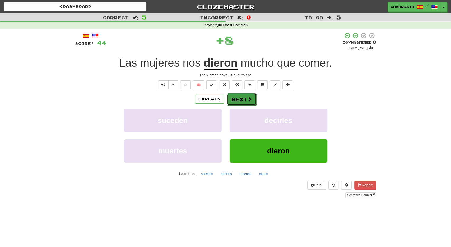
click at [242, 97] on button "Next" at bounding box center [242, 99] width 30 height 12
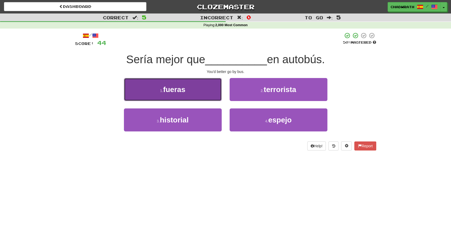
click at [185, 94] on button "1 . fueras" at bounding box center [173, 89] width 98 height 23
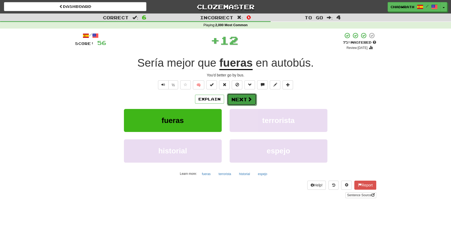
click at [244, 100] on button "Next" at bounding box center [242, 99] width 30 height 12
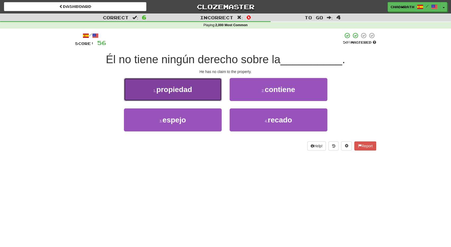
click at [187, 88] on span "propiedad" at bounding box center [175, 89] width 36 height 8
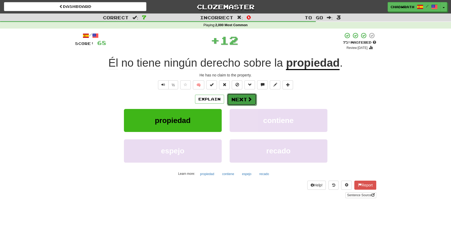
click at [245, 101] on button "Next" at bounding box center [242, 99] width 30 height 12
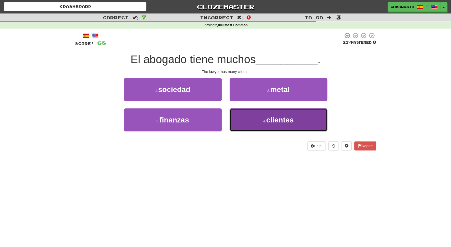
click at [291, 119] on span "clientes" at bounding box center [280, 120] width 28 height 8
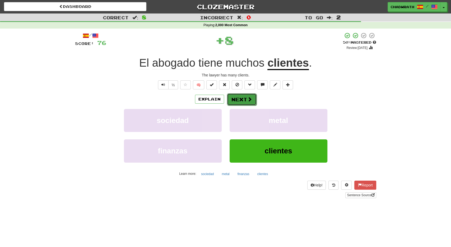
click at [246, 99] on button "Next" at bounding box center [242, 99] width 30 height 12
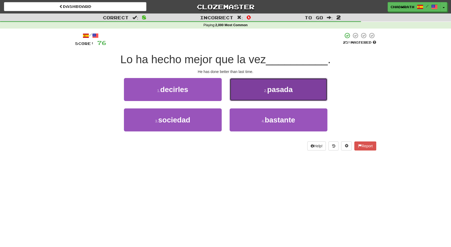
click at [293, 93] on span "pasada" at bounding box center [280, 89] width 26 height 8
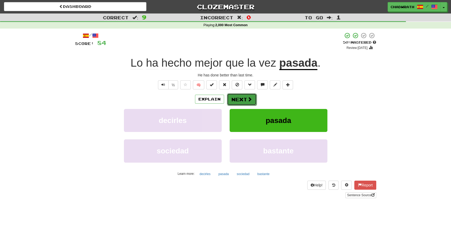
click at [241, 99] on button "Next" at bounding box center [242, 99] width 30 height 12
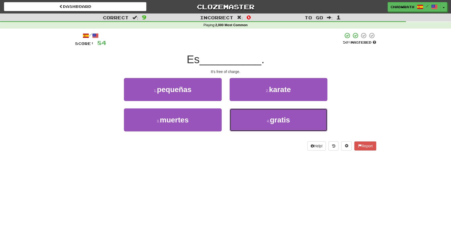
drag, startPoint x: 268, startPoint y: 115, endPoint x: 260, endPoint y: 105, distance: 12.6
click at [267, 114] on button "4 . gratis" at bounding box center [279, 119] width 98 height 23
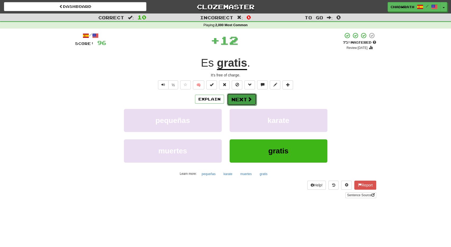
click at [248, 97] on span at bounding box center [250, 99] width 5 height 5
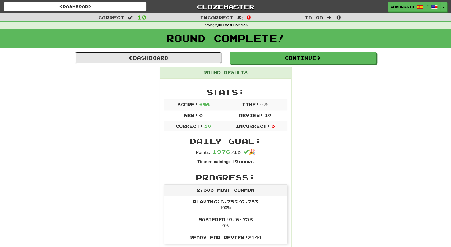
click at [173, 60] on link "Dashboard" at bounding box center [148, 58] width 147 height 12
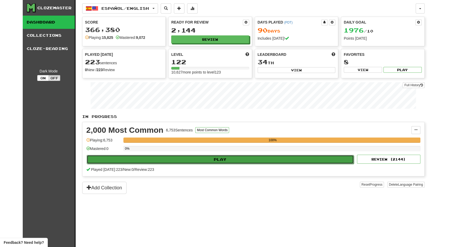
click at [191, 157] on button "Play" at bounding box center [221, 159] width 268 height 9
select select "**"
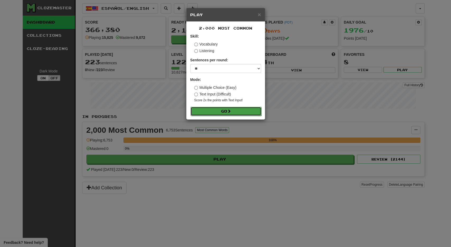
click at [222, 109] on button "Go" at bounding box center [226, 111] width 71 height 9
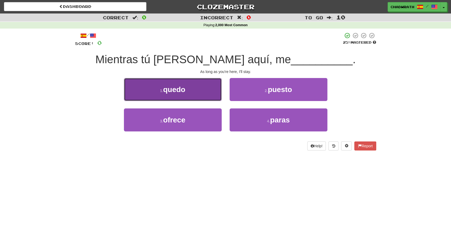
click at [166, 89] on span "quedo" at bounding box center [174, 89] width 22 height 8
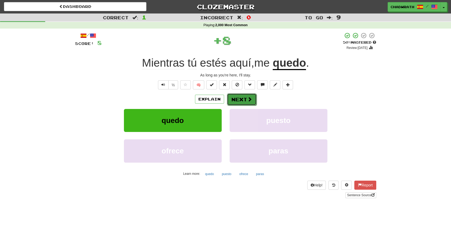
click at [241, 96] on button "Next" at bounding box center [242, 99] width 30 height 12
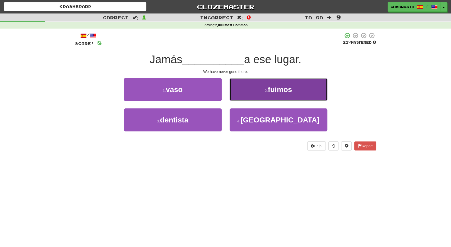
click at [282, 92] on span "fuimos" at bounding box center [280, 89] width 24 height 8
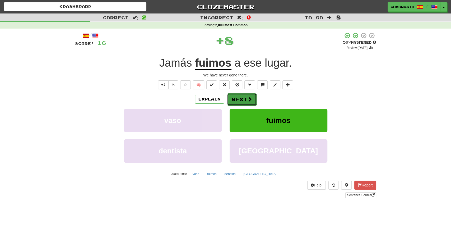
click at [249, 100] on span at bounding box center [250, 99] width 5 height 5
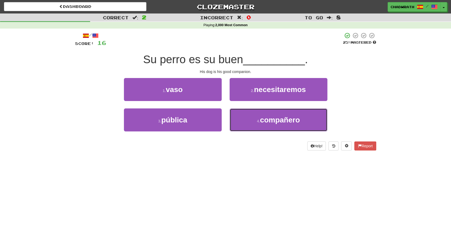
drag, startPoint x: 269, startPoint y: 125, endPoint x: 206, endPoint y: 89, distance: 72.7
click at [268, 125] on button "4 . compañero" at bounding box center [279, 119] width 98 height 23
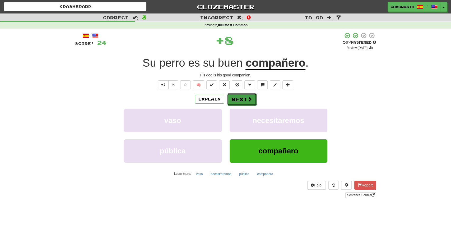
click at [244, 100] on button "Next" at bounding box center [242, 99] width 30 height 12
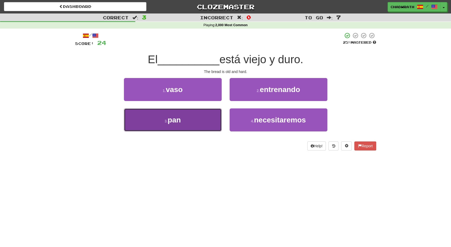
click at [182, 118] on button "3 . pan" at bounding box center [173, 119] width 98 height 23
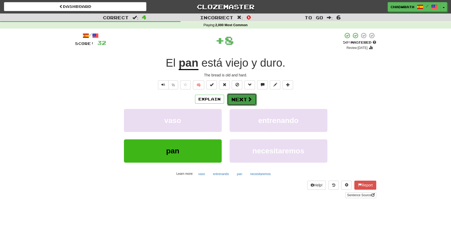
click at [244, 100] on button "Next" at bounding box center [242, 99] width 30 height 12
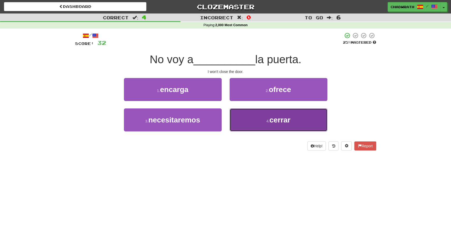
click at [274, 117] on span "cerrar" at bounding box center [280, 120] width 21 height 8
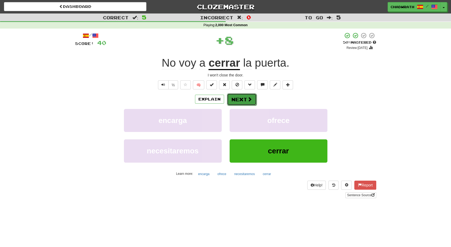
click at [244, 98] on button "Next" at bounding box center [242, 99] width 30 height 12
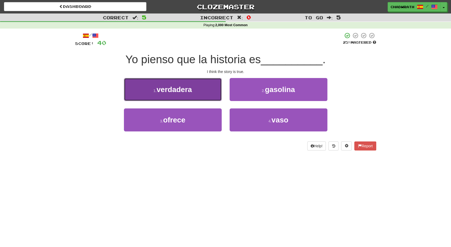
click at [176, 89] on span "verdadera" at bounding box center [174, 89] width 35 height 8
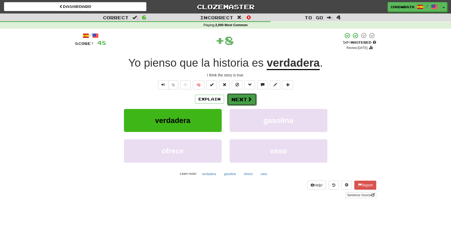
click at [239, 99] on button "Next" at bounding box center [242, 99] width 30 height 12
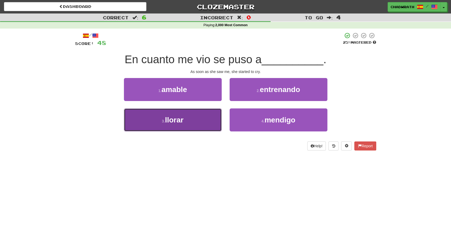
click at [188, 121] on button "3 . llorar" at bounding box center [173, 119] width 98 height 23
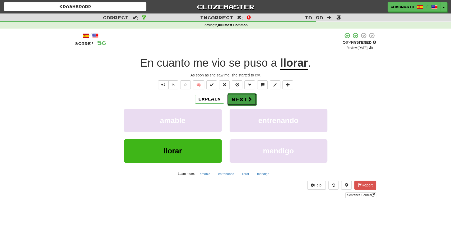
click at [250, 98] on span at bounding box center [250, 99] width 5 height 5
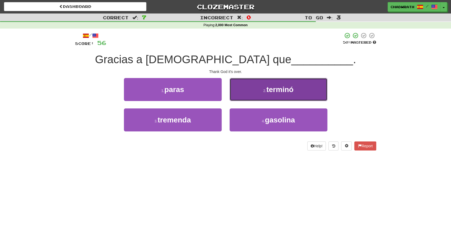
click at [265, 92] on small "2 ." at bounding box center [264, 91] width 3 height 4
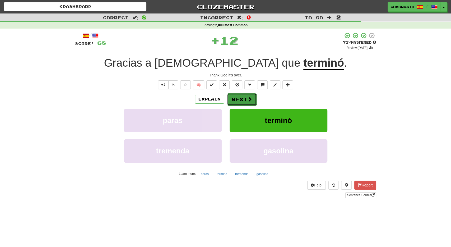
click at [246, 98] on button "Next" at bounding box center [242, 99] width 30 height 12
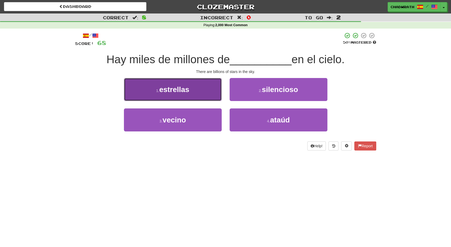
click at [177, 90] on span "estrellas" at bounding box center [174, 89] width 30 height 8
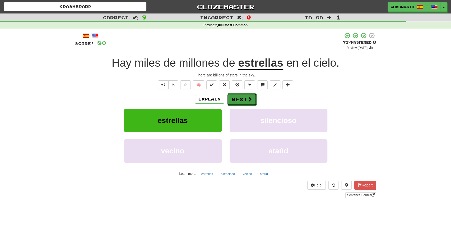
click at [245, 95] on button "Next" at bounding box center [242, 99] width 30 height 12
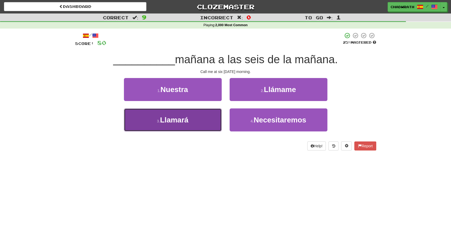
click at [191, 116] on button "3 . Llamará" at bounding box center [173, 119] width 98 height 23
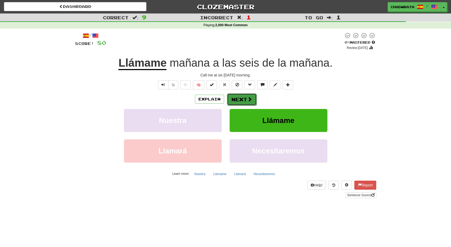
click at [242, 99] on button "Next" at bounding box center [242, 99] width 30 height 12
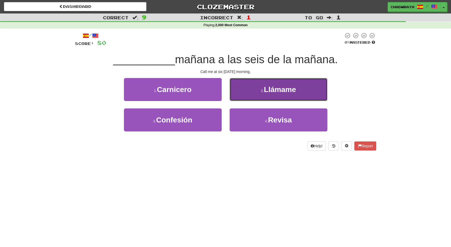
click at [271, 92] on span "Llámame" at bounding box center [280, 89] width 32 height 8
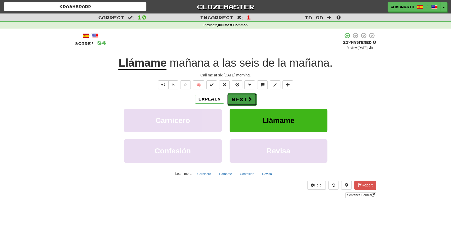
click at [242, 97] on button "Next" at bounding box center [242, 99] width 30 height 12
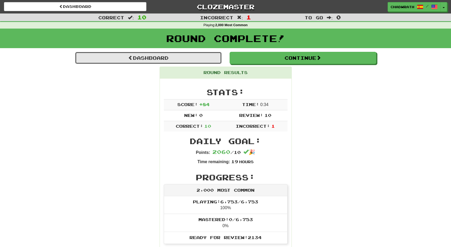
click at [167, 55] on link "Dashboard" at bounding box center [148, 58] width 147 height 12
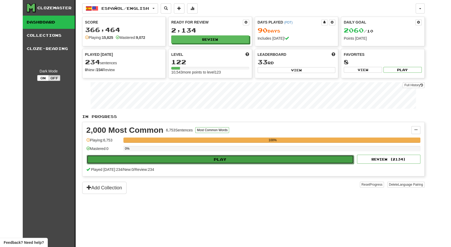
click at [286, 156] on button "Play" at bounding box center [221, 159] width 268 height 9
select select "**"
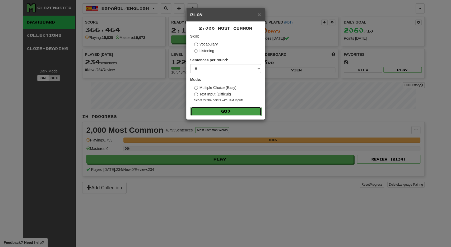
click at [253, 110] on button "Go" at bounding box center [226, 111] width 71 height 9
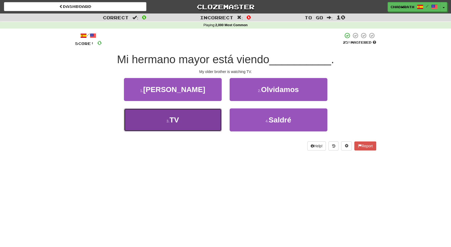
click at [178, 114] on button "3 . TV" at bounding box center [173, 119] width 98 height 23
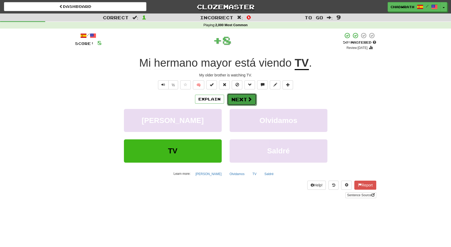
click at [243, 96] on button "Next" at bounding box center [242, 99] width 30 height 12
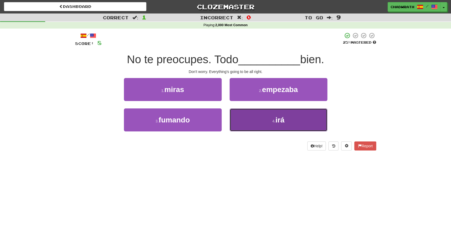
click at [266, 116] on button "4 . irá" at bounding box center [279, 119] width 98 height 23
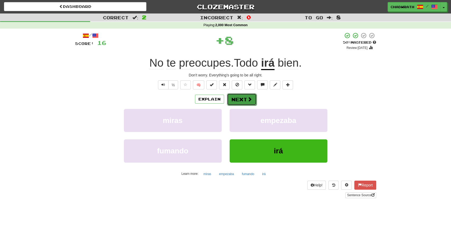
click at [240, 98] on button "Next" at bounding box center [242, 99] width 30 height 12
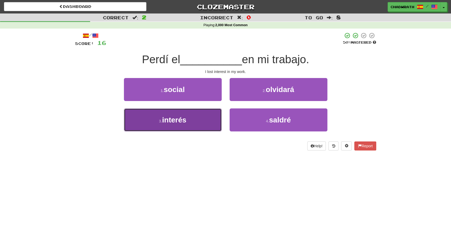
click at [199, 123] on button "3 . interés" at bounding box center [173, 119] width 98 height 23
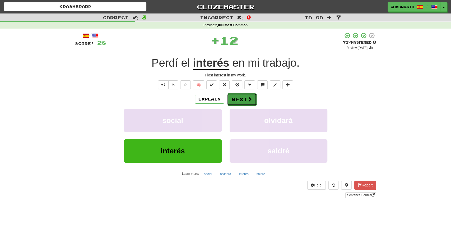
click at [248, 99] on span at bounding box center [250, 99] width 5 height 5
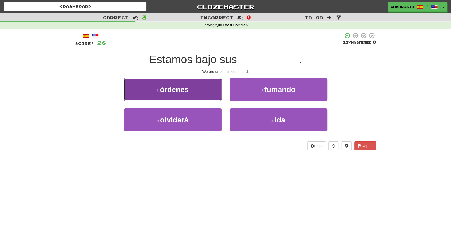
click at [183, 88] on span "órdenes" at bounding box center [174, 89] width 29 height 8
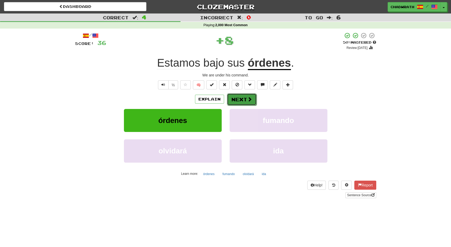
click at [244, 100] on button "Next" at bounding box center [242, 99] width 30 height 12
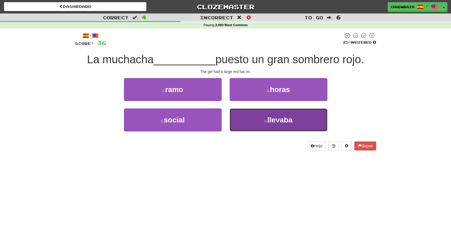
click at [264, 124] on button "4 . llevaba" at bounding box center [279, 119] width 98 height 23
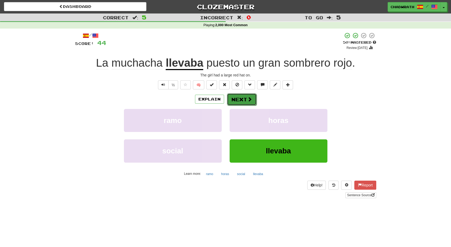
click at [248, 98] on span at bounding box center [250, 99] width 5 height 5
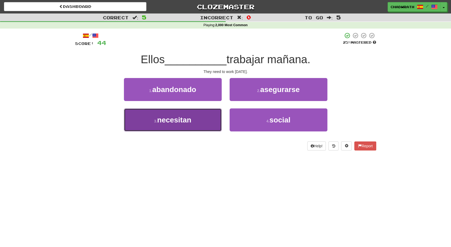
click at [188, 120] on span "necesitan" at bounding box center [174, 120] width 34 height 8
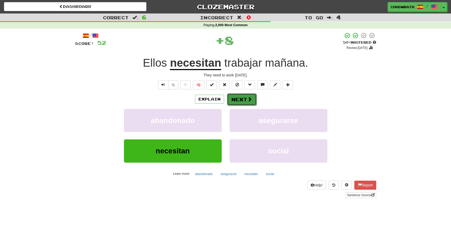
click at [242, 99] on button "Next" at bounding box center [242, 99] width 30 height 12
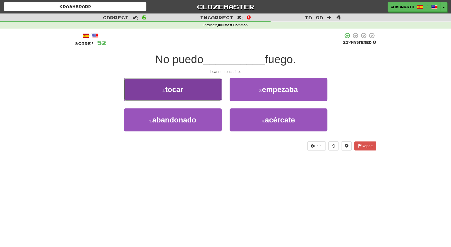
click at [187, 93] on button "1 . tocar" at bounding box center [173, 89] width 98 height 23
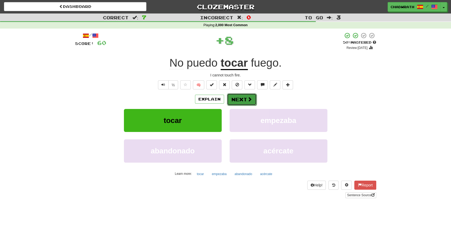
click at [245, 99] on button "Next" at bounding box center [242, 99] width 30 height 12
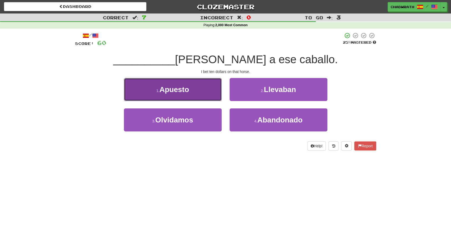
click at [177, 91] on span "Apuesto" at bounding box center [174, 89] width 30 height 8
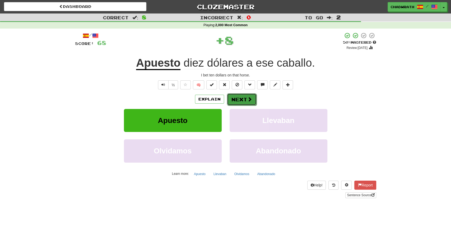
click at [239, 101] on button "Next" at bounding box center [242, 99] width 30 height 12
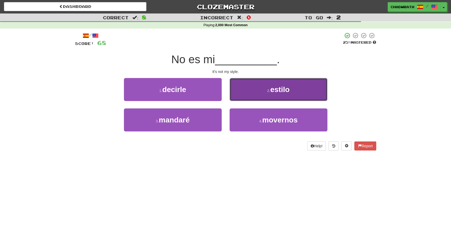
click at [260, 97] on button "2 . estilo" at bounding box center [279, 89] width 98 height 23
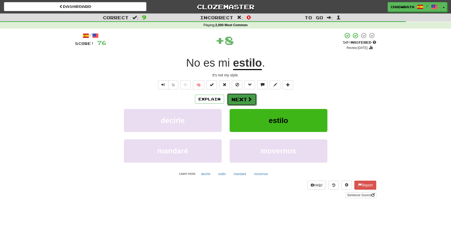
click at [246, 98] on button "Next" at bounding box center [242, 99] width 30 height 12
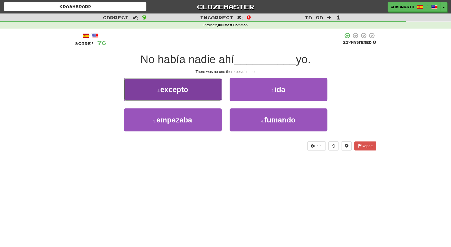
click at [191, 91] on button "1 . excepto" at bounding box center [173, 89] width 98 height 23
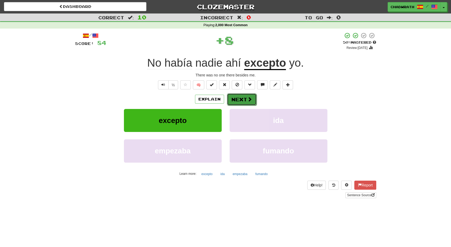
click at [244, 101] on button "Next" at bounding box center [242, 99] width 30 height 12
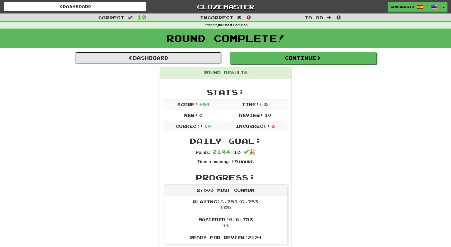
click at [167, 54] on link "Dashboard" at bounding box center [148, 58] width 147 height 12
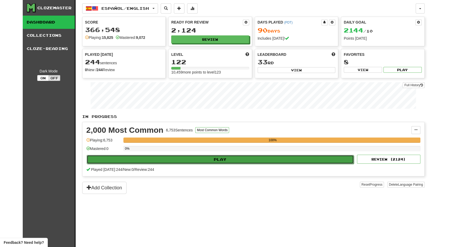
click at [180, 158] on button "Play" at bounding box center [221, 159] width 268 height 9
select select "**"
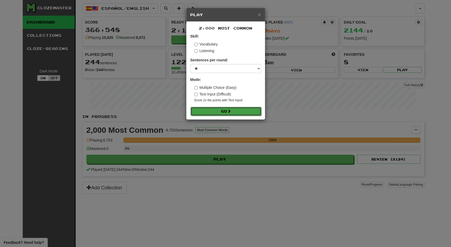
click at [213, 111] on button "Go" at bounding box center [226, 111] width 71 height 9
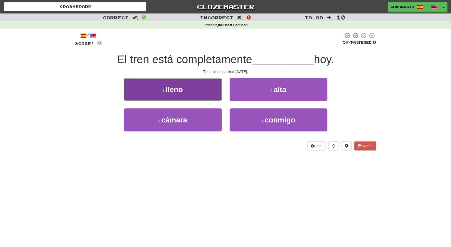
click at [191, 92] on button "1 . lleno" at bounding box center [173, 89] width 98 height 23
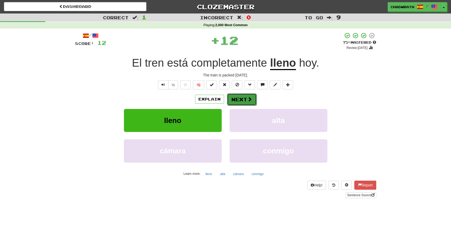
click at [241, 98] on button "Next" at bounding box center [242, 99] width 30 height 12
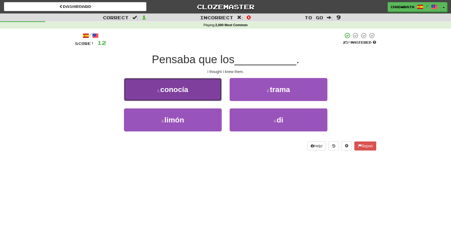
click at [182, 90] on span "conocía" at bounding box center [174, 89] width 28 height 8
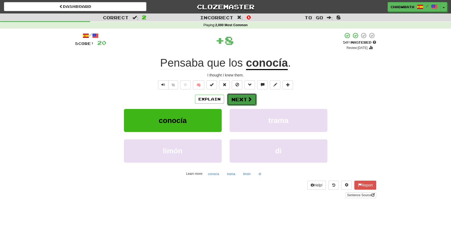
click at [244, 98] on button "Next" at bounding box center [242, 99] width 30 height 12
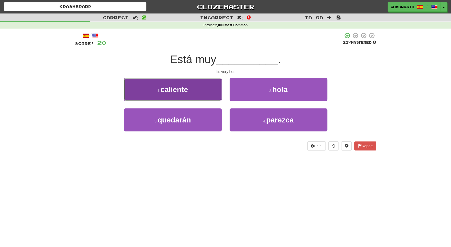
click at [179, 82] on button "1 . caliente" at bounding box center [173, 89] width 98 height 23
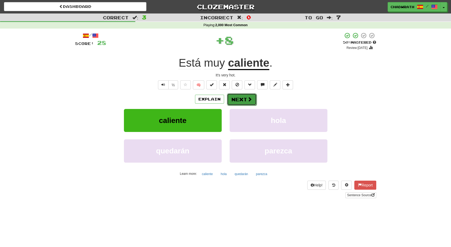
click at [244, 98] on button "Next" at bounding box center [242, 99] width 30 height 12
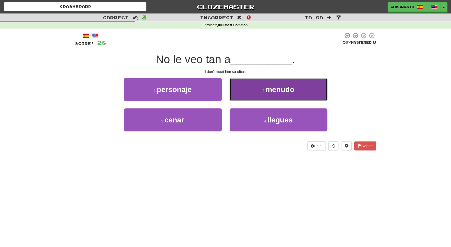
click at [263, 92] on small "2 ." at bounding box center [264, 91] width 3 height 4
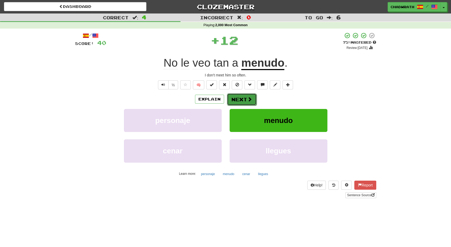
click at [242, 98] on button "Next" at bounding box center [242, 99] width 30 height 12
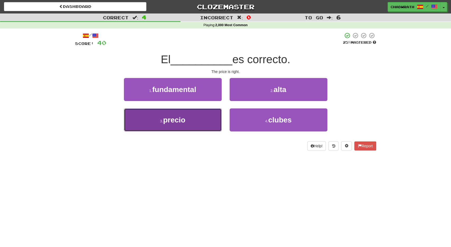
click at [187, 118] on button "3 . precio" at bounding box center [173, 119] width 98 height 23
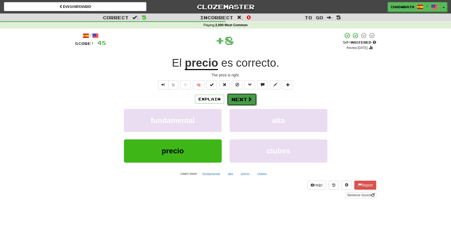
click at [242, 97] on button "Next" at bounding box center [242, 99] width 30 height 12
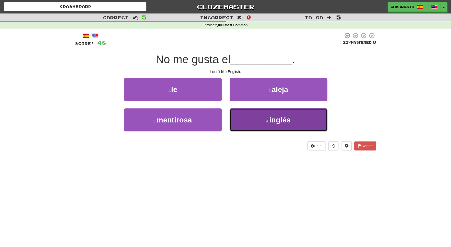
click at [284, 124] on span "inglés" at bounding box center [279, 120] width 21 height 8
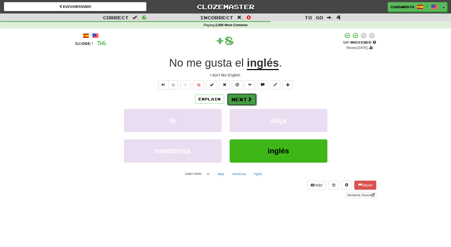
click at [241, 98] on button "Next" at bounding box center [242, 99] width 30 height 12
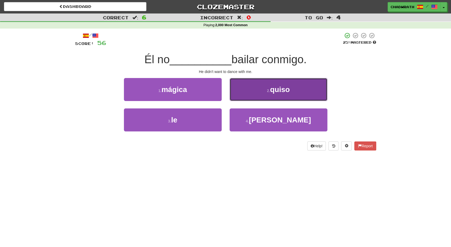
click at [267, 93] on button "2 . quiso" at bounding box center [279, 89] width 98 height 23
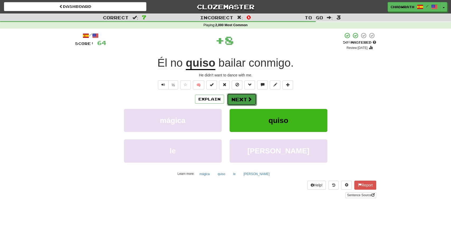
click at [238, 95] on button "Next" at bounding box center [242, 99] width 30 height 12
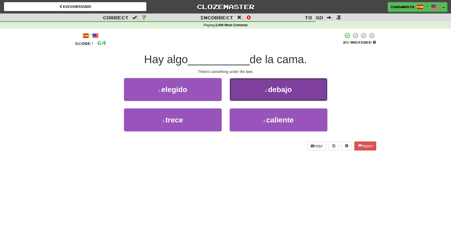
click at [290, 92] on span "debajo" at bounding box center [280, 89] width 24 height 8
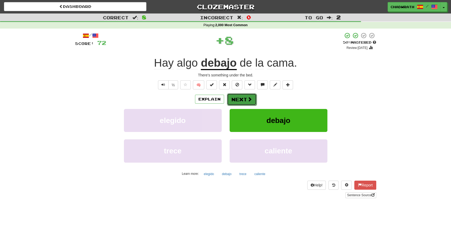
click at [242, 96] on button "Next" at bounding box center [242, 99] width 30 height 12
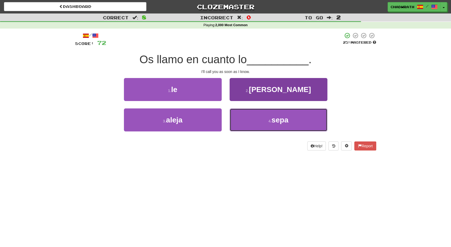
click at [284, 120] on span "sepa" at bounding box center [280, 120] width 17 height 8
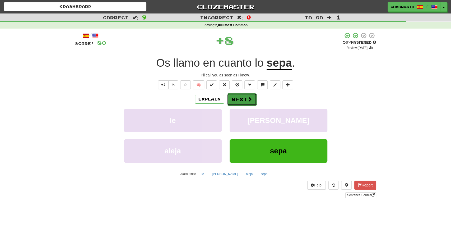
click at [244, 100] on button "Next" at bounding box center [242, 99] width 30 height 12
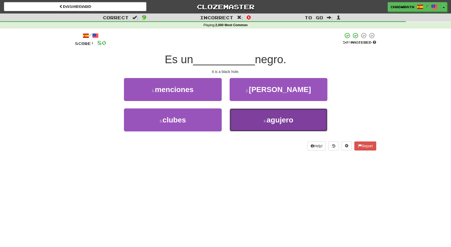
click at [271, 122] on span "agujero" at bounding box center [280, 120] width 27 height 8
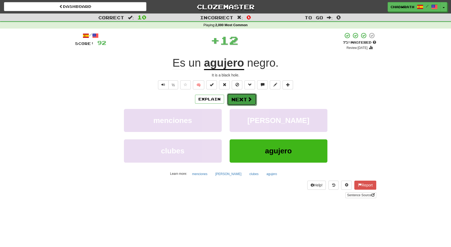
click at [244, 100] on button "Next" at bounding box center [242, 99] width 30 height 12
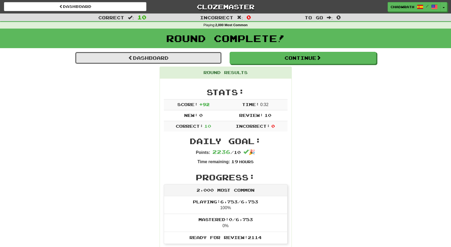
click at [194, 61] on link "Dashboard" at bounding box center [148, 58] width 147 height 12
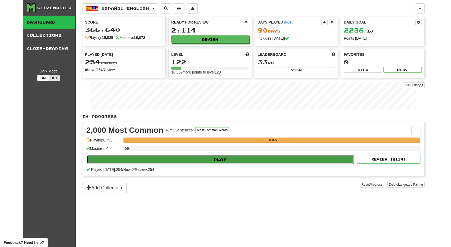
click at [251, 157] on button "Play" at bounding box center [221, 159] width 268 height 9
select select "**"
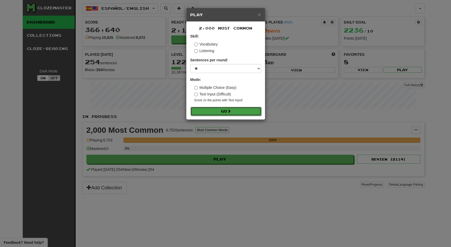
click at [221, 110] on button "Go" at bounding box center [226, 111] width 71 height 9
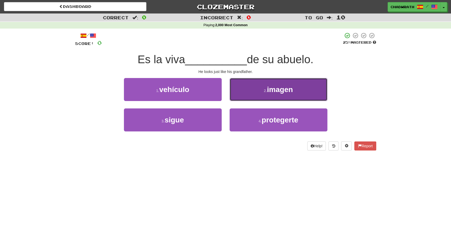
click at [259, 90] on button "2 . imagen" at bounding box center [279, 89] width 98 height 23
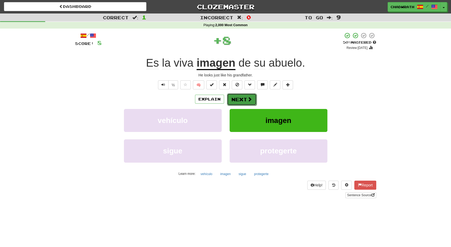
click at [243, 99] on button "Next" at bounding box center [242, 99] width 30 height 12
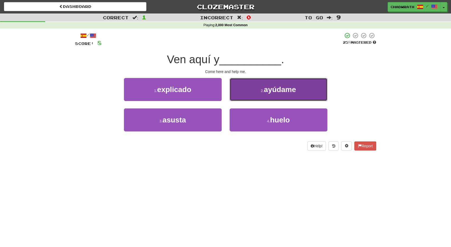
click at [254, 92] on button "2 . ayúdame" at bounding box center [279, 89] width 98 height 23
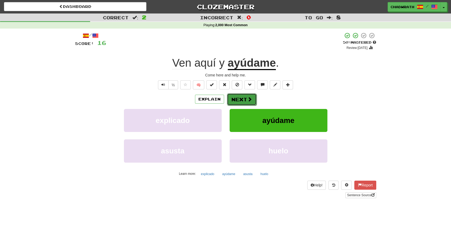
click at [233, 97] on button "Next" at bounding box center [242, 99] width 30 height 12
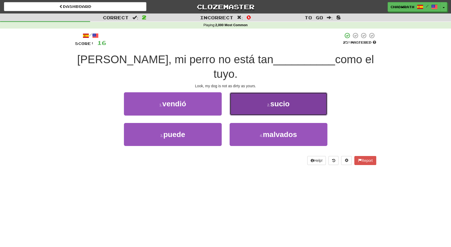
click at [254, 92] on button "2 . sucio" at bounding box center [279, 103] width 98 height 23
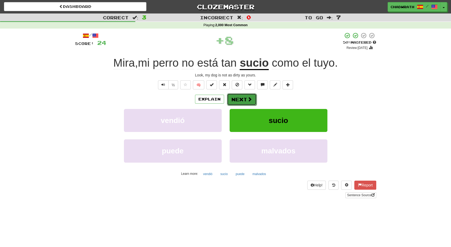
click at [242, 98] on button "Next" at bounding box center [242, 99] width 30 height 12
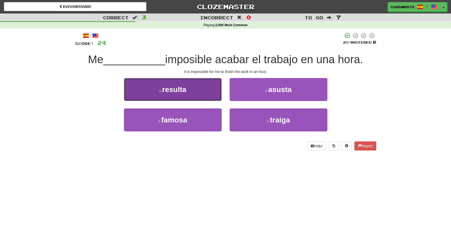
click at [205, 93] on button "1 . resulta" at bounding box center [173, 89] width 98 height 23
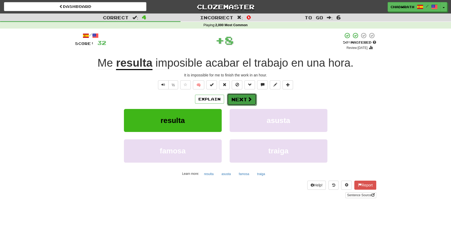
click at [246, 97] on button "Next" at bounding box center [242, 99] width 30 height 12
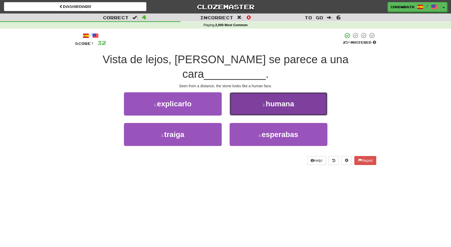
click at [280, 110] on button "2 . humana" at bounding box center [279, 103] width 98 height 23
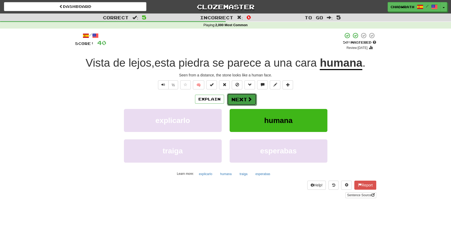
click at [246, 93] on button "Next" at bounding box center [242, 99] width 30 height 12
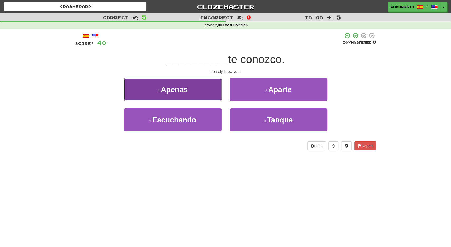
click at [194, 93] on button "1 . Apenas" at bounding box center [173, 89] width 98 height 23
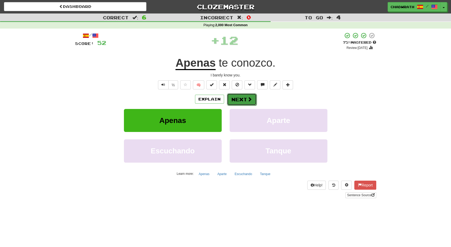
click at [242, 102] on button "Next" at bounding box center [242, 99] width 30 height 12
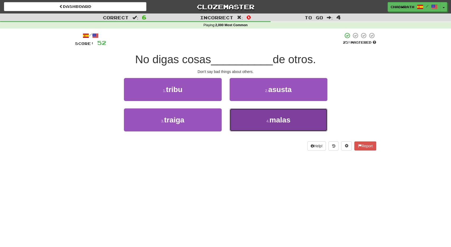
click at [253, 116] on button "4 . malas" at bounding box center [279, 119] width 98 height 23
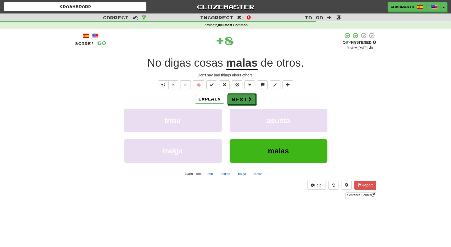
click at [233, 97] on button "Next" at bounding box center [242, 99] width 30 height 12
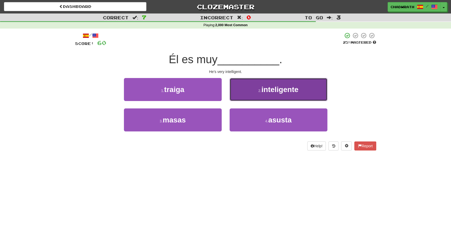
click at [262, 89] on small "2 ." at bounding box center [260, 91] width 3 height 4
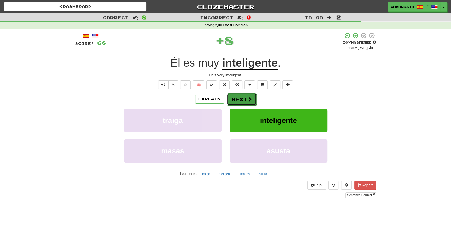
click at [242, 97] on button "Next" at bounding box center [242, 99] width 30 height 12
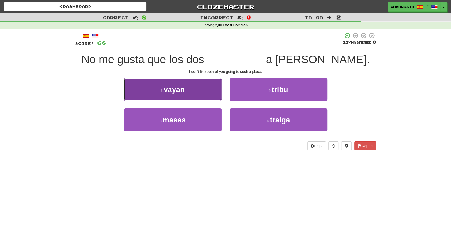
click at [168, 90] on span "vayan" at bounding box center [174, 89] width 21 height 8
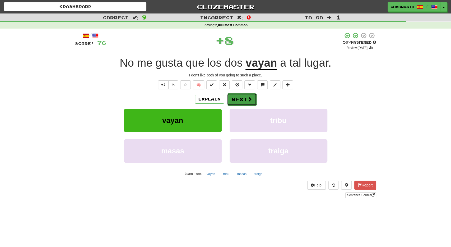
click at [239, 98] on button "Next" at bounding box center [242, 99] width 30 height 12
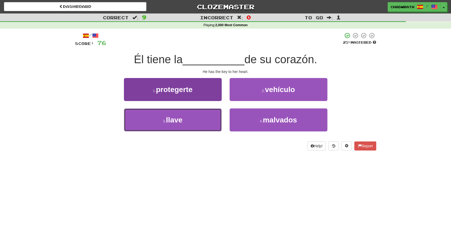
click at [195, 120] on button "3 . llave" at bounding box center [173, 119] width 98 height 23
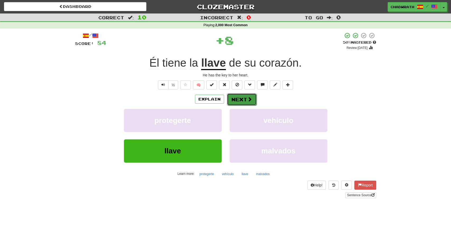
click at [248, 99] on span at bounding box center [250, 99] width 5 height 5
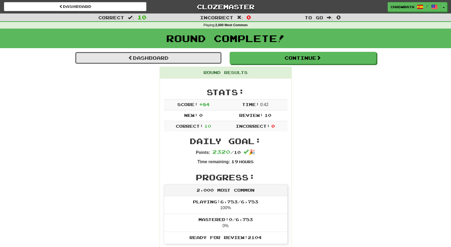
click at [153, 53] on link "Dashboard" at bounding box center [148, 58] width 147 height 12
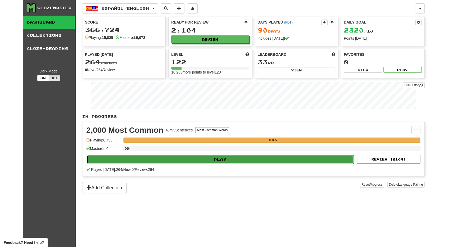
click at [217, 157] on button "Play" at bounding box center [221, 159] width 268 height 9
select select "**"
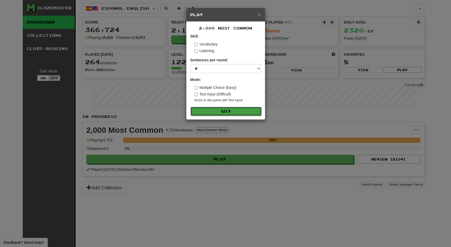
click at [233, 109] on button "Go" at bounding box center [226, 111] width 71 height 9
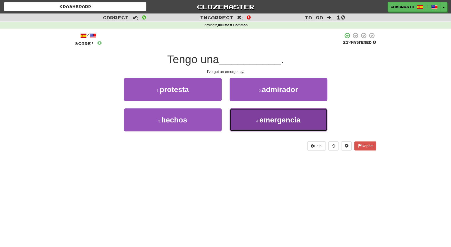
click at [258, 122] on small "4 ." at bounding box center [257, 121] width 3 height 4
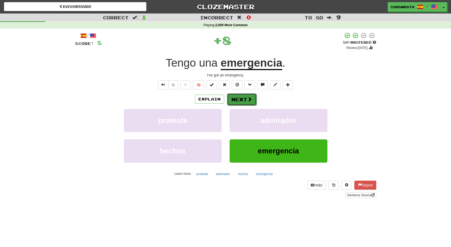
click at [247, 101] on button "Next" at bounding box center [242, 99] width 30 height 12
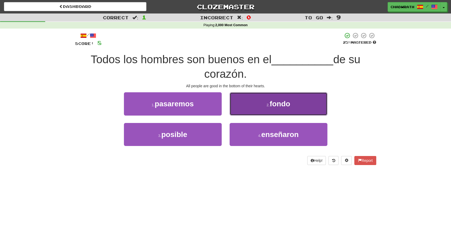
click at [289, 106] on span "fondo" at bounding box center [280, 104] width 21 height 8
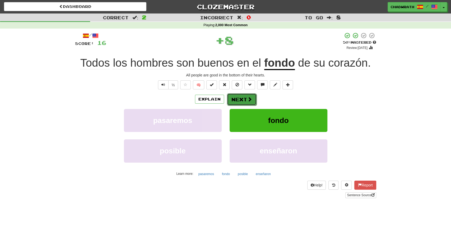
click at [248, 100] on span at bounding box center [250, 99] width 5 height 5
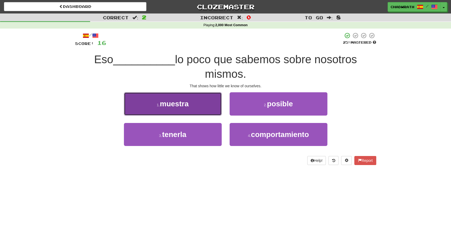
click at [196, 104] on button "1 . muestra" at bounding box center [173, 103] width 98 height 23
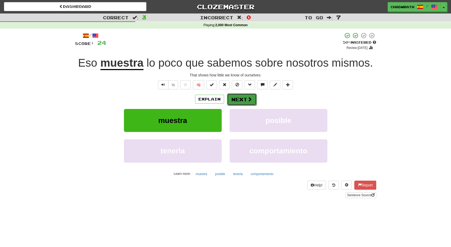
click at [227, 97] on button "Next" at bounding box center [242, 99] width 30 height 12
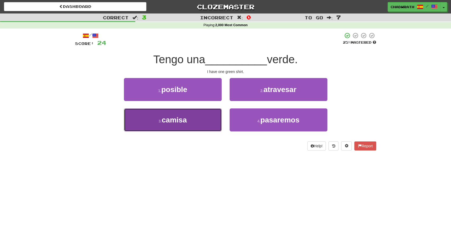
click at [196, 120] on button "3 . camisa" at bounding box center [173, 119] width 98 height 23
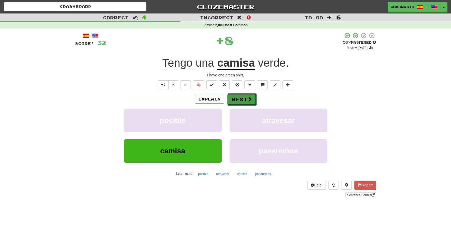
click at [237, 101] on button "Next" at bounding box center [242, 99] width 30 height 12
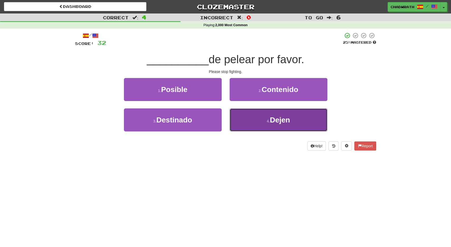
click at [270, 121] on small "4 ." at bounding box center [268, 121] width 3 height 4
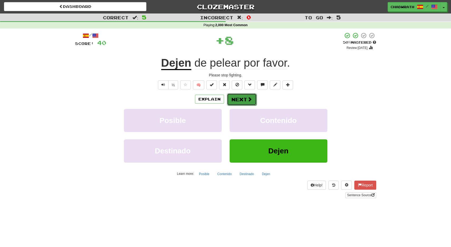
click at [231, 100] on button "Next" at bounding box center [242, 99] width 30 height 12
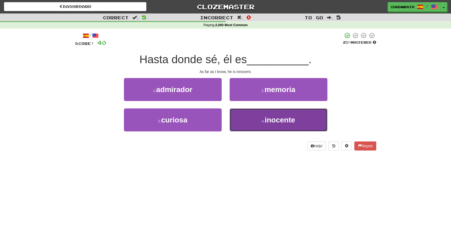
click at [254, 111] on button "4 . inocente" at bounding box center [279, 119] width 98 height 23
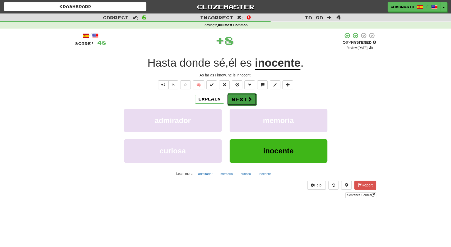
click at [240, 98] on button "Next" at bounding box center [242, 99] width 30 height 12
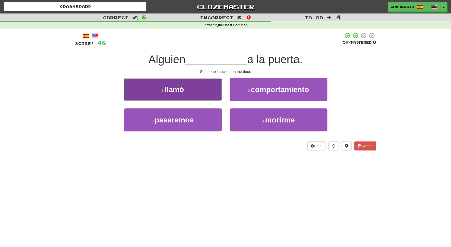
click at [185, 91] on button "1 . llamó" at bounding box center [173, 89] width 98 height 23
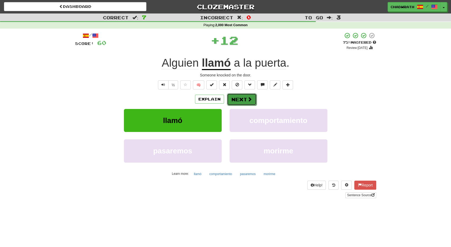
click at [242, 98] on button "Next" at bounding box center [242, 99] width 30 height 12
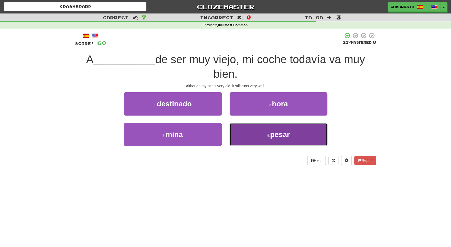
click at [274, 133] on span "pesar" at bounding box center [280, 134] width 20 height 8
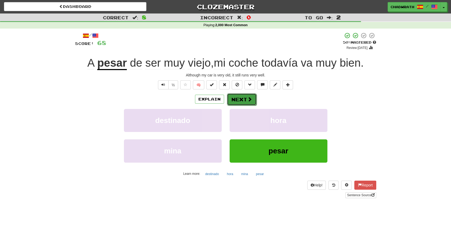
click at [245, 94] on button "Next" at bounding box center [242, 99] width 30 height 12
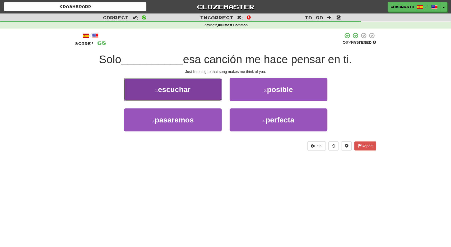
click at [172, 91] on span "escuchar" at bounding box center [174, 89] width 33 height 8
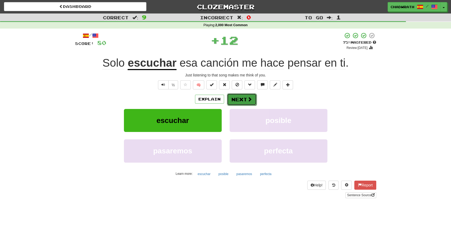
click at [245, 101] on button "Next" at bounding box center [242, 99] width 30 height 12
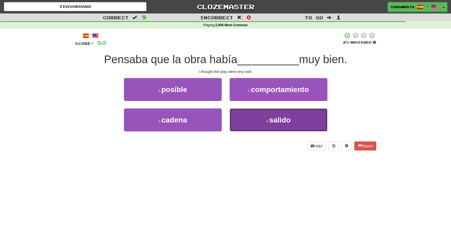
click at [266, 120] on small "4 ." at bounding box center [267, 121] width 3 height 4
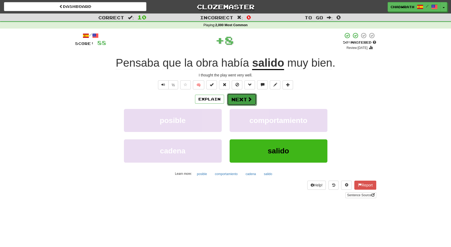
click at [238, 101] on button "Next" at bounding box center [242, 99] width 30 height 12
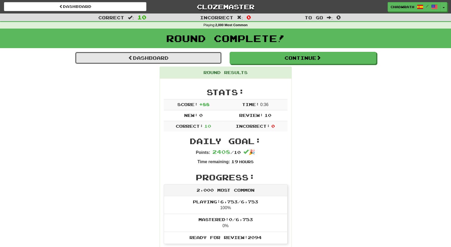
click at [176, 55] on link "Dashboard" at bounding box center [148, 58] width 147 height 12
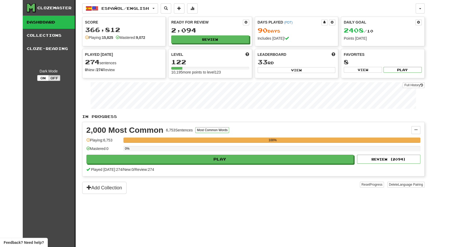
click at [205, 163] on div "2,000 Most Common 6,753 Sentences Most Common Words Manage Sentences Unpin from…" at bounding box center [254, 149] width 342 height 54
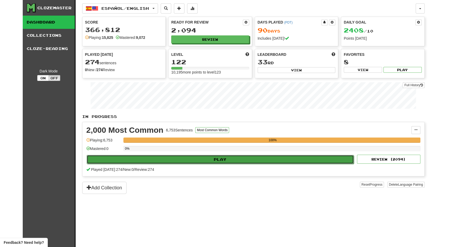
click at [204, 160] on button "Play" at bounding box center [221, 159] width 268 height 9
select select "**"
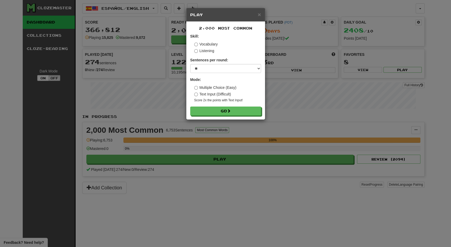
click at [211, 105] on form "Skill: Vocabulary Listening Sentences per round: * ** ** ** ** ** *** ******** …" at bounding box center [225, 75] width 71 height 82
click at [214, 113] on button "Go" at bounding box center [226, 111] width 71 height 9
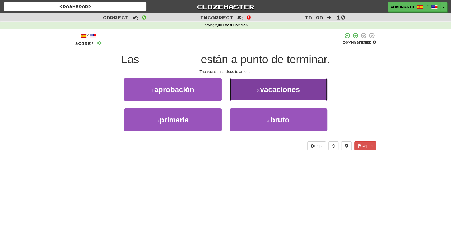
click at [254, 89] on button "2 . vacaciones" at bounding box center [279, 89] width 98 height 23
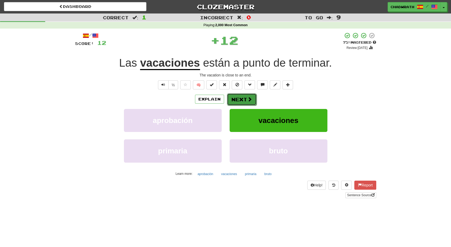
click at [242, 101] on button "Next" at bounding box center [242, 99] width 30 height 12
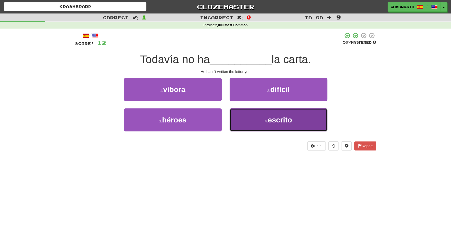
click at [240, 116] on button "4 . escrito" at bounding box center [279, 119] width 98 height 23
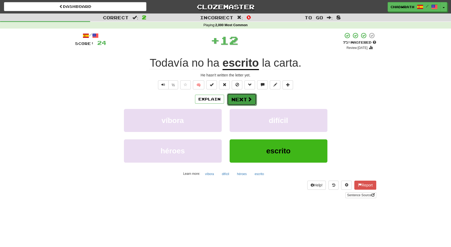
click at [241, 99] on button "Next" at bounding box center [242, 99] width 30 height 12
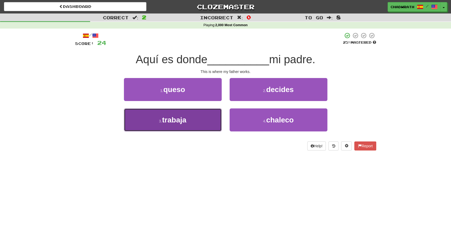
click at [199, 118] on button "3 . trabaja" at bounding box center [173, 119] width 98 height 23
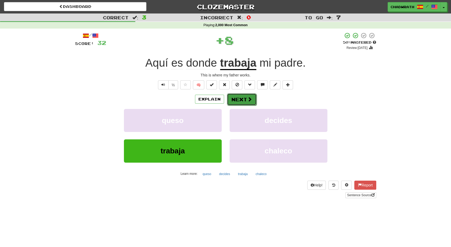
click at [244, 99] on button "Next" at bounding box center [242, 99] width 30 height 12
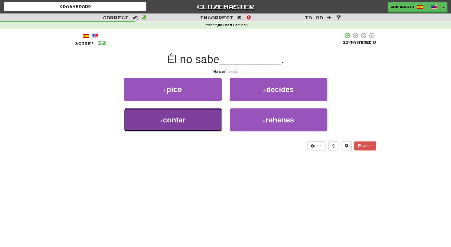
click at [190, 119] on button "3 . contar" at bounding box center [173, 119] width 98 height 23
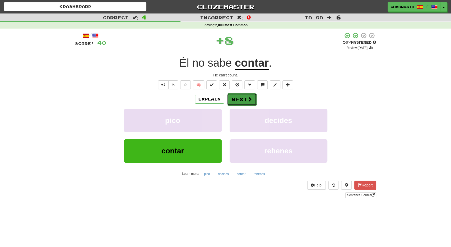
click at [241, 97] on button "Next" at bounding box center [242, 99] width 30 height 12
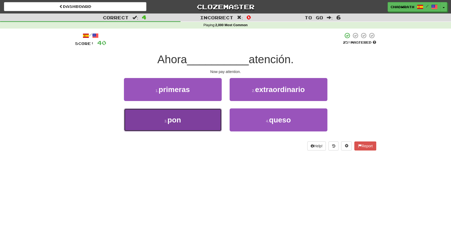
click at [209, 119] on button "3 . pon" at bounding box center [173, 119] width 98 height 23
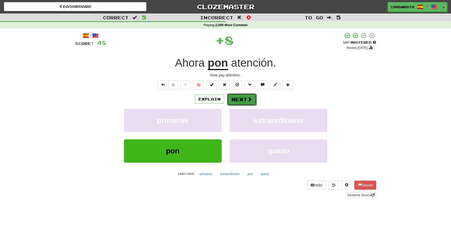
click at [244, 98] on button "Next" at bounding box center [242, 99] width 30 height 12
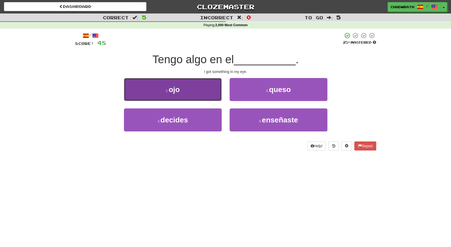
click at [200, 91] on button "1 . ojo" at bounding box center [173, 89] width 98 height 23
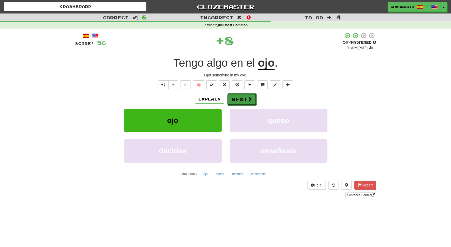
click at [248, 102] on span at bounding box center [250, 99] width 5 height 5
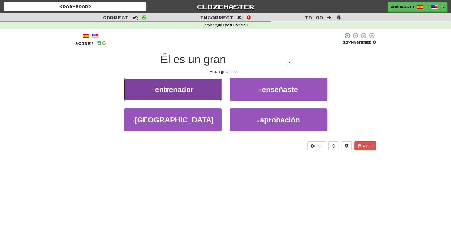
click at [175, 89] on span "entrenador" at bounding box center [174, 89] width 39 height 8
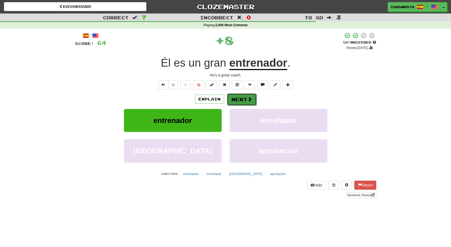
click at [245, 99] on button "Next" at bounding box center [242, 99] width 30 height 12
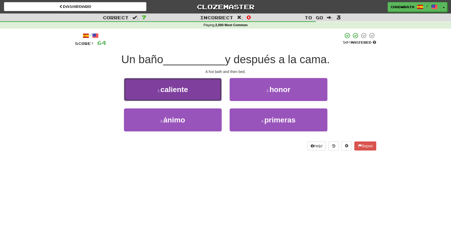
click at [187, 90] on span "caliente" at bounding box center [175, 89] width 28 height 8
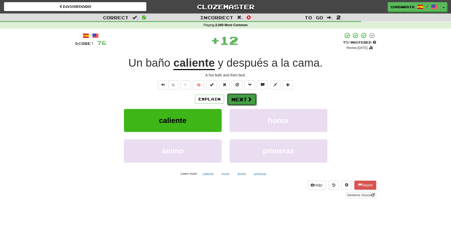
click at [245, 98] on button "Next" at bounding box center [242, 99] width 30 height 12
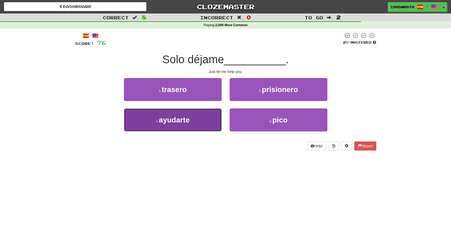
click at [185, 124] on span "ayudarte" at bounding box center [174, 120] width 31 height 8
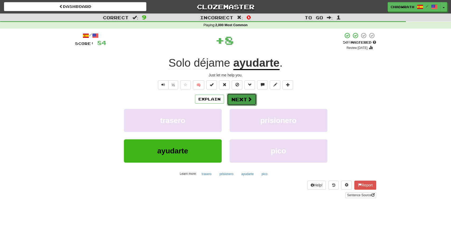
click at [243, 99] on button "Next" at bounding box center [242, 99] width 30 height 12
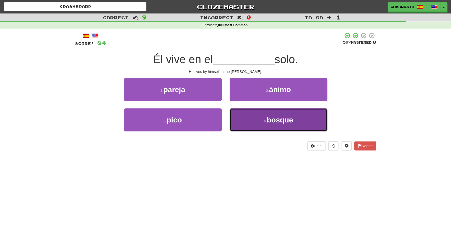
click at [263, 120] on button "4 . bosque" at bounding box center [279, 119] width 98 height 23
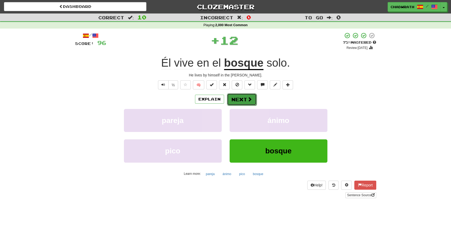
click at [244, 100] on button "Next" at bounding box center [242, 99] width 30 height 12
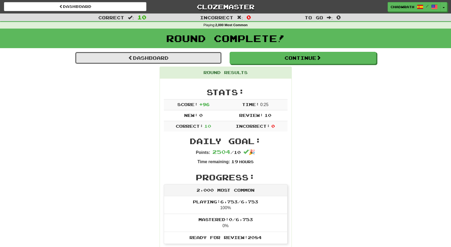
click at [172, 58] on link "Dashboard" at bounding box center [148, 58] width 147 height 12
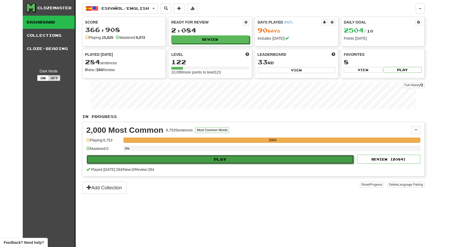
click at [243, 156] on button "Play" at bounding box center [221, 159] width 268 height 9
select select "**"
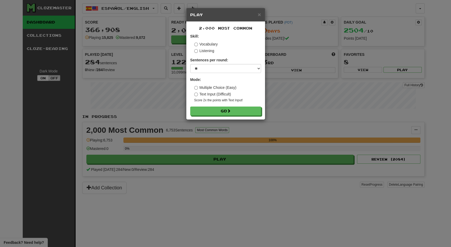
click at [219, 107] on form "Skill: Vocabulary Listening Sentences per round: * ** ** ** ** ** *** ******** …" at bounding box center [225, 75] width 71 height 82
click at [220, 108] on button "Go" at bounding box center [226, 111] width 71 height 9
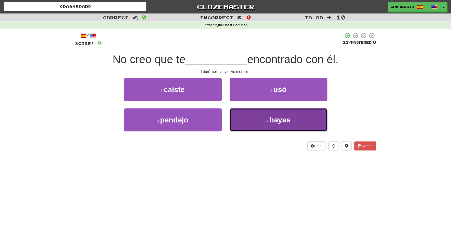
click at [280, 123] on span "hayas" at bounding box center [280, 120] width 21 height 8
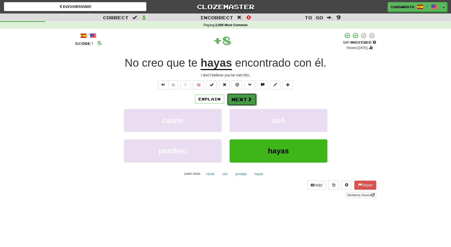
click at [240, 99] on button "Next" at bounding box center [242, 99] width 30 height 12
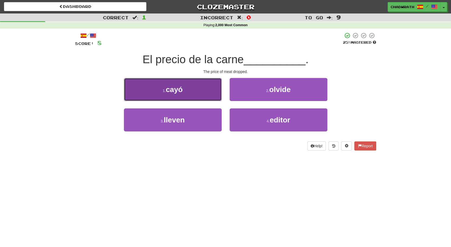
click at [180, 94] on button "1 . cayó" at bounding box center [173, 89] width 98 height 23
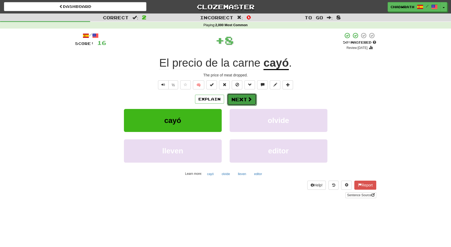
click at [238, 98] on button "Next" at bounding box center [242, 99] width 30 height 12
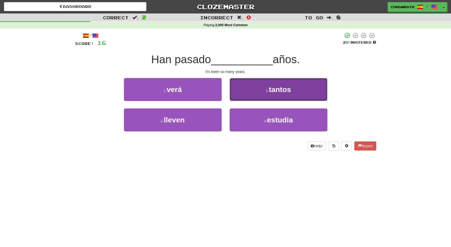
click at [279, 99] on button "2 . tantos" at bounding box center [279, 89] width 98 height 23
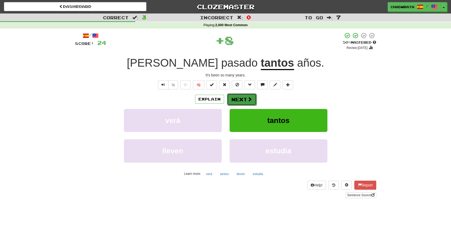
click at [242, 103] on button "Next" at bounding box center [242, 99] width 30 height 12
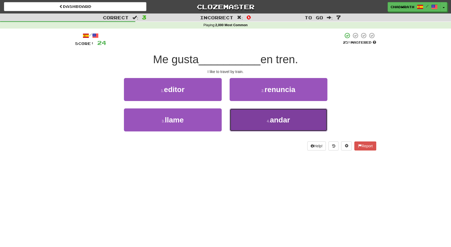
click at [273, 116] on button "4 . andar" at bounding box center [279, 119] width 98 height 23
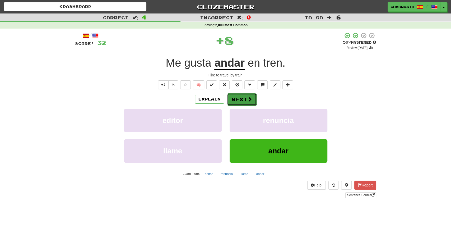
click at [242, 99] on button "Next" at bounding box center [242, 99] width 30 height 12
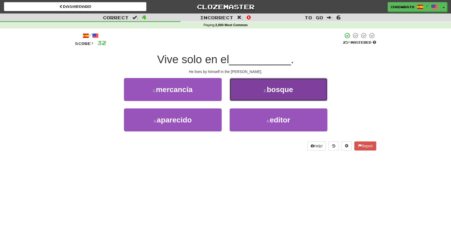
click at [267, 92] on small "2 ." at bounding box center [265, 91] width 3 height 4
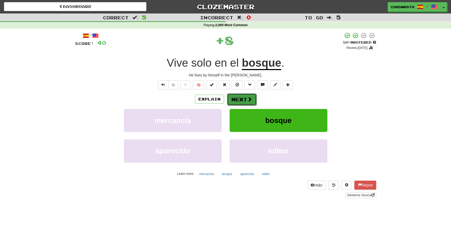
click at [245, 102] on button "Next" at bounding box center [242, 99] width 30 height 12
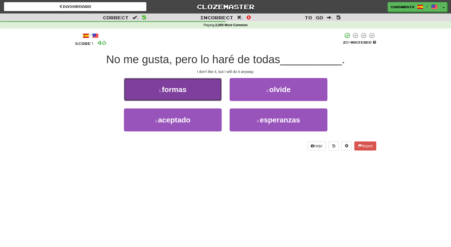
click at [184, 91] on span "formas" at bounding box center [174, 89] width 25 height 8
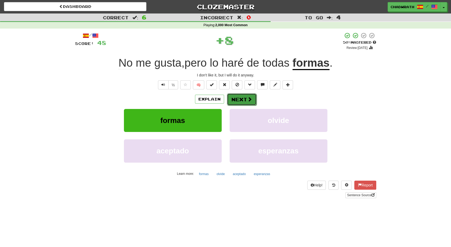
click at [242, 97] on button "Next" at bounding box center [242, 99] width 30 height 12
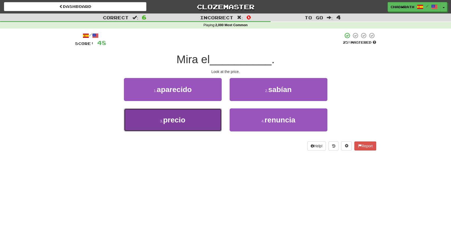
click at [189, 123] on button "3 . precio" at bounding box center [173, 119] width 98 height 23
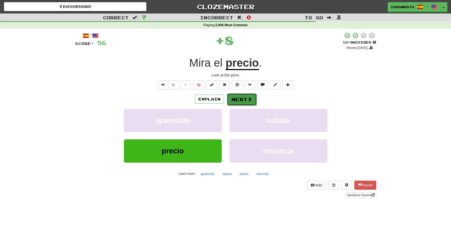
click at [240, 100] on button "Next" at bounding box center [242, 99] width 30 height 12
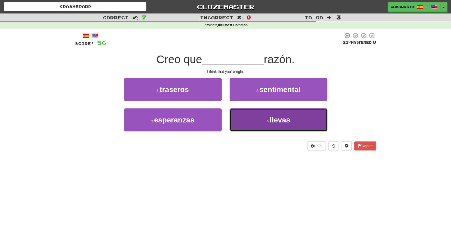
click at [284, 120] on span "llevas" at bounding box center [280, 120] width 21 height 8
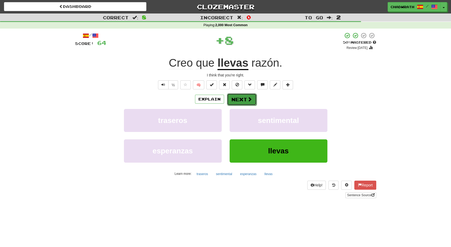
click at [246, 100] on button "Next" at bounding box center [242, 99] width 30 height 12
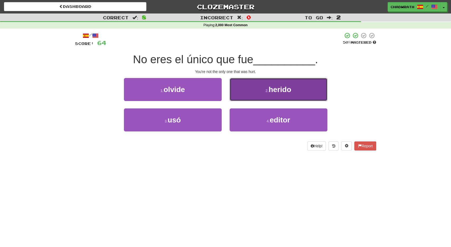
click at [287, 95] on button "2 . herido" at bounding box center [279, 89] width 98 height 23
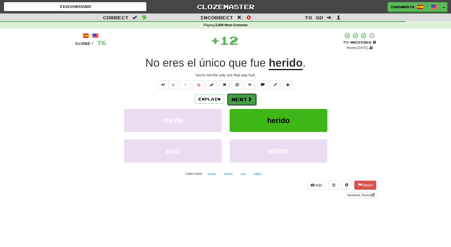
click at [239, 98] on button "Next" at bounding box center [242, 99] width 30 height 12
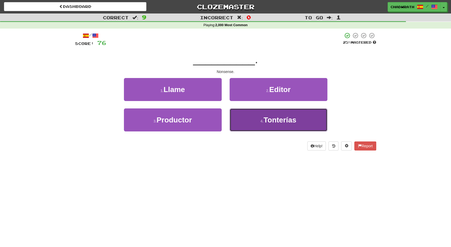
click at [264, 116] on button "4 . Tonterías" at bounding box center [279, 119] width 98 height 23
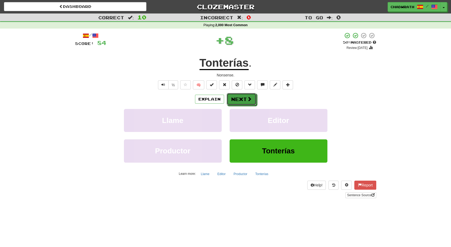
drag, startPoint x: 245, startPoint y: 103, endPoint x: 242, endPoint y: 100, distance: 3.9
click at [244, 102] on button "Next" at bounding box center [242, 99] width 30 height 12
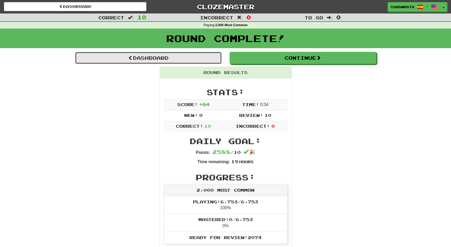
click at [176, 58] on link "Dashboard" at bounding box center [148, 58] width 147 height 12
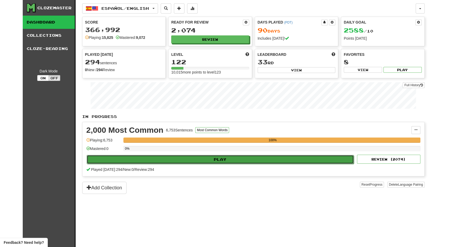
click at [227, 160] on button "Play" at bounding box center [221, 159] width 268 height 9
select select "**"
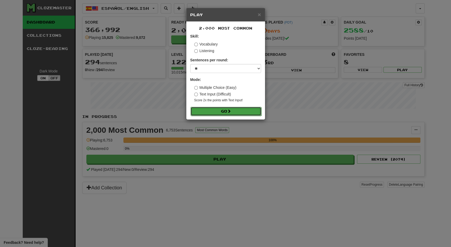
click at [238, 112] on button "Go" at bounding box center [226, 111] width 71 height 9
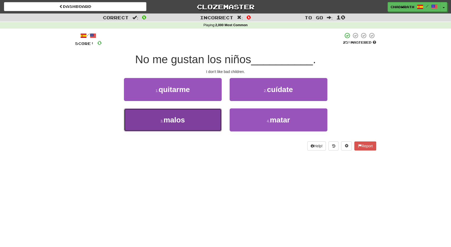
click at [176, 121] on span "malos" at bounding box center [174, 120] width 21 height 8
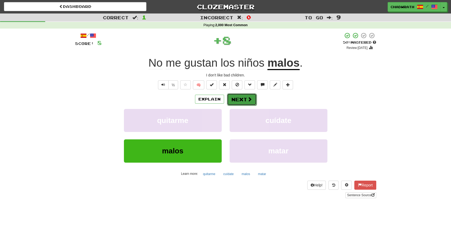
click at [234, 101] on button "Next" at bounding box center [242, 99] width 30 height 12
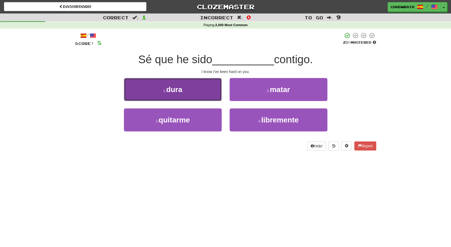
click at [184, 87] on button "1 . dura" at bounding box center [173, 89] width 98 height 23
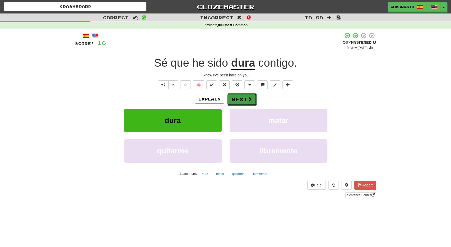
click at [239, 94] on button "Next" at bounding box center [242, 99] width 30 height 12
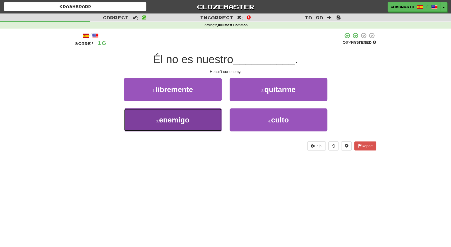
click at [183, 121] on span "enemigo" at bounding box center [174, 120] width 30 height 8
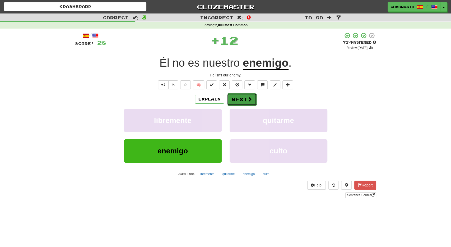
click at [235, 97] on button "Next" at bounding box center [242, 99] width 30 height 12
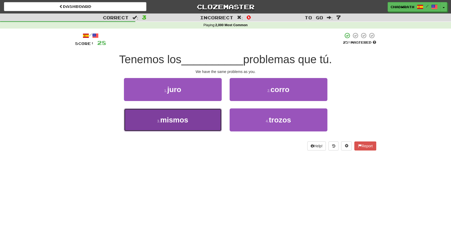
click at [202, 119] on button "3 . mismos" at bounding box center [173, 119] width 98 height 23
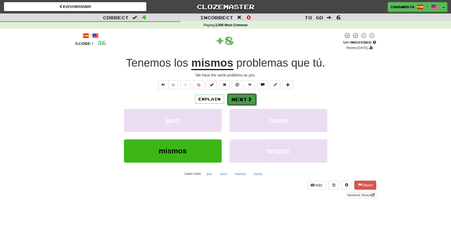
click at [246, 97] on button "Next" at bounding box center [242, 99] width 30 height 12
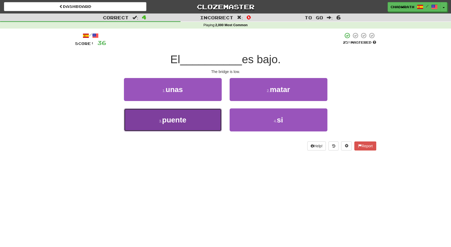
click at [186, 123] on span "puente" at bounding box center [174, 120] width 24 height 8
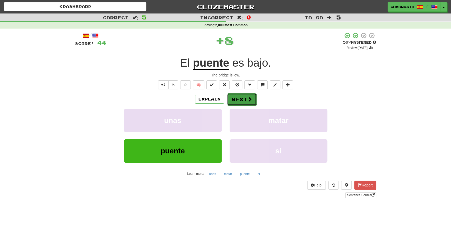
click at [249, 98] on span at bounding box center [250, 99] width 5 height 5
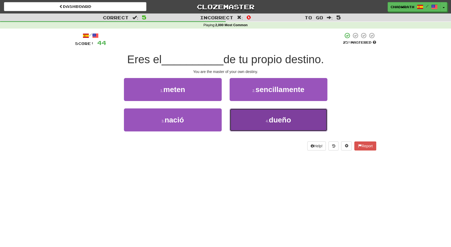
click at [273, 122] on span "dueño" at bounding box center [280, 120] width 22 height 8
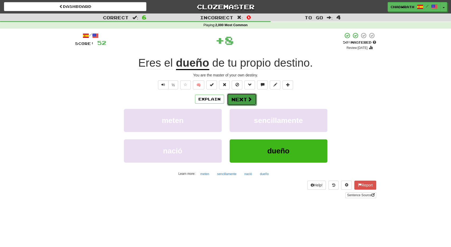
click at [242, 94] on button "Next" at bounding box center [242, 99] width 30 height 12
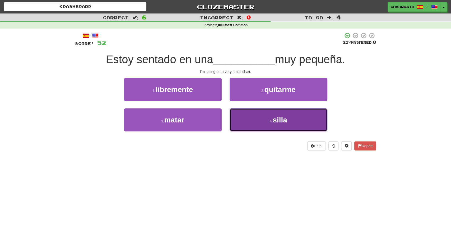
click at [282, 121] on span "silla" at bounding box center [280, 120] width 14 height 8
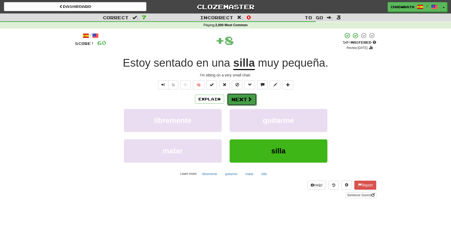
click at [243, 98] on button "Next" at bounding box center [242, 99] width 30 height 12
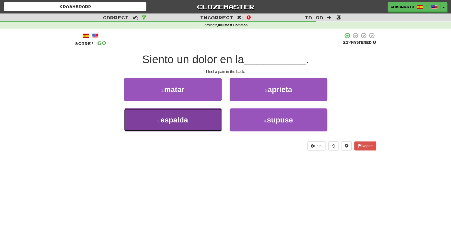
click at [200, 120] on button "3 . espalda" at bounding box center [173, 119] width 98 height 23
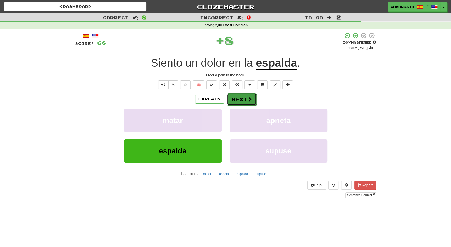
click at [239, 98] on button "Next" at bounding box center [242, 99] width 30 height 12
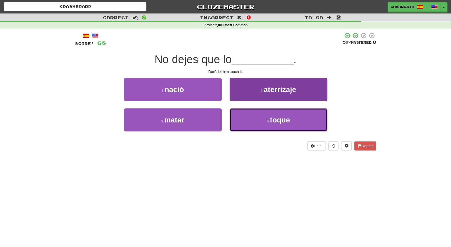
drag, startPoint x: 275, startPoint y: 127, endPoint x: 270, endPoint y: 123, distance: 6.5
click at [275, 126] on button "4 . toque" at bounding box center [279, 119] width 98 height 23
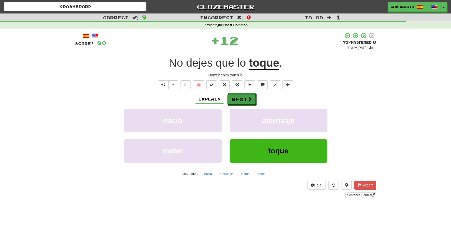
click at [233, 94] on button "Next" at bounding box center [242, 99] width 30 height 12
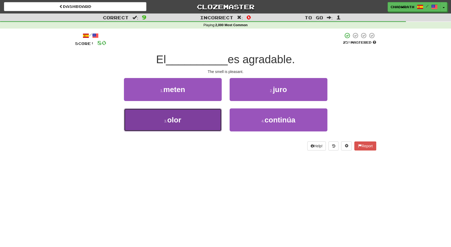
click at [176, 114] on button "3 . olor" at bounding box center [173, 119] width 98 height 23
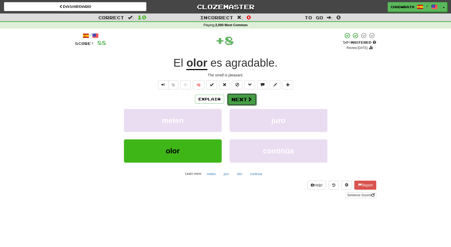
click at [246, 102] on button "Next" at bounding box center [242, 99] width 30 height 12
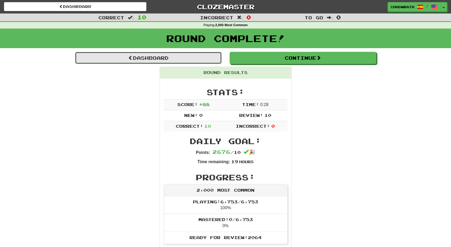
click at [187, 56] on link "Dashboard" at bounding box center [148, 58] width 147 height 12
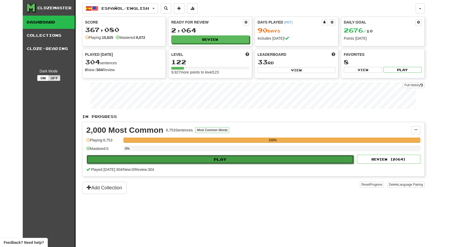
click at [208, 158] on button "Play" at bounding box center [221, 159] width 268 height 9
select select "**"
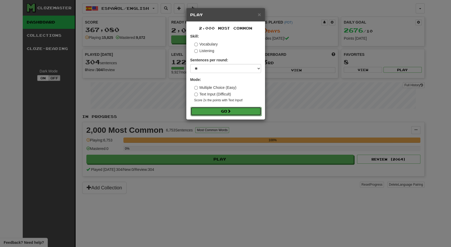
click at [234, 110] on button "Go" at bounding box center [226, 111] width 71 height 9
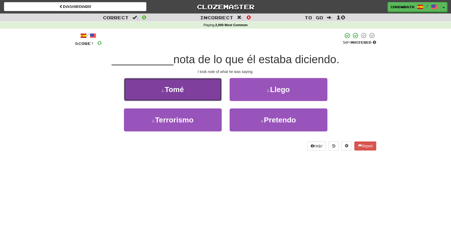
click at [204, 94] on button "1 . [GEOGRAPHIC_DATA]" at bounding box center [173, 89] width 98 height 23
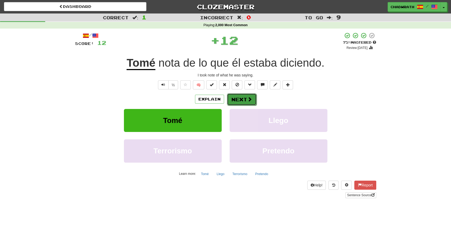
click at [241, 99] on button "Next" at bounding box center [242, 99] width 30 height 12
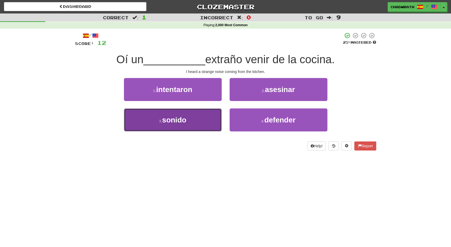
click at [173, 116] on button "3 . sonido" at bounding box center [173, 119] width 98 height 23
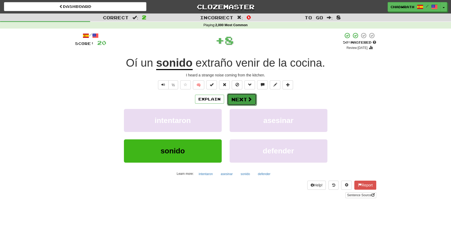
click at [242, 102] on button "Next" at bounding box center [242, 99] width 30 height 12
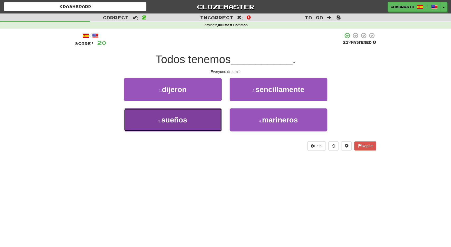
click at [186, 113] on button "3 . sueños" at bounding box center [173, 119] width 98 height 23
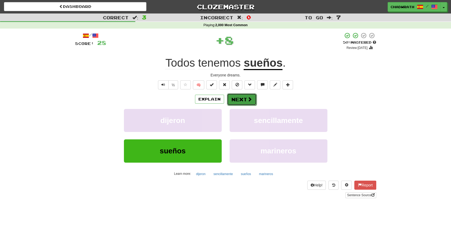
click at [237, 101] on button "Next" at bounding box center [242, 99] width 30 height 12
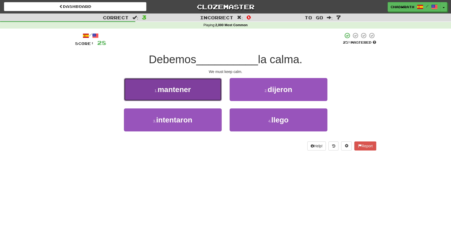
click at [184, 89] on span "mantener" at bounding box center [174, 89] width 33 height 8
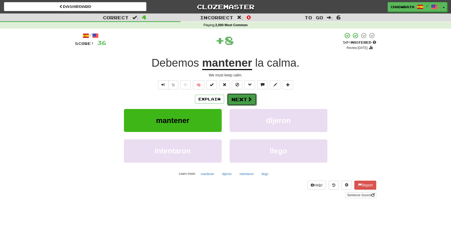
click at [242, 99] on button "Next" at bounding box center [242, 99] width 30 height 12
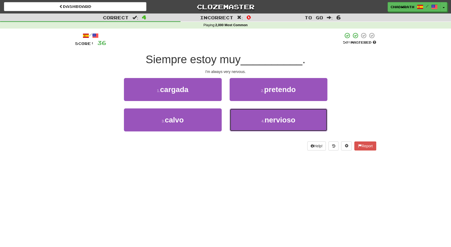
drag, startPoint x: 266, startPoint y: 117, endPoint x: 185, endPoint y: 80, distance: 89.7
click at [265, 117] on button "4 . nervioso" at bounding box center [279, 119] width 98 height 23
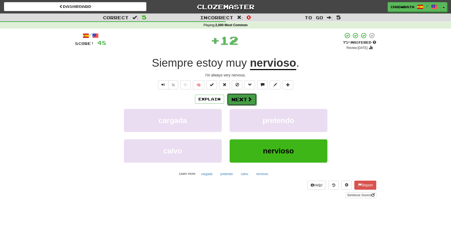
click at [245, 101] on button "Next" at bounding box center [242, 99] width 30 height 12
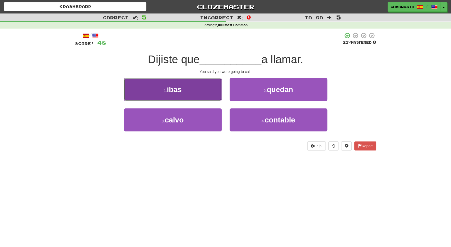
click at [201, 92] on button "1 . ibas" at bounding box center [173, 89] width 98 height 23
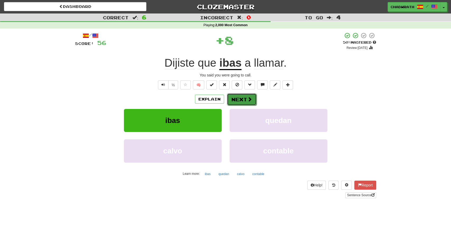
click at [250, 102] on span at bounding box center [250, 99] width 5 height 5
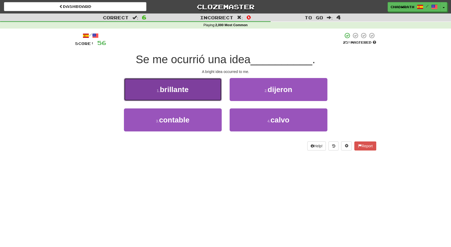
click at [171, 92] on span "brillante" at bounding box center [174, 89] width 29 height 8
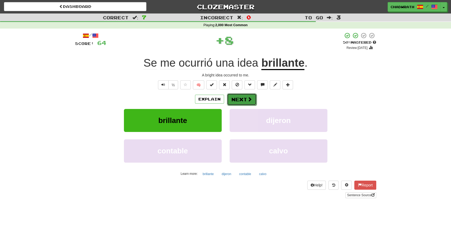
click at [246, 99] on button "Next" at bounding box center [242, 99] width 30 height 12
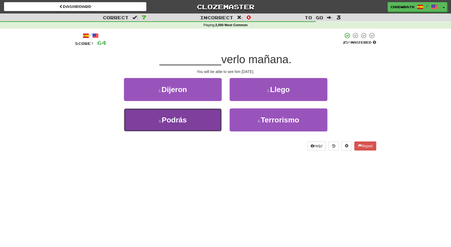
click at [198, 122] on button "3 . Podrás" at bounding box center [173, 119] width 98 height 23
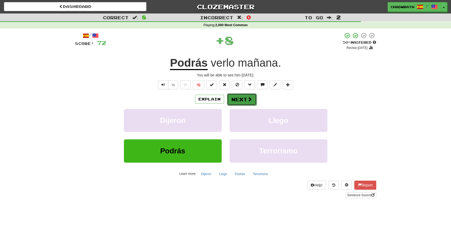
click at [245, 103] on button "Next" at bounding box center [242, 99] width 30 height 12
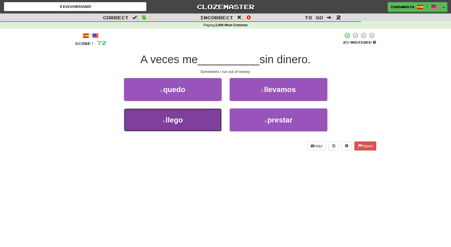
click at [197, 117] on button "3 . llego" at bounding box center [173, 119] width 98 height 23
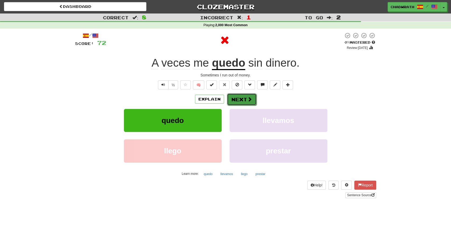
click at [240, 96] on button "Next" at bounding box center [242, 99] width 30 height 12
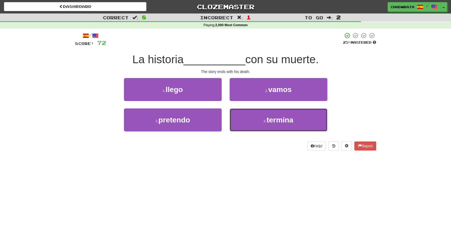
drag, startPoint x: 282, startPoint y: 121, endPoint x: 201, endPoint y: 90, distance: 87.2
click at [281, 120] on span "termina" at bounding box center [280, 120] width 27 height 8
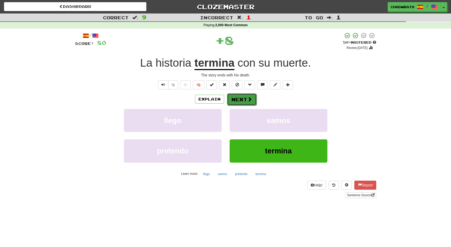
click at [240, 98] on button "Next" at bounding box center [242, 99] width 30 height 12
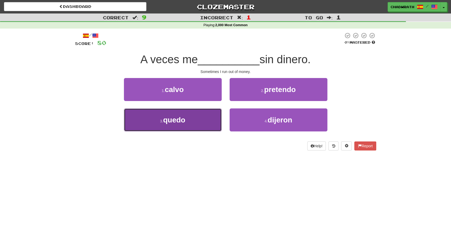
click at [193, 122] on button "3 . quedo" at bounding box center [173, 119] width 98 height 23
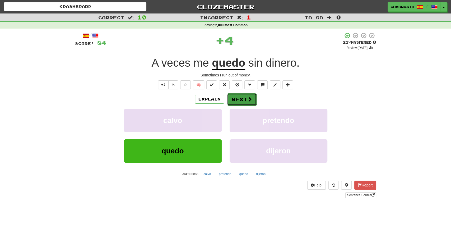
click at [242, 96] on button "Next" at bounding box center [242, 99] width 30 height 12
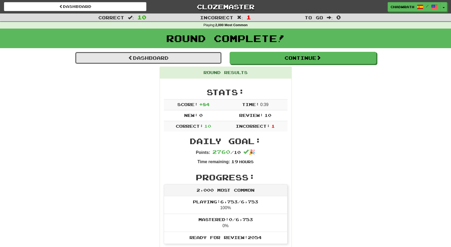
click at [180, 53] on link "Dashboard" at bounding box center [148, 58] width 147 height 12
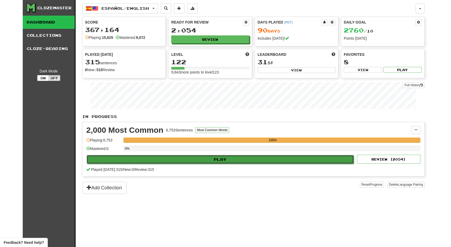
click at [200, 158] on button "Play" at bounding box center [221, 159] width 268 height 9
select select "**"
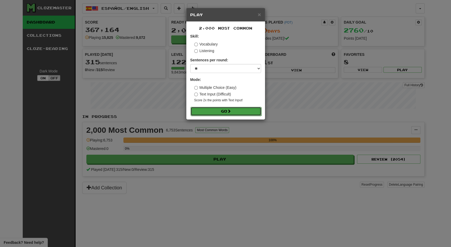
click at [225, 113] on button "Go" at bounding box center [226, 111] width 71 height 9
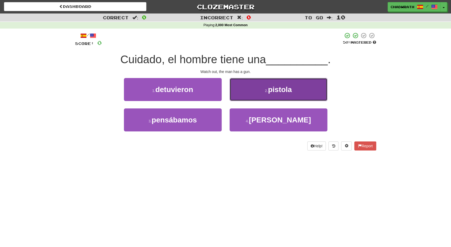
click at [279, 97] on button "2 . pistola" at bounding box center [279, 89] width 98 height 23
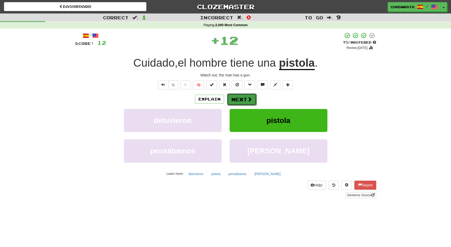
click at [249, 99] on span at bounding box center [250, 99] width 5 height 5
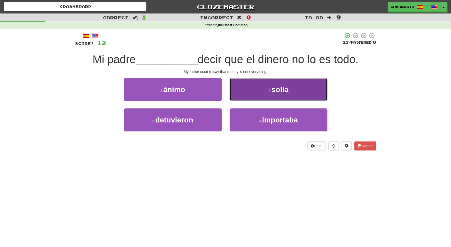
click at [271, 90] on small "2 ." at bounding box center [270, 91] width 3 height 4
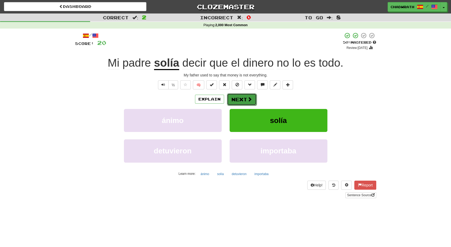
click at [242, 95] on button "Next" at bounding box center [242, 99] width 30 height 12
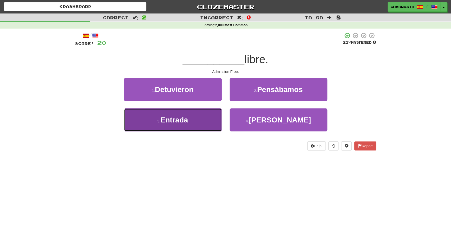
click at [187, 118] on span "Entrada" at bounding box center [175, 120] width 28 height 8
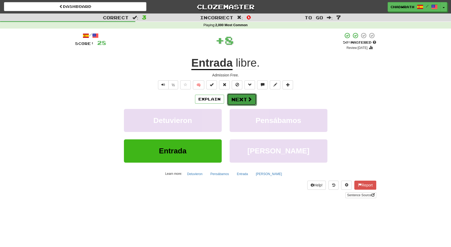
click at [239, 101] on button "Next" at bounding box center [242, 99] width 30 height 12
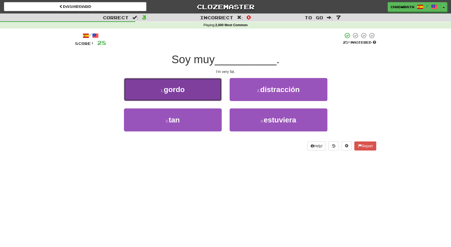
click at [159, 88] on button "1 . [GEOGRAPHIC_DATA]" at bounding box center [173, 89] width 98 height 23
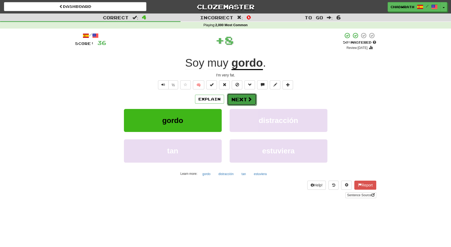
click at [241, 100] on button "Next" at bounding box center [242, 99] width 30 height 12
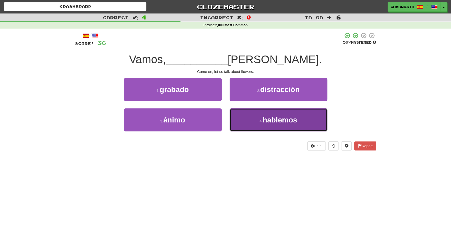
click at [264, 118] on span "hablemos" at bounding box center [280, 120] width 35 height 8
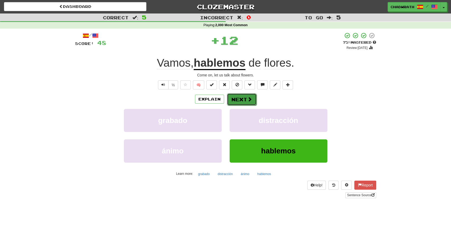
click at [239, 99] on button "Next" at bounding box center [242, 99] width 30 height 12
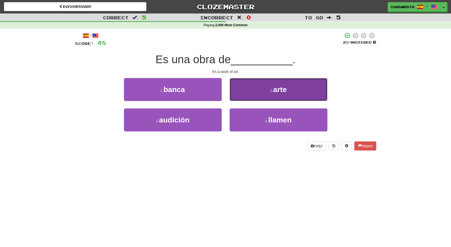
click at [259, 93] on button "2 . arte" at bounding box center [279, 89] width 98 height 23
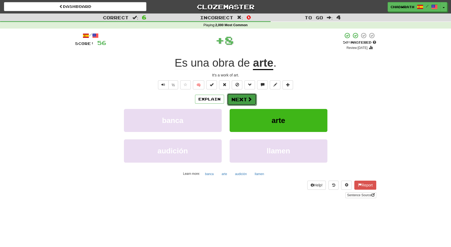
click at [237, 99] on button "Next" at bounding box center [242, 99] width 30 height 12
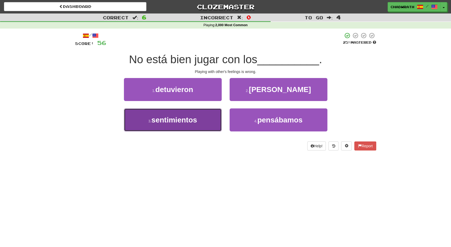
click at [176, 121] on span "sentimientos" at bounding box center [175, 120] width 46 height 8
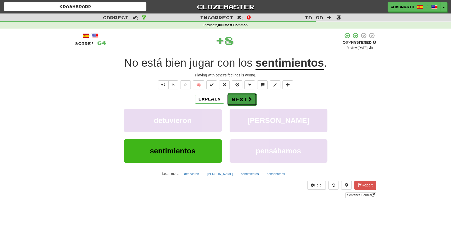
click at [235, 101] on button "Next" at bounding box center [242, 99] width 30 height 12
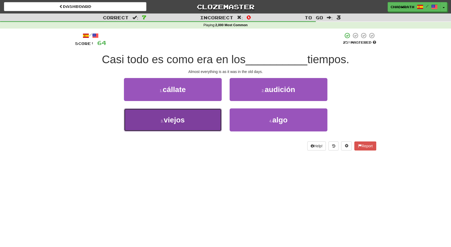
click at [196, 126] on button "3 . viejos" at bounding box center [173, 119] width 98 height 23
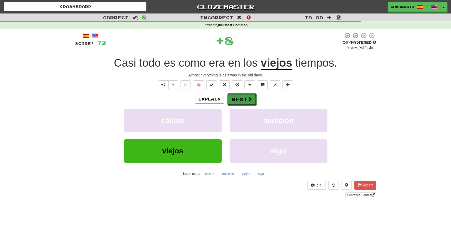
click at [239, 98] on button "Next" at bounding box center [242, 99] width 30 height 12
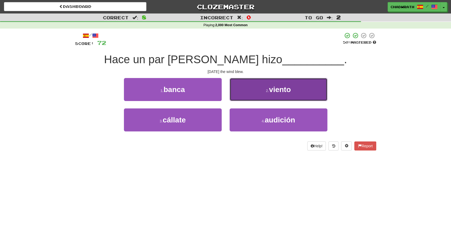
click at [268, 95] on button "2 . viento" at bounding box center [279, 89] width 98 height 23
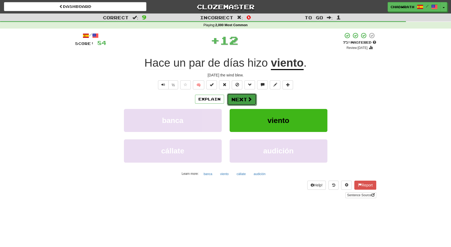
click at [246, 98] on button "Next" at bounding box center [242, 99] width 30 height 12
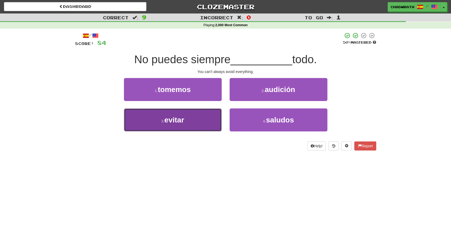
click at [185, 121] on button "3 . evitar" at bounding box center [173, 119] width 98 height 23
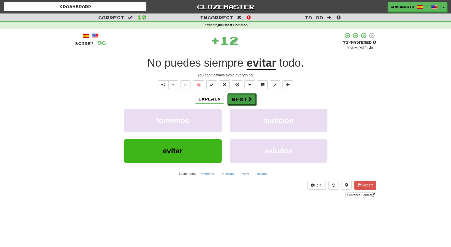
click at [248, 100] on span at bounding box center [250, 99] width 5 height 5
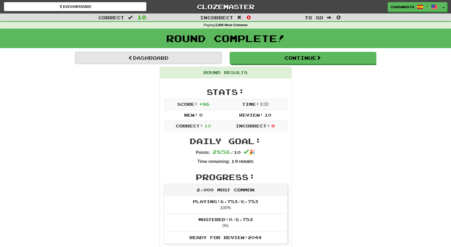
drag, startPoint x: 152, startPoint y: 48, endPoint x: 155, endPoint y: 53, distance: 6.6
click at [152, 49] on div "Round Complete!" at bounding box center [225, 40] width 451 height 23
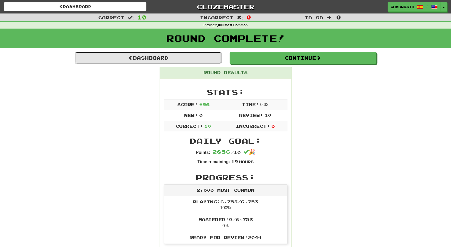
click at [159, 56] on link "Dashboard" at bounding box center [148, 58] width 147 height 12
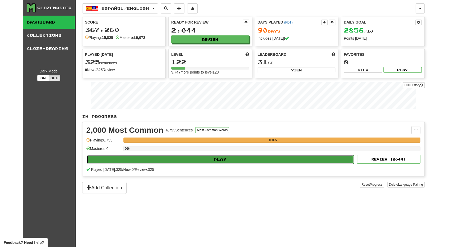
click at [213, 159] on button "Play" at bounding box center [221, 159] width 268 height 9
select select "**"
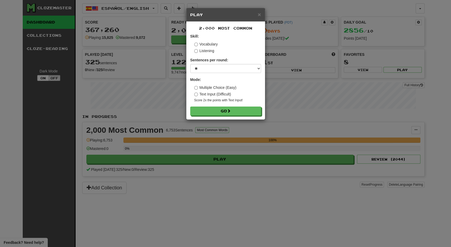
click at [232, 106] on form "Skill: Vocabulary Listening Sentences per round: * ** ** ** ** ** *** ******** …" at bounding box center [225, 75] width 71 height 82
click at [233, 113] on button "Go" at bounding box center [226, 111] width 71 height 9
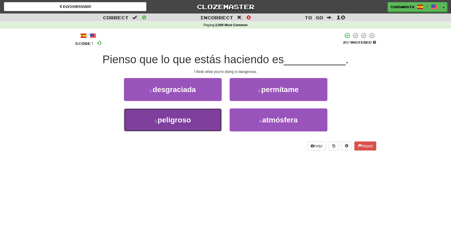
click at [191, 126] on button "3 . peligroso" at bounding box center [173, 119] width 98 height 23
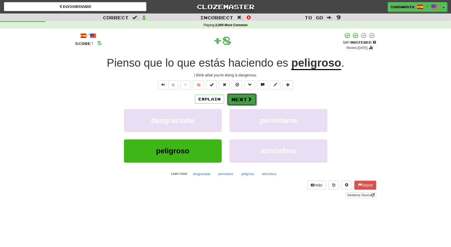
click at [239, 104] on button "Next" at bounding box center [242, 99] width 30 height 12
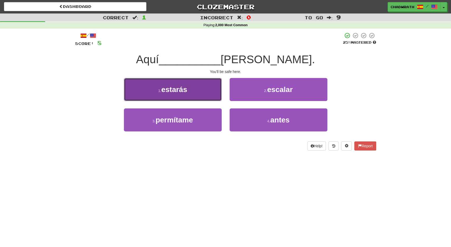
click at [186, 97] on button "1 . estarás" at bounding box center [173, 89] width 98 height 23
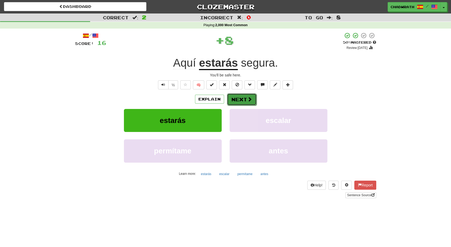
click at [235, 95] on button "Next" at bounding box center [242, 99] width 30 height 12
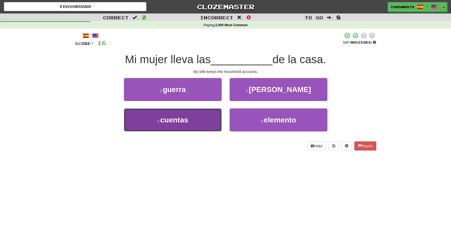
click at [189, 118] on button "3 . cuentas" at bounding box center [173, 119] width 98 height 23
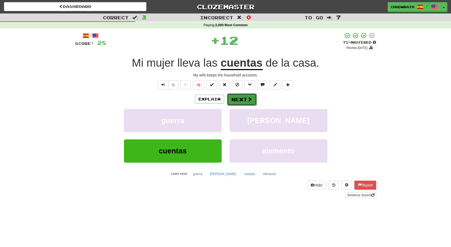
click at [244, 105] on button "Next" at bounding box center [242, 99] width 30 height 12
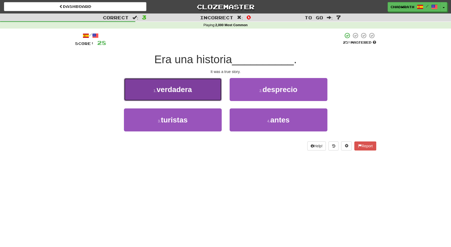
click at [172, 96] on button "1 . verdadera" at bounding box center [173, 89] width 98 height 23
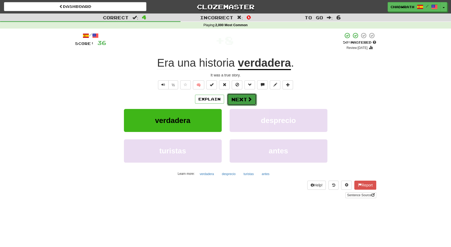
click at [235, 94] on button "Next" at bounding box center [242, 99] width 30 height 12
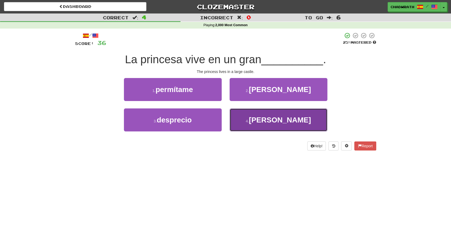
click at [257, 125] on button "4 . castillo" at bounding box center [279, 119] width 98 height 23
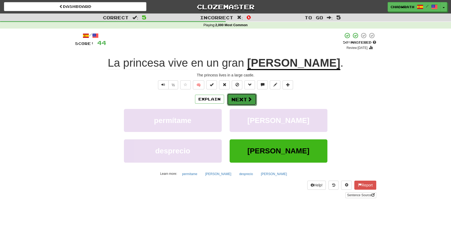
click at [246, 95] on button "Next" at bounding box center [242, 99] width 30 height 12
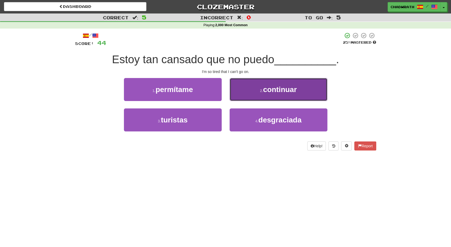
click at [273, 89] on span "continuar" at bounding box center [280, 89] width 34 height 8
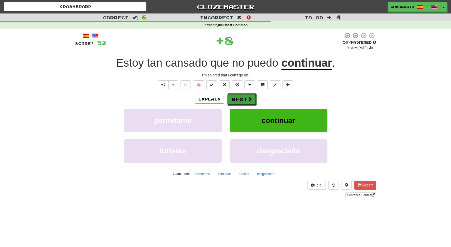
click at [242, 102] on button "Next" at bounding box center [242, 99] width 30 height 12
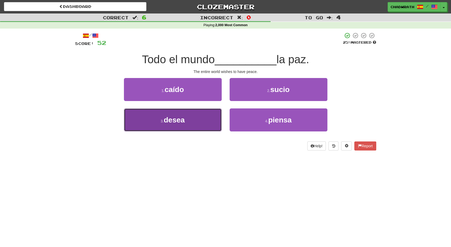
click at [190, 120] on button "3 . desea" at bounding box center [173, 119] width 98 height 23
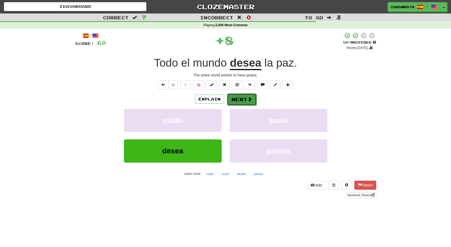
click at [249, 100] on span at bounding box center [250, 99] width 5 height 5
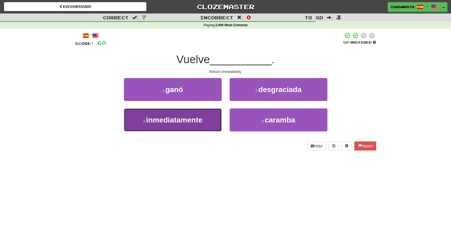
click at [181, 118] on span "inmediatamente" at bounding box center [174, 120] width 56 height 8
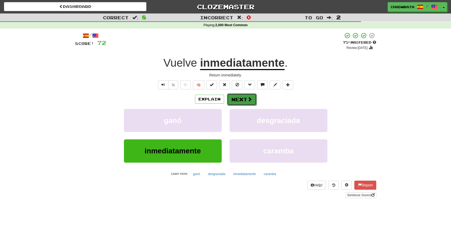
click at [233, 95] on button "Next" at bounding box center [242, 99] width 30 height 12
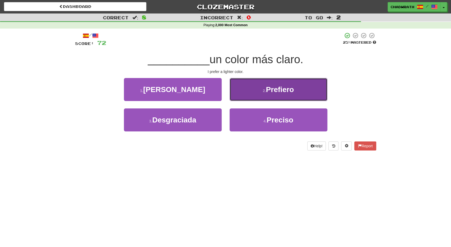
click at [262, 95] on button "2 . Prefiero" at bounding box center [279, 89] width 98 height 23
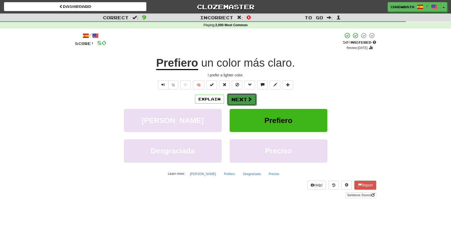
click at [248, 99] on span at bounding box center [250, 99] width 5 height 5
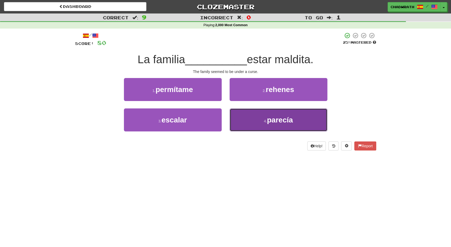
click at [273, 126] on button "4 . parecía" at bounding box center [279, 119] width 98 height 23
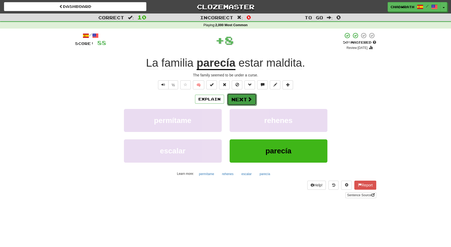
click at [236, 98] on button "Next" at bounding box center [242, 99] width 30 height 12
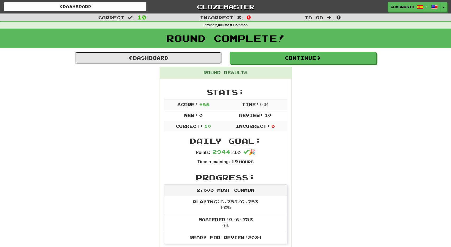
click at [165, 60] on link "Dashboard" at bounding box center [148, 58] width 147 height 12
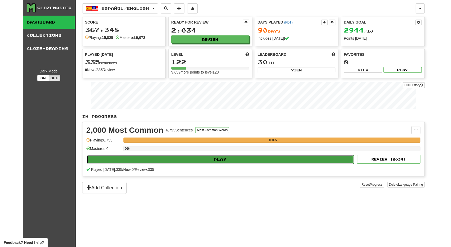
click at [208, 160] on button "Play" at bounding box center [221, 159] width 268 height 9
select select "**"
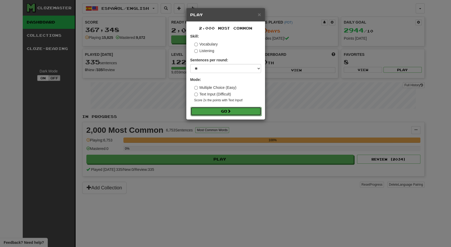
click at [241, 112] on button "Go" at bounding box center [226, 111] width 71 height 9
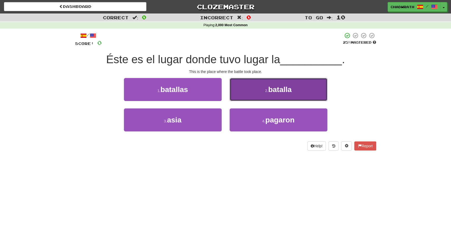
click at [259, 92] on button "2 . batalla" at bounding box center [279, 89] width 98 height 23
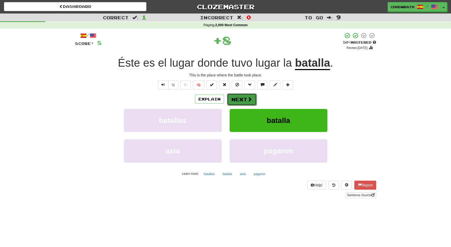
click at [244, 99] on button "Next" at bounding box center [242, 99] width 30 height 12
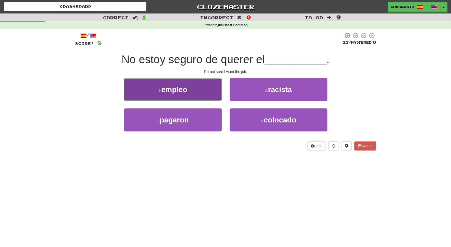
click at [180, 92] on span "empleo" at bounding box center [174, 89] width 26 height 8
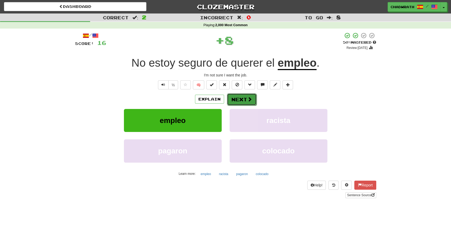
click at [240, 96] on button "Next" at bounding box center [242, 99] width 30 height 12
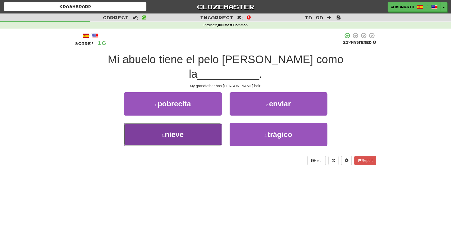
click at [169, 130] on span "nieve" at bounding box center [174, 134] width 19 height 8
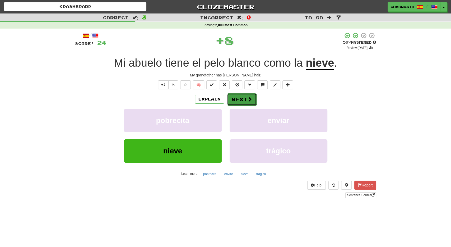
click at [237, 100] on button "Next" at bounding box center [242, 99] width 30 height 12
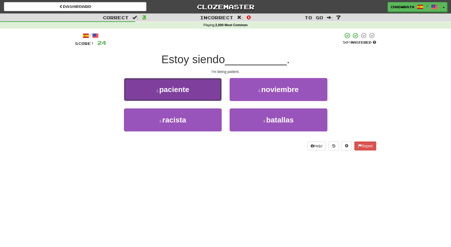
click at [176, 87] on span "paciente" at bounding box center [174, 89] width 30 height 8
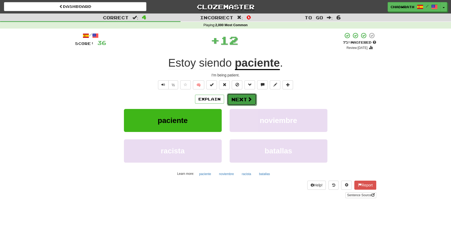
click at [240, 99] on button "Next" at bounding box center [242, 99] width 30 height 12
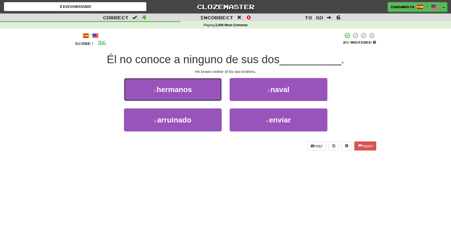
drag, startPoint x: 193, startPoint y: 88, endPoint x: 156, endPoint y: 77, distance: 37.7
click at [192, 88] on button "1 . hermanos" at bounding box center [173, 89] width 98 height 23
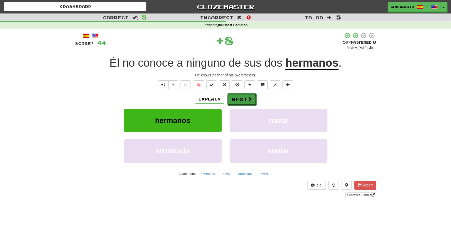
click at [242, 95] on button "Next" at bounding box center [242, 99] width 30 height 12
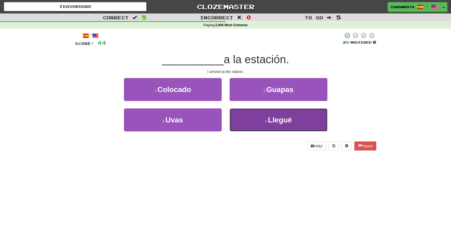
click at [272, 119] on span "Llegué" at bounding box center [280, 120] width 24 height 8
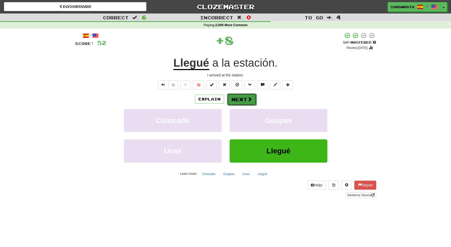
click at [241, 100] on button "Next" at bounding box center [242, 99] width 30 height 12
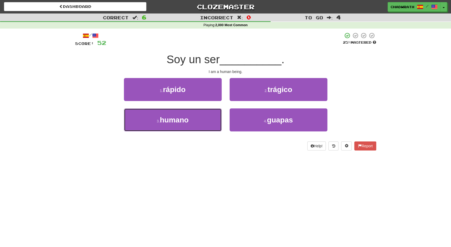
drag, startPoint x: 189, startPoint y: 115, endPoint x: 182, endPoint y: 91, distance: 24.6
click at [188, 115] on button "3 . humano" at bounding box center [173, 119] width 98 height 23
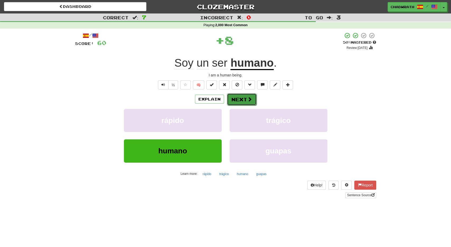
click at [243, 98] on button "Next" at bounding box center [242, 99] width 30 height 12
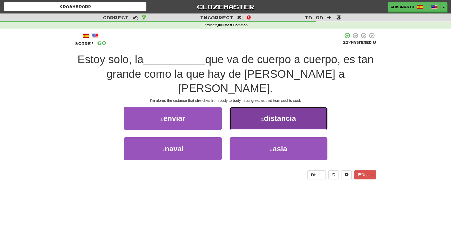
click at [275, 114] on span "distancia" at bounding box center [280, 118] width 32 height 8
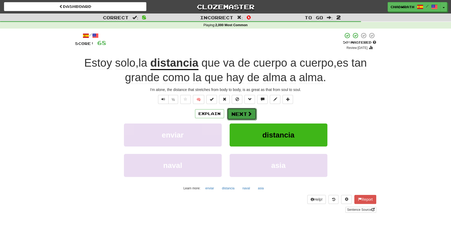
click at [240, 110] on button "Next" at bounding box center [242, 114] width 30 height 12
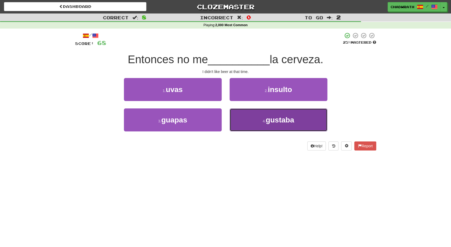
click at [291, 124] on button "4 . gustaba" at bounding box center [279, 119] width 98 height 23
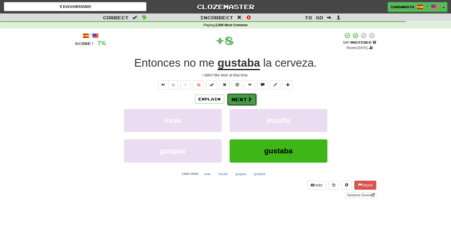
click at [239, 98] on button "Next" at bounding box center [242, 99] width 30 height 12
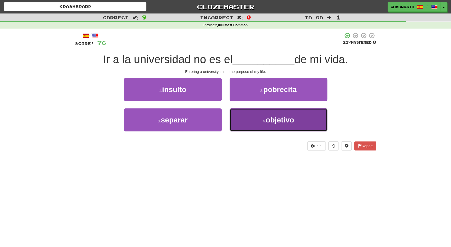
click at [264, 123] on small "4 ." at bounding box center [264, 121] width 3 height 4
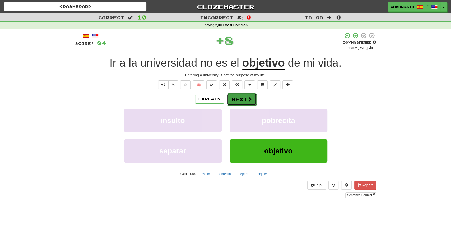
click at [239, 97] on button "Next" at bounding box center [242, 99] width 30 height 12
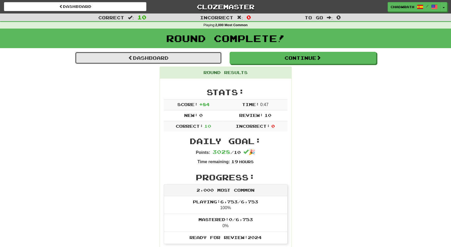
click at [180, 60] on link "Dashboard" at bounding box center [148, 58] width 147 height 12
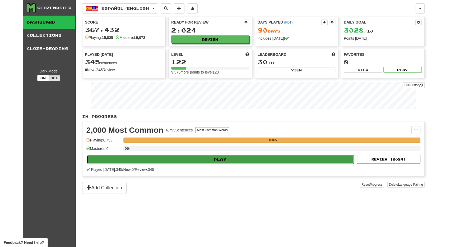
click at [175, 160] on button "Play" at bounding box center [221, 159] width 268 height 9
select select "**"
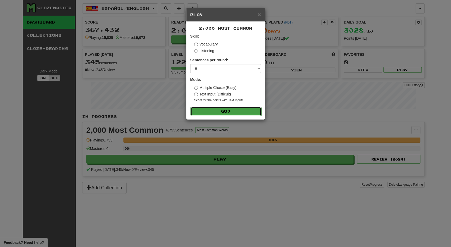
click at [231, 110] on span at bounding box center [229, 111] width 4 height 4
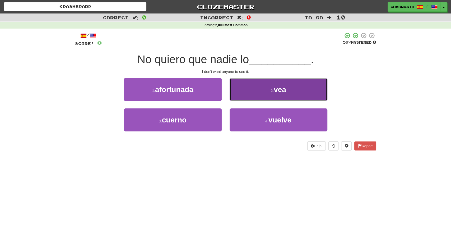
click at [246, 93] on button "2 . vea" at bounding box center [279, 89] width 98 height 23
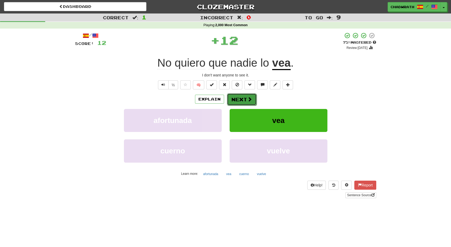
click at [244, 100] on button "Next" at bounding box center [242, 99] width 30 height 12
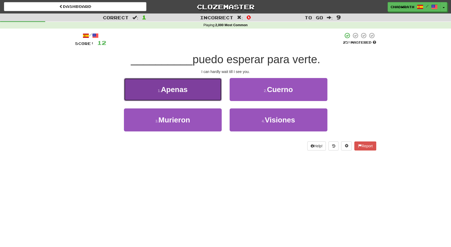
click at [189, 89] on button "1 . Apenas" at bounding box center [173, 89] width 98 height 23
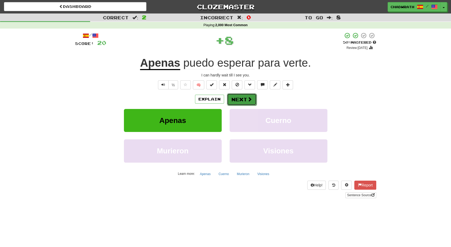
click at [244, 100] on button "Next" at bounding box center [242, 99] width 30 height 12
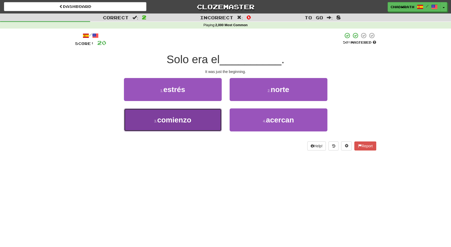
click at [178, 118] on span "comienzo" at bounding box center [174, 120] width 34 height 8
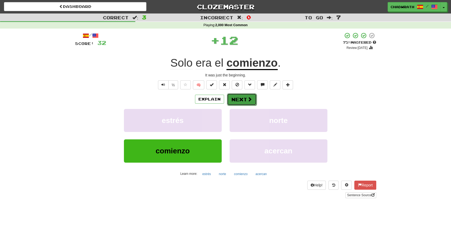
click at [246, 101] on button "Next" at bounding box center [242, 99] width 30 height 12
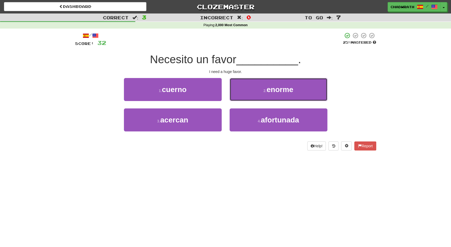
drag, startPoint x: 271, startPoint y: 89, endPoint x: 154, endPoint y: 51, distance: 123.3
click at [270, 89] on span "enorme" at bounding box center [280, 89] width 27 height 8
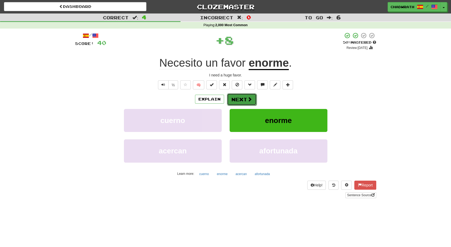
click at [244, 98] on button "Next" at bounding box center [242, 99] width 30 height 12
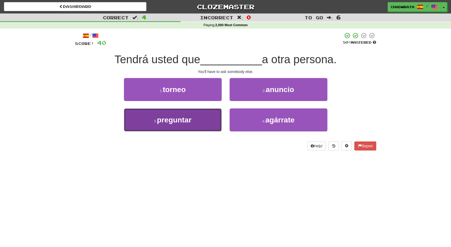
click at [181, 122] on span "preguntar" at bounding box center [174, 120] width 35 height 8
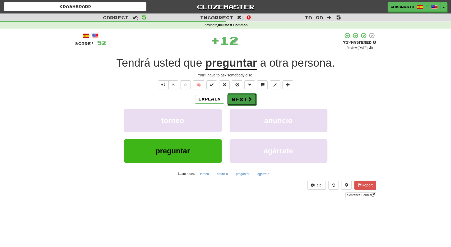
click at [248, 101] on span at bounding box center [250, 99] width 5 height 5
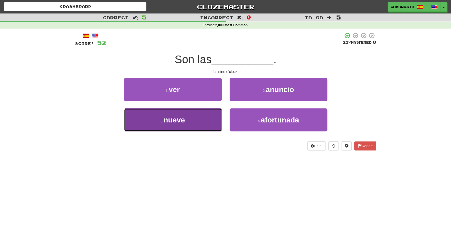
click at [156, 111] on button "3 . nueve" at bounding box center [173, 119] width 98 height 23
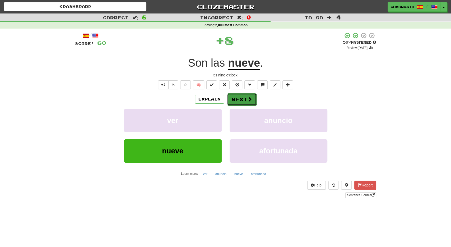
click at [238, 98] on button "Next" at bounding box center [242, 99] width 30 height 12
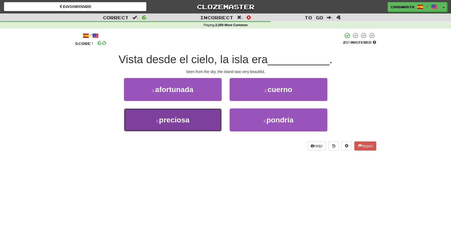
click at [166, 114] on button "3 . preciosa" at bounding box center [173, 119] width 98 height 23
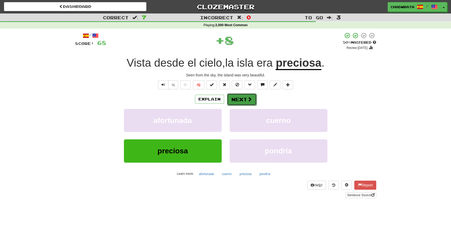
click at [240, 97] on button "Next" at bounding box center [242, 99] width 30 height 12
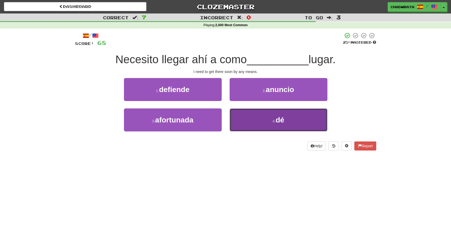
click at [288, 120] on button "4 . dé" at bounding box center [279, 119] width 98 height 23
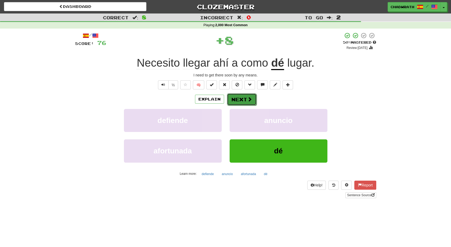
click at [240, 100] on button "Next" at bounding box center [242, 99] width 30 height 12
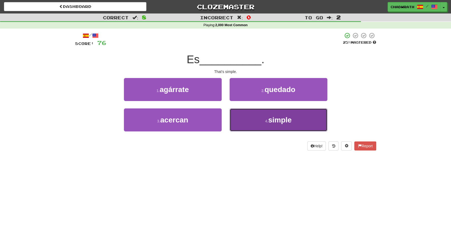
click at [291, 127] on button "4 . simple" at bounding box center [279, 119] width 98 height 23
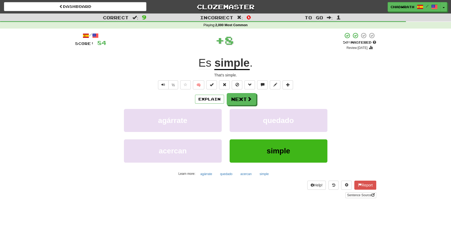
click at [237, 93] on div "/ Score: 84 + 8 50 % Mastered Review: 2025-10-25 Es simple . That's simple. ½ 🧠…" at bounding box center [225, 115] width 301 height 166
click at [245, 100] on button "Next" at bounding box center [242, 99] width 30 height 12
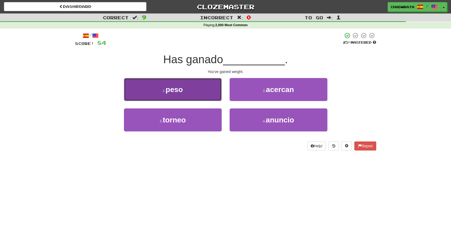
click at [159, 87] on button "1 . peso" at bounding box center [173, 89] width 98 height 23
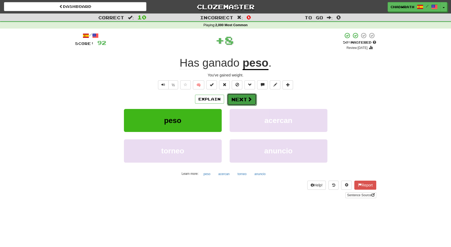
click at [244, 98] on button "Next" at bounding box center [242, 99] width 30 height 12
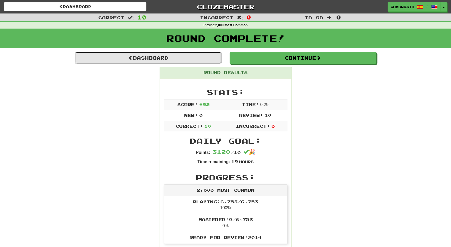
click at [179, 61] on link "Dashboard" at bounding box center [148, 58] width 147 height 12
